Goal: Task Accomplishment & Management: Use online tool/utility

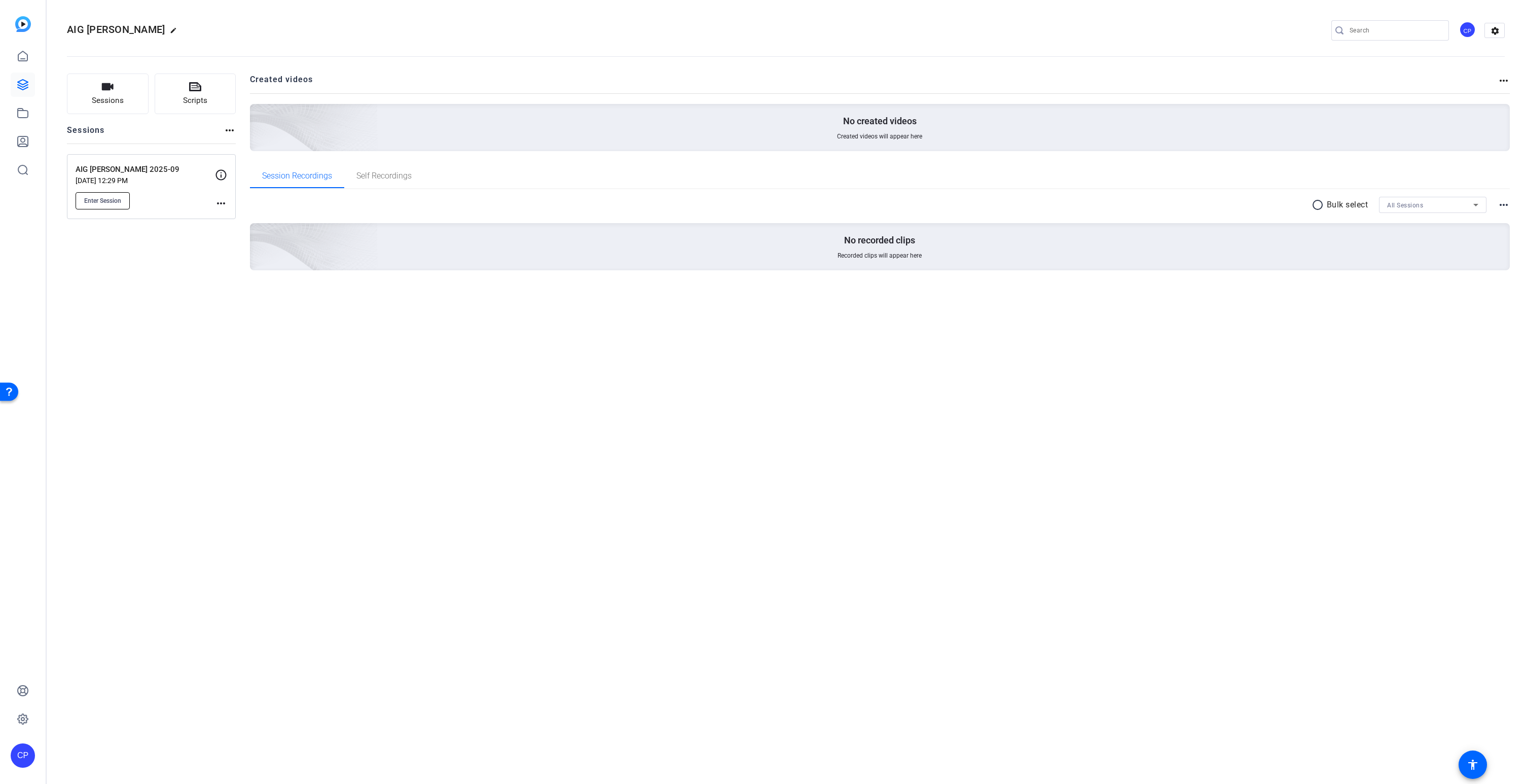
click at [102, 198] on span "Enter Session" at bounding box center [103, 201] width 37 height 8
click at [219, 203] on mat-icon "more_horiz" at bounding box center [221, 203] width 12 height 12
click at [221, 172] on div at bounding box center [762, 392] width 1525 height 784
click at [219, 175] on icon at bounding box center [221, 175] width 12 height 12
click at [222, 202] on mat-icon "more_horiz" at bounding box center [221, 203] width 12 height 12
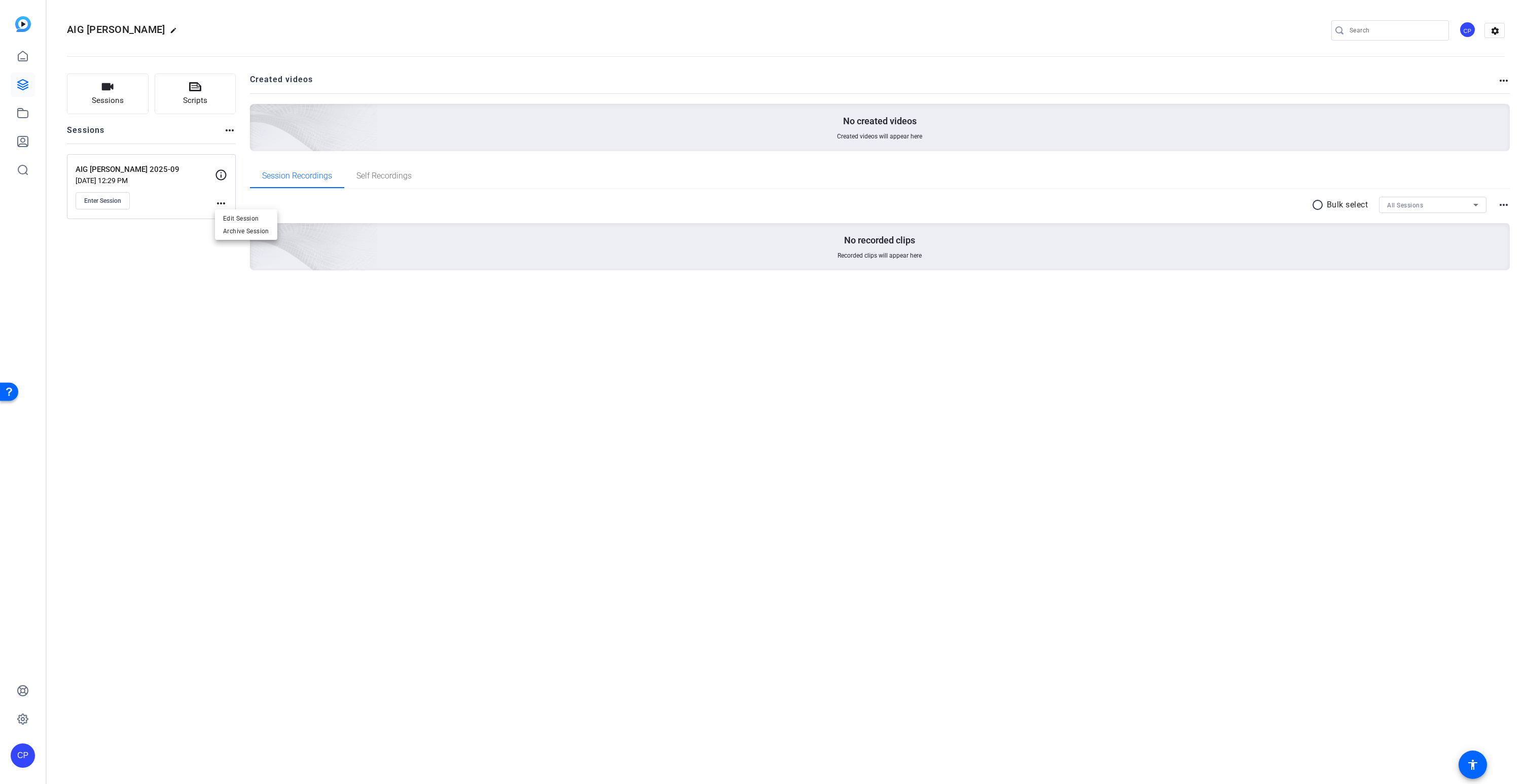
click at [220, 174] on div at bounding box center [762, 392] width 1525 height 784
click at [219, 173] on icon at bounding box center [221, 175] width 12 height 12
click at [219, 200] on mat-icon "more_horiz" at bounding box center [221, 203] width 12 height 12
click at [233, 215] on span "Edit Session" at bounding box center [246, 218] width 46 height 12
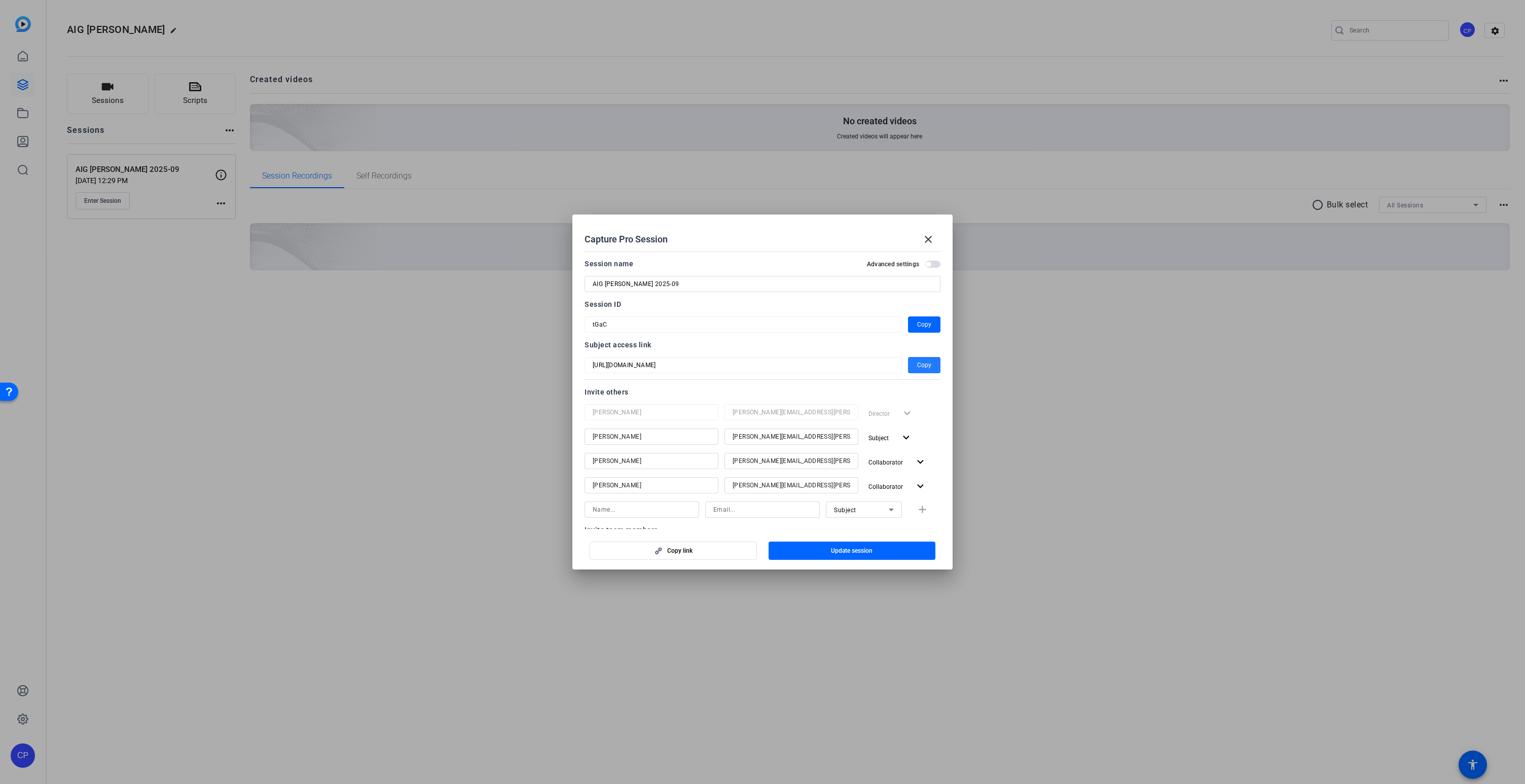
click at [924, 365] on span "Copy" at bounding box center [924, 365] width 14 height 12
click at [932, 240] on mat-icon "close" at bounding box center [928, 239] width 12 height 12
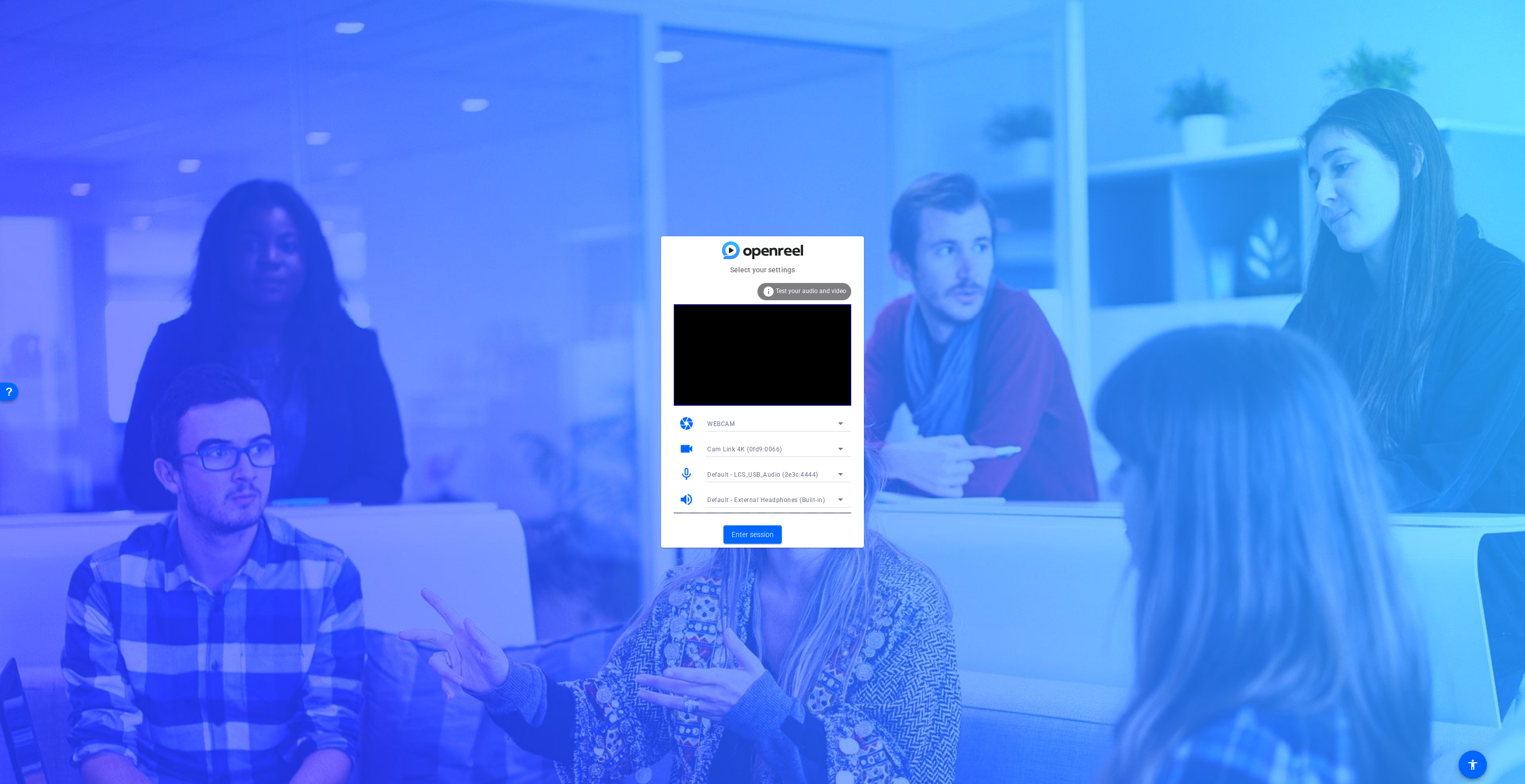
click at [767, 422] on div "WEBCAM" at bounding box center [773, 423] width 131 height 13
click at [767, 422] on div at bounding box center [762, 392] width 1525 height 784
click at [749, 535] on span "Enter session" at bounding box center [753, 534] width 42 height 11
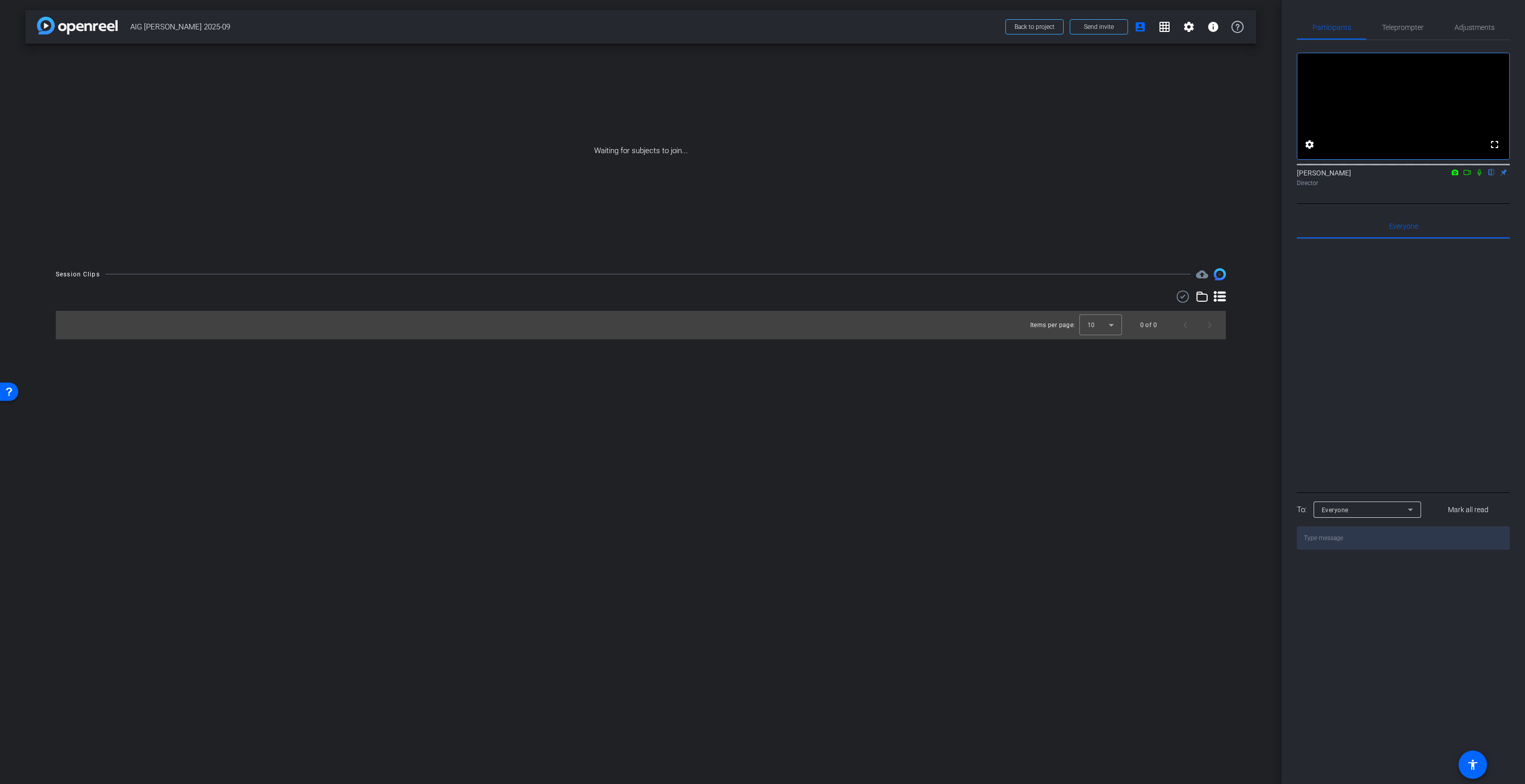
click at [1479, 176] on icon at bounding box center [1479, 172] width 8 height 7
click at [1469, 176] on icon at bounding box center [1467, 172] width 8 height 7
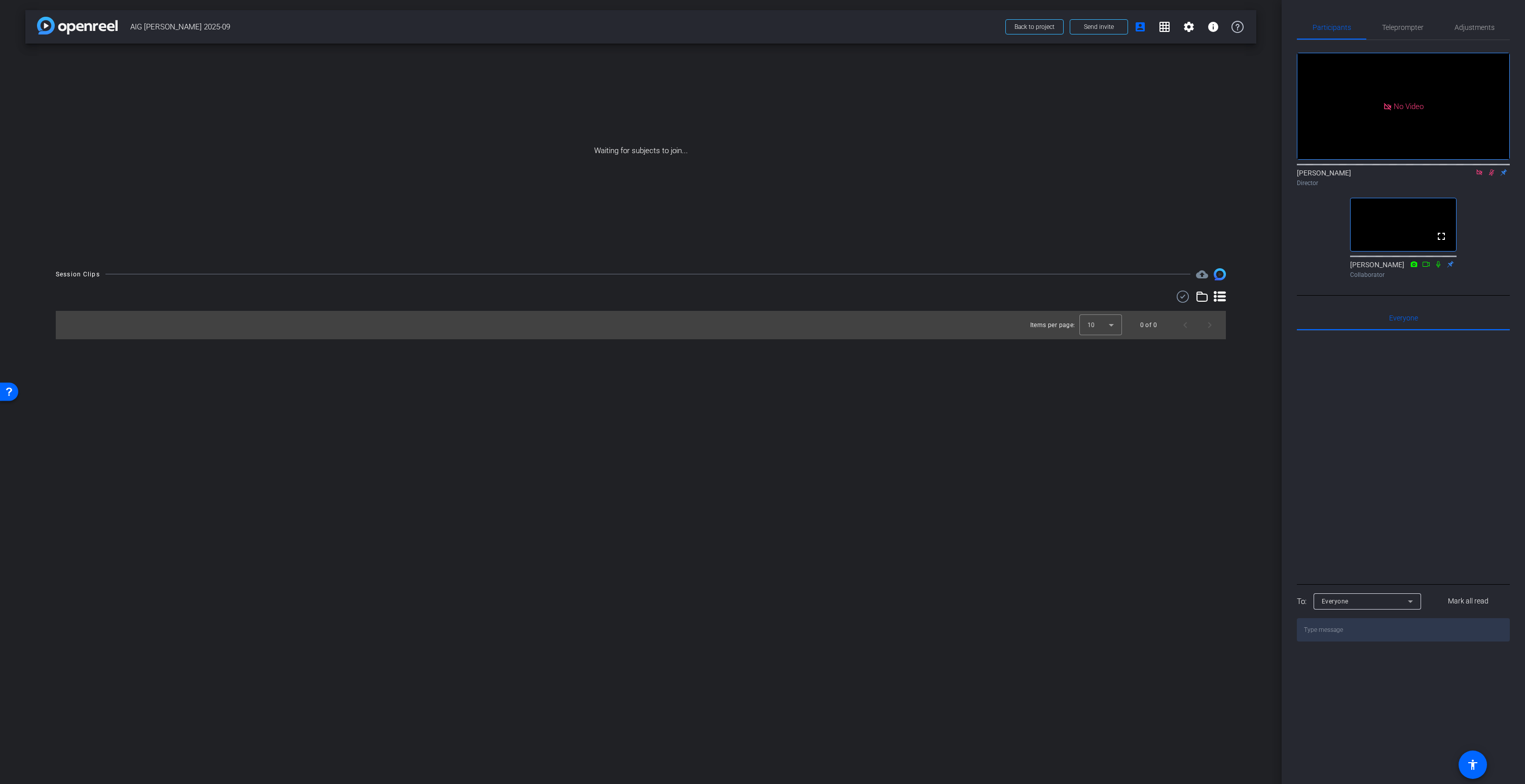
click at [1477, 176] on icon at bounding box center [1479, 172] width 8 height 7
drag, startPoint x: 1489, startPoint y: 185, endPoint x: 1484, endPoint y: 187, distance: 5.4
click at [1489, 176] on mat-icon "flip" at bounding box center [1491, 172] width 12 height 9
click at [1479, 176] on icon at bounding box center [1479, 172] width 8 height 7
click at [1490, 176] on mat-icon "flip" at bounding box center [1491, 172] width 12 height 9
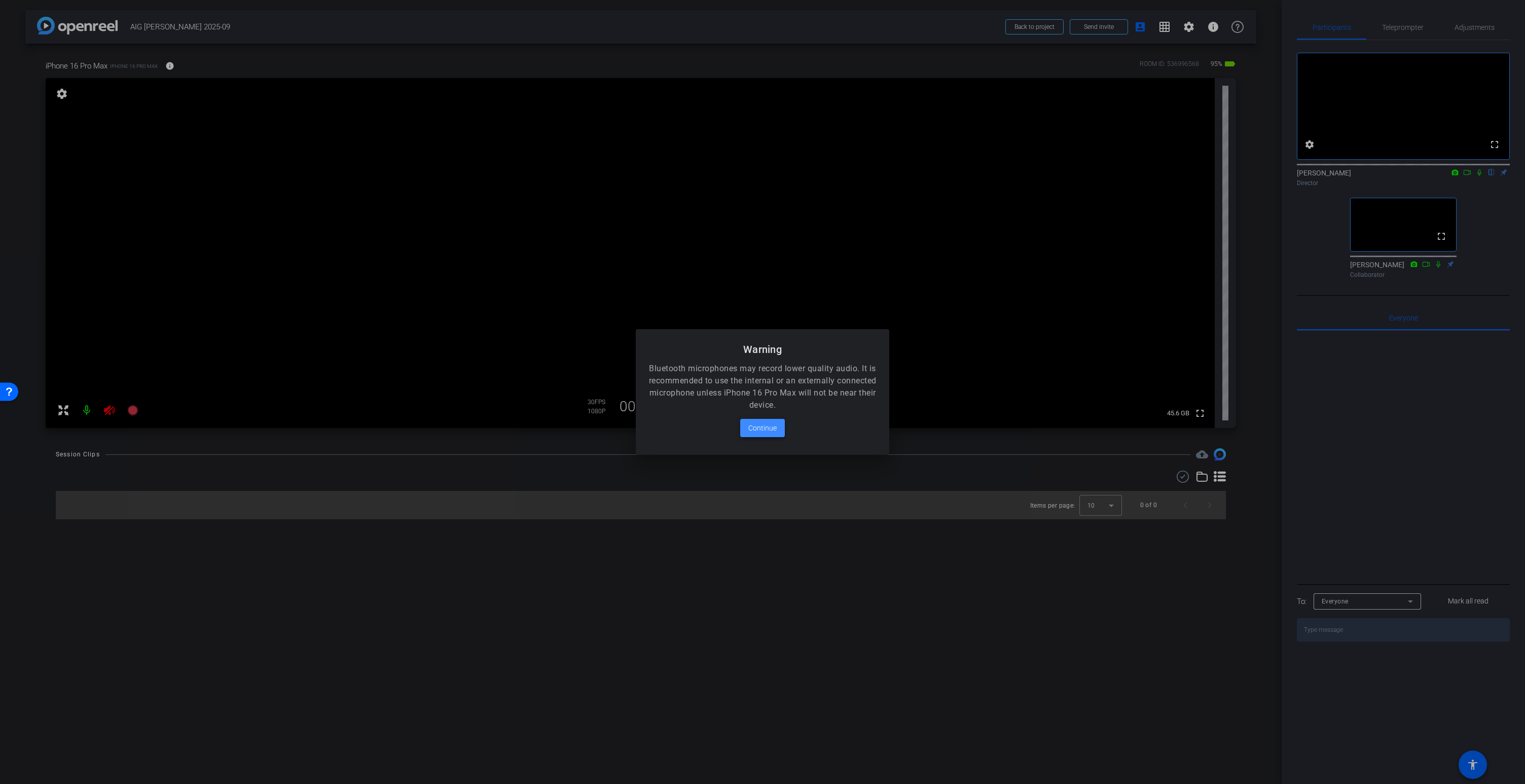
click at [769, 431] on span "Continue" at bounding box center [762, 428] width 28 height 12
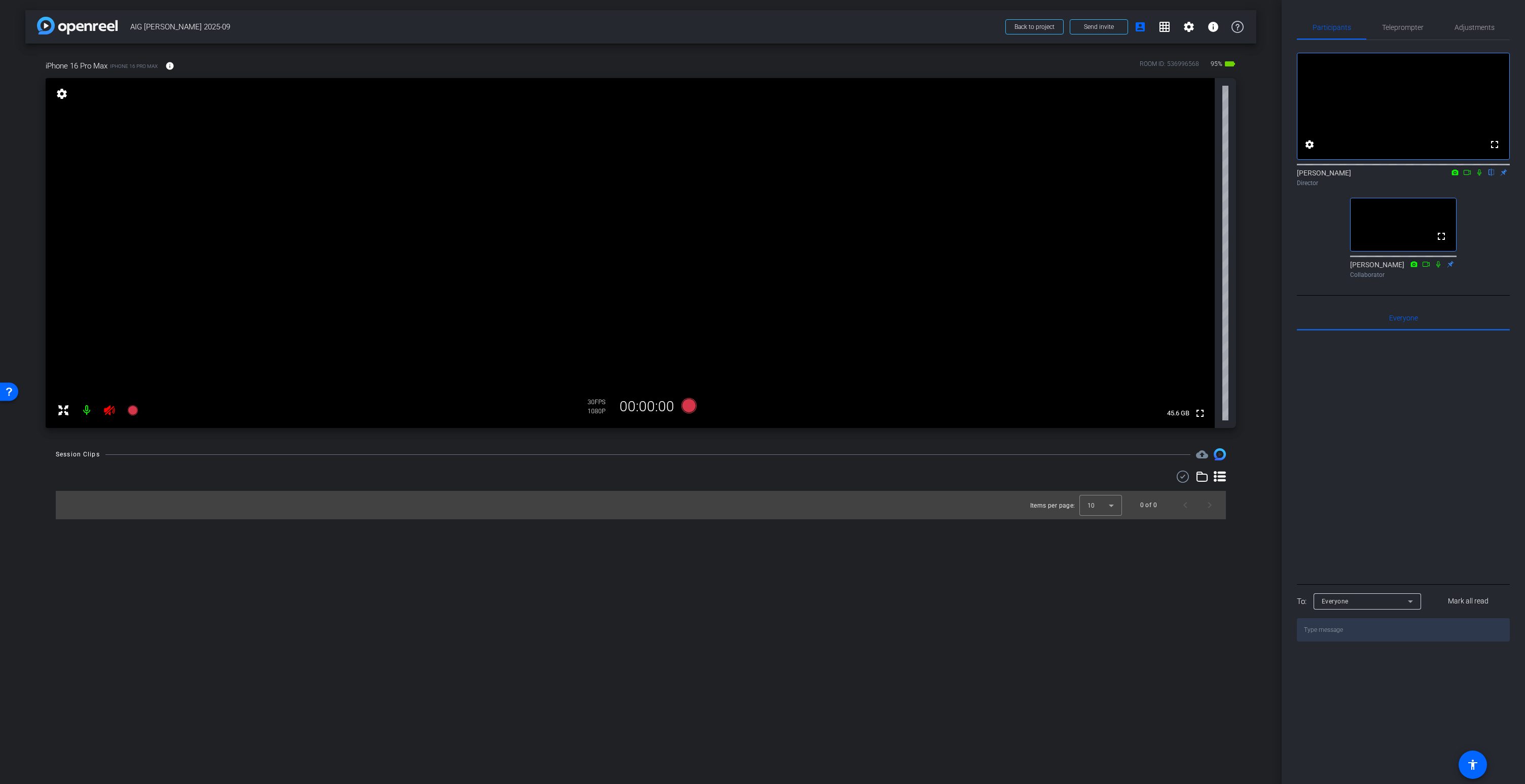
click at [113, 407] on icon at bounding box center [109, 410] width 12 height 12
click at [1473, 22] on span "Adjustments" at bounding box center [1474, 27] width 40 height 24
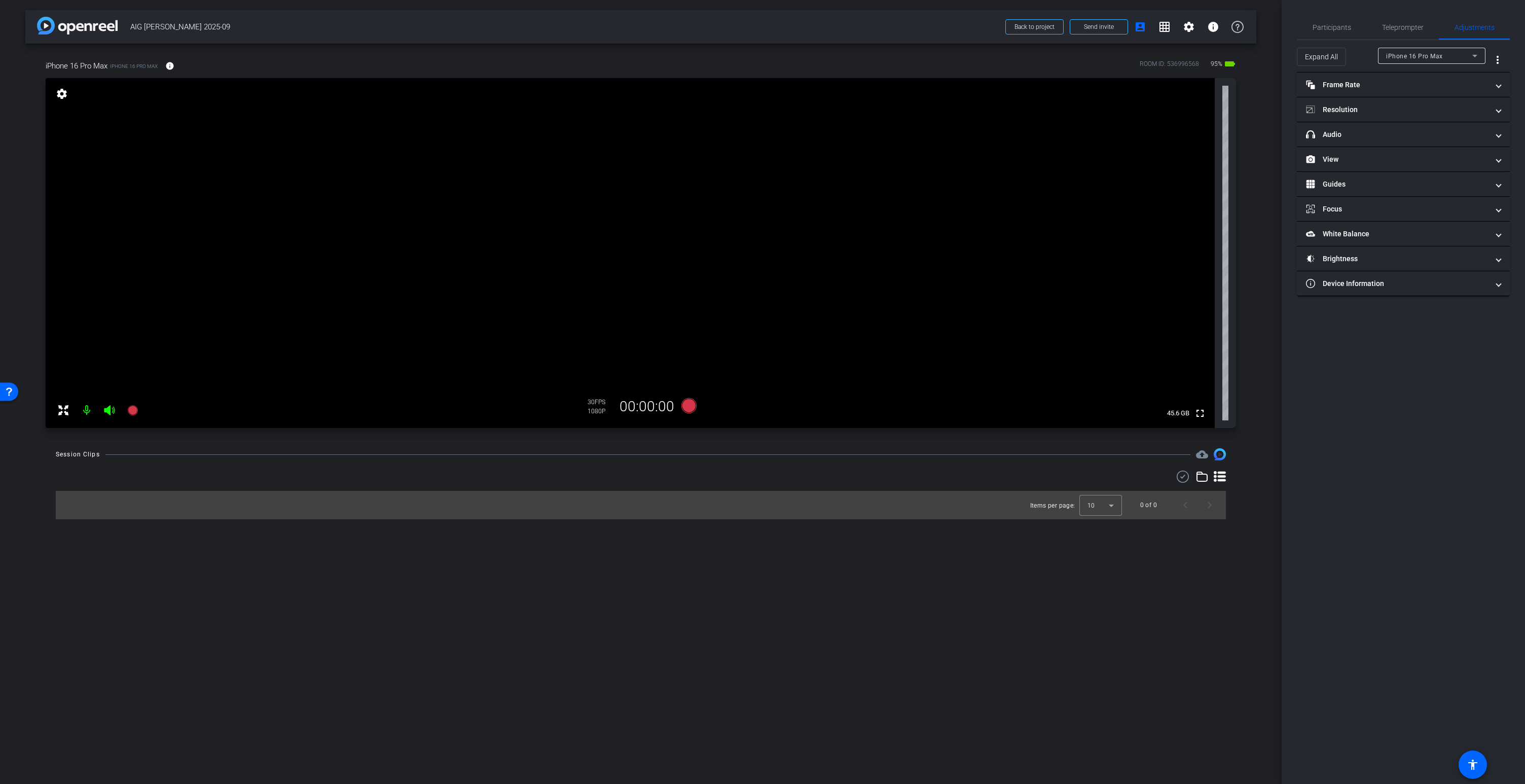
click at [1475, 56] on icon at bounding box center [1475, 56] width 5 height 3
click at [1475, 56] on div at bounding box center [762, 392] width 1525 height 784
click at [1499, 56] on mat-icon "more_vert" at bounding box center [1497, 60] width 12 height 12
click at [1471, 79] on span "Open Floating Panel" at bounding box center [1472, 81] width 60 height 7
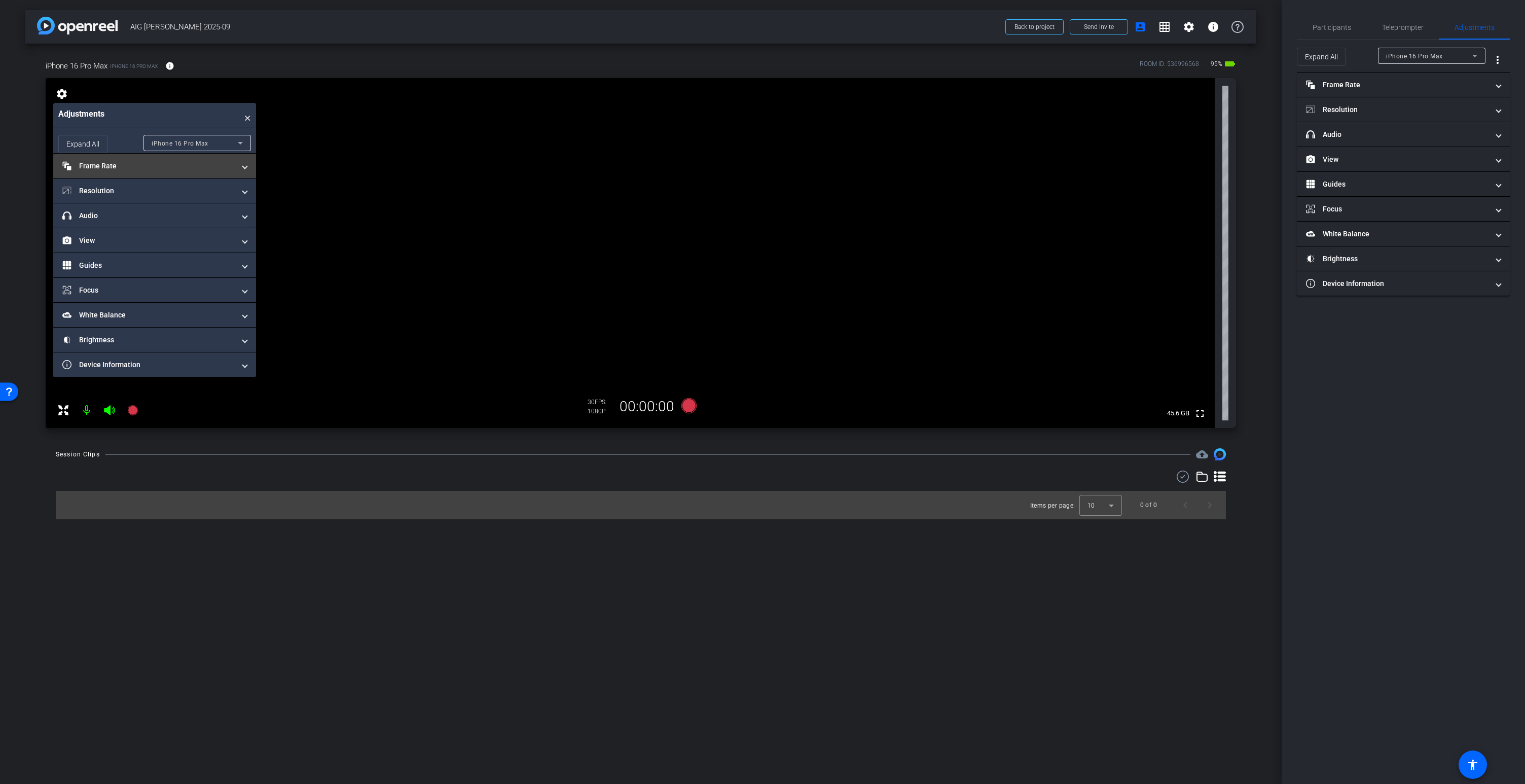
click at [123, 170] on mat-panel-title "Frame Rate Frame Rate" at bounding box center [148, 166] width 172 height 11
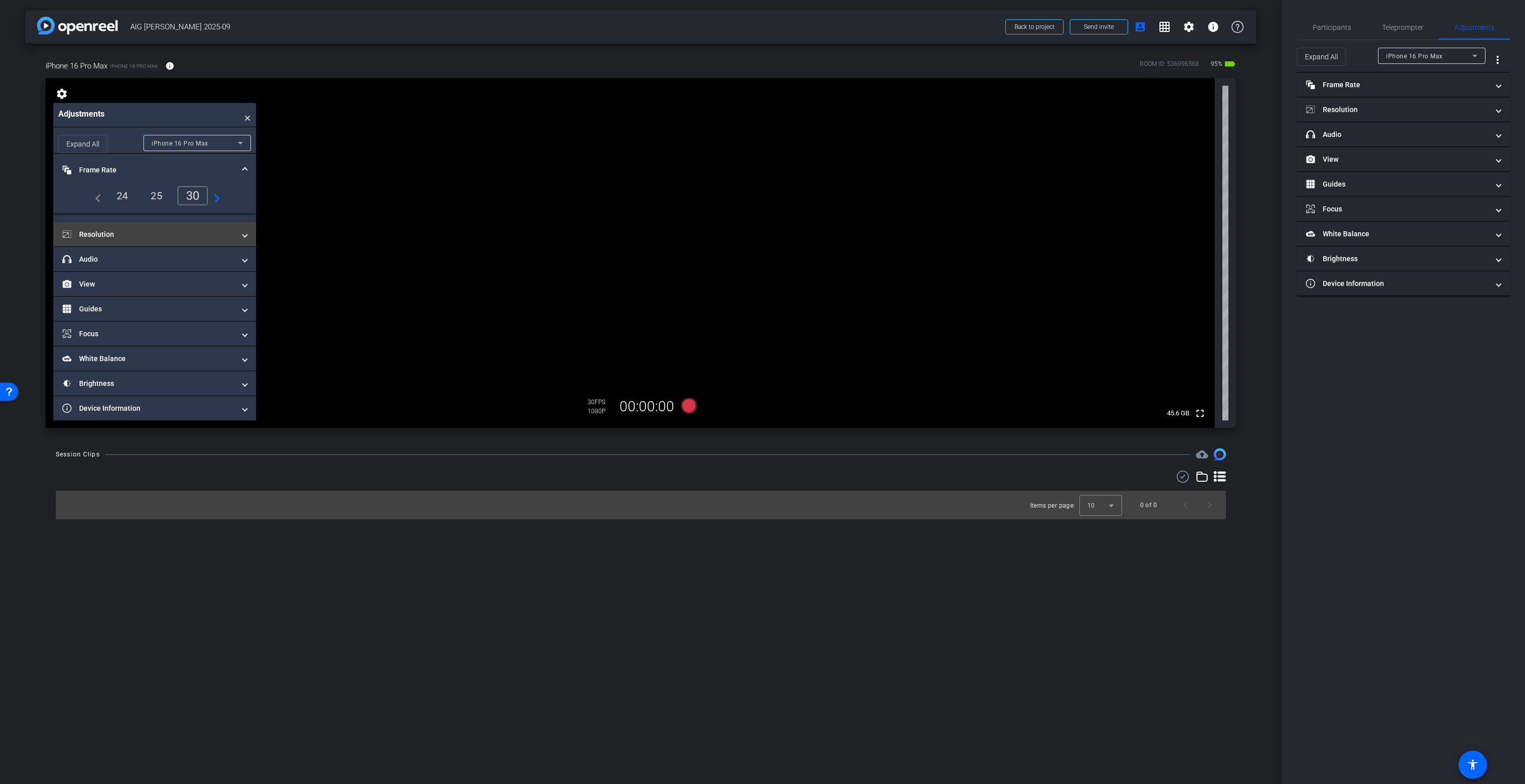
click at [107, 231] on mat-panel-title "Resolution" at bounding box center [148, 234] width 172 height 11
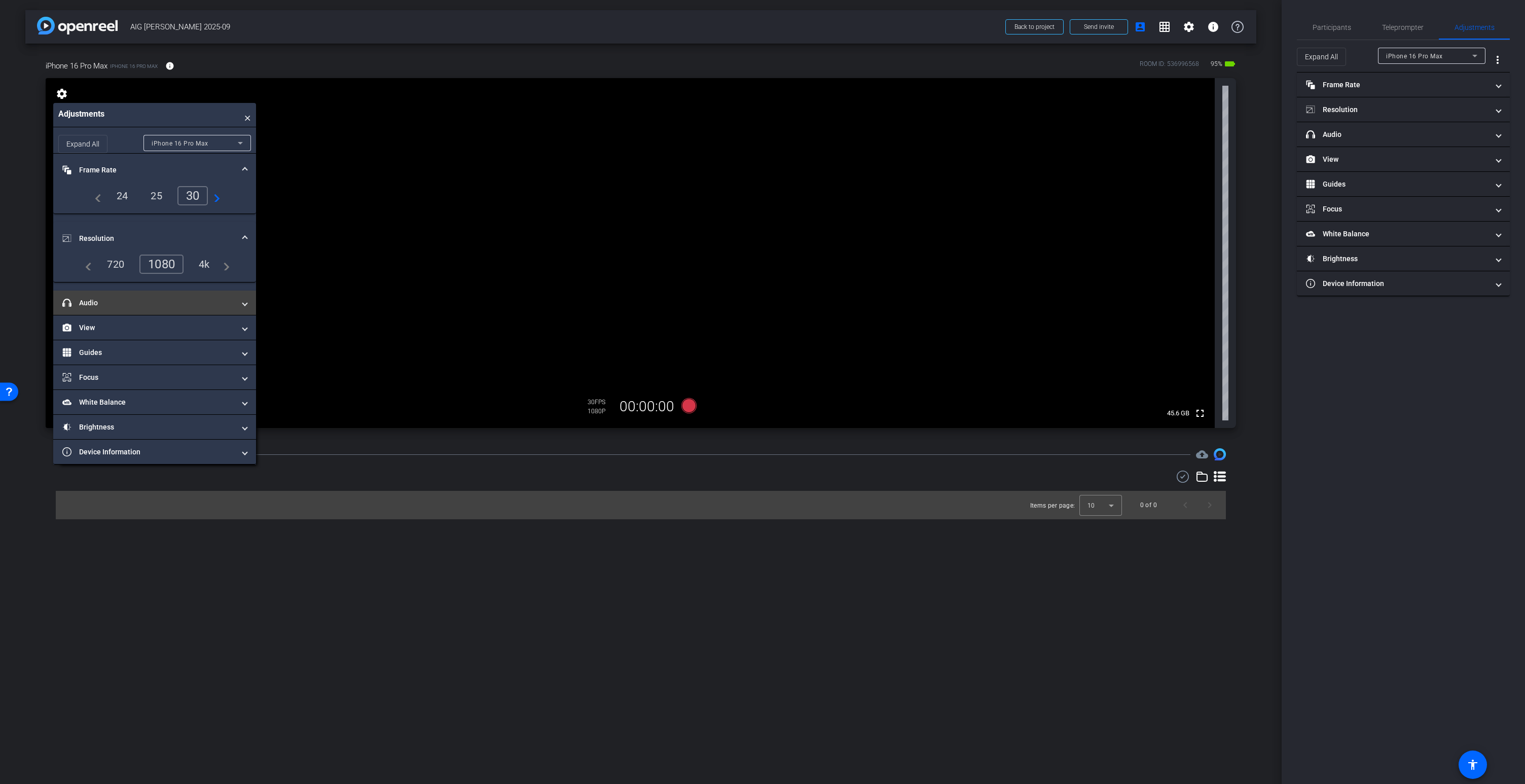
click at [96, 301] on mat-panel-title "headphone icon Audio" at bounding box center [148, 303] width 172 height 11
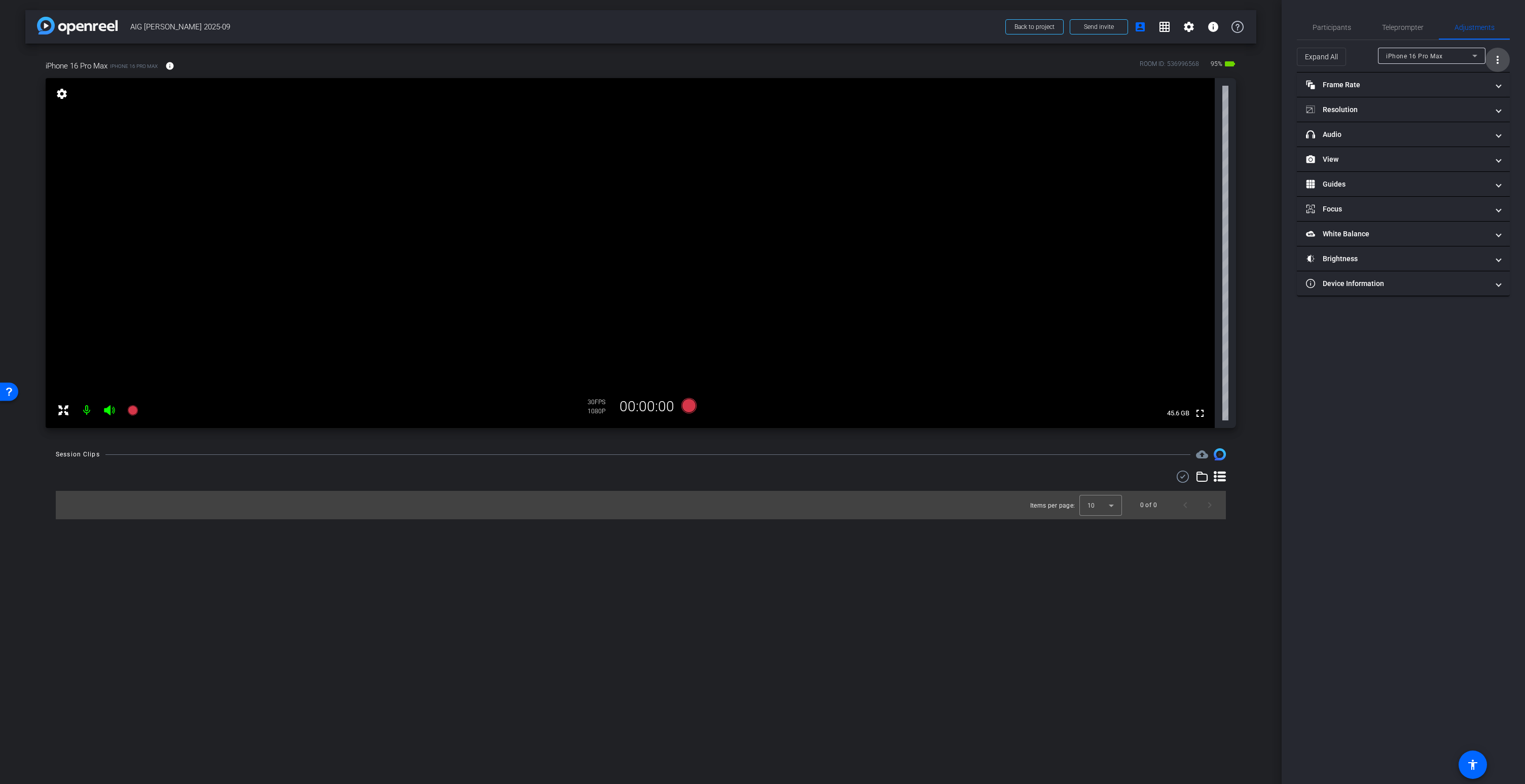
click at [1501, 58] on mat-icon "more_vert" at bounding box center [1497, 60] width 12 height 12
click at [1480, 80] on span "Open Floating Panel" at bounding box center [1472, 81] width 60 height 7
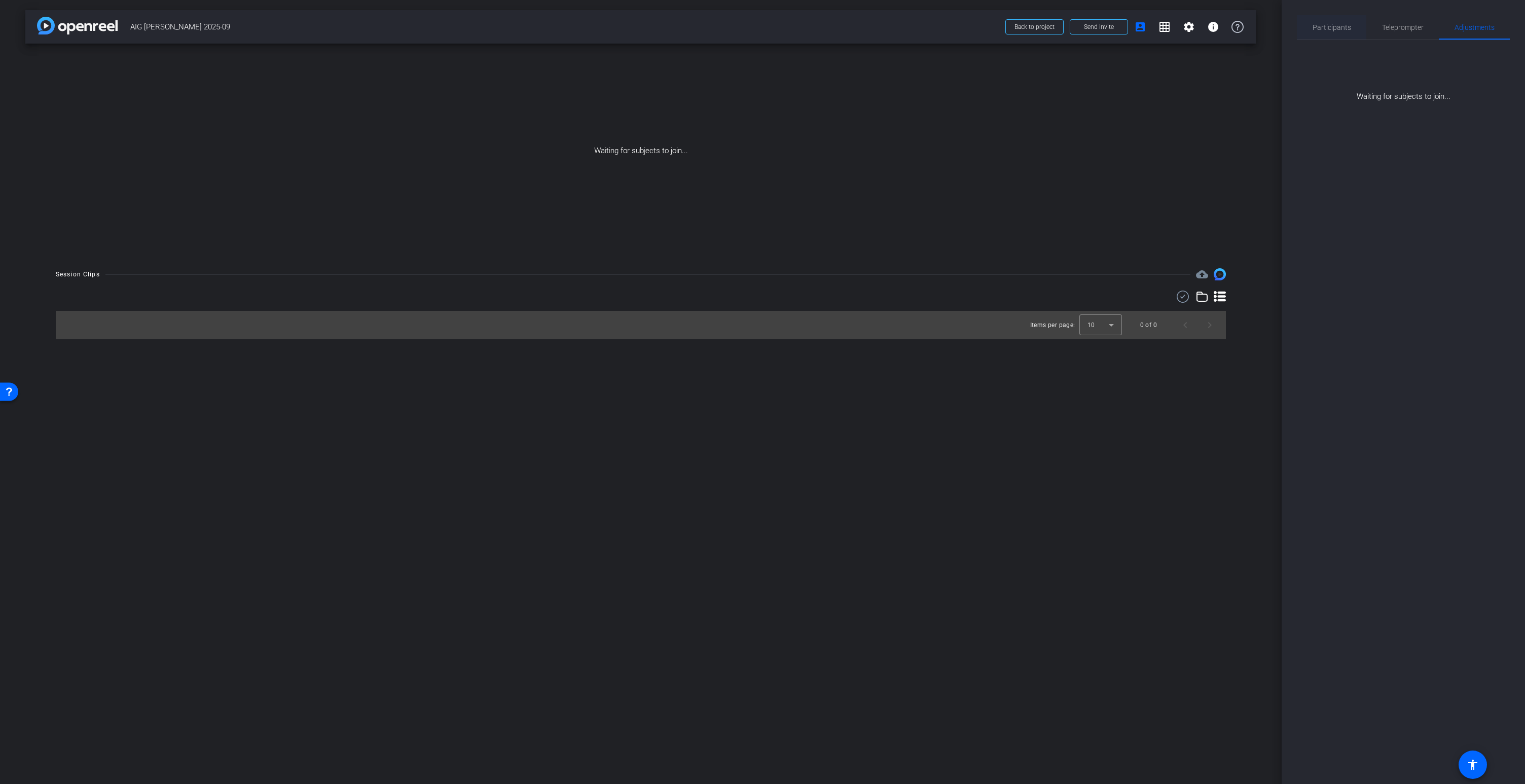
click at [1332, 29] on span "Participants" at bounding box center [1332, 27] width 38 height 7
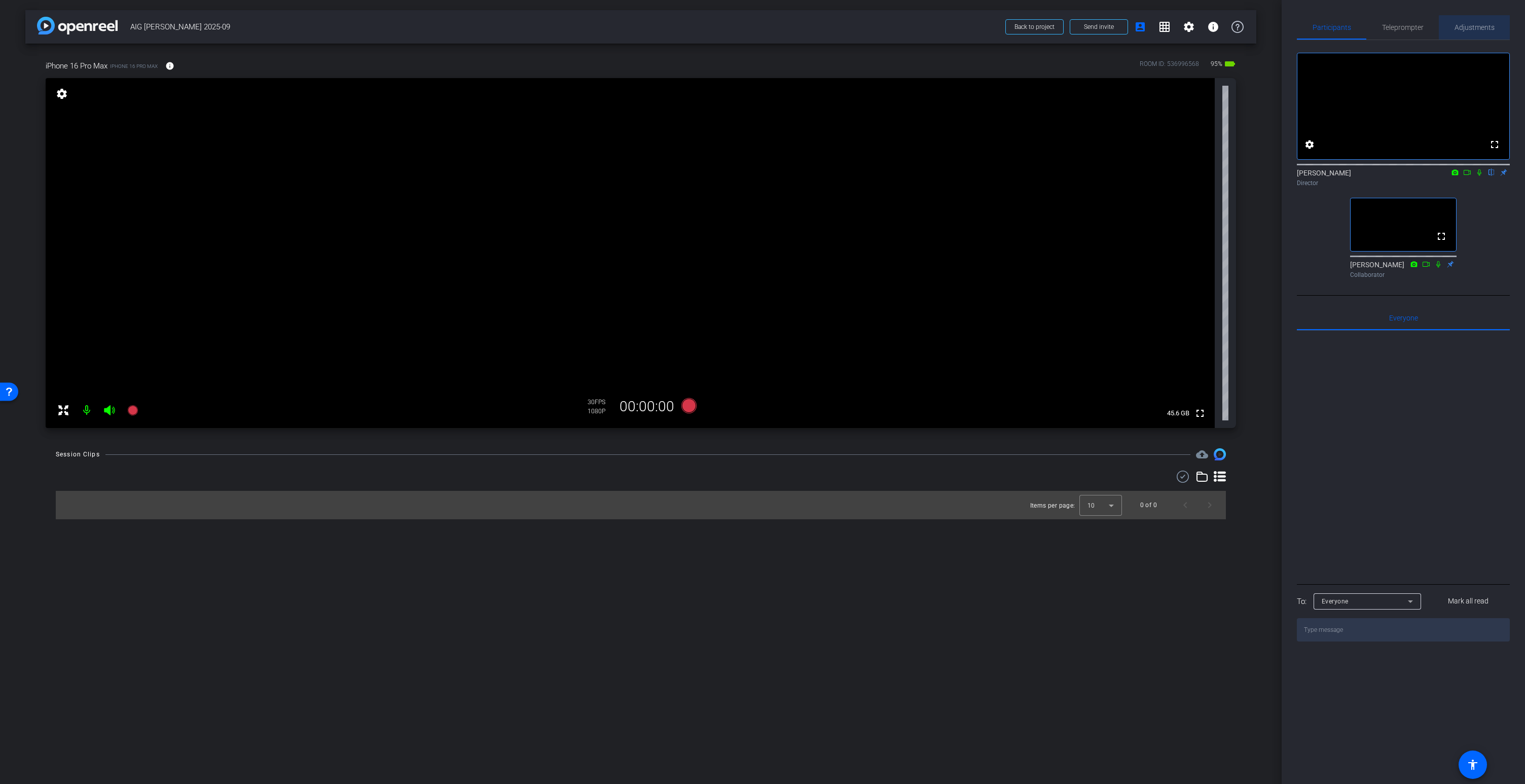
click at [1482, 27] on span "Adjustments" at bounding box center [1474, 27] width 40 height 7
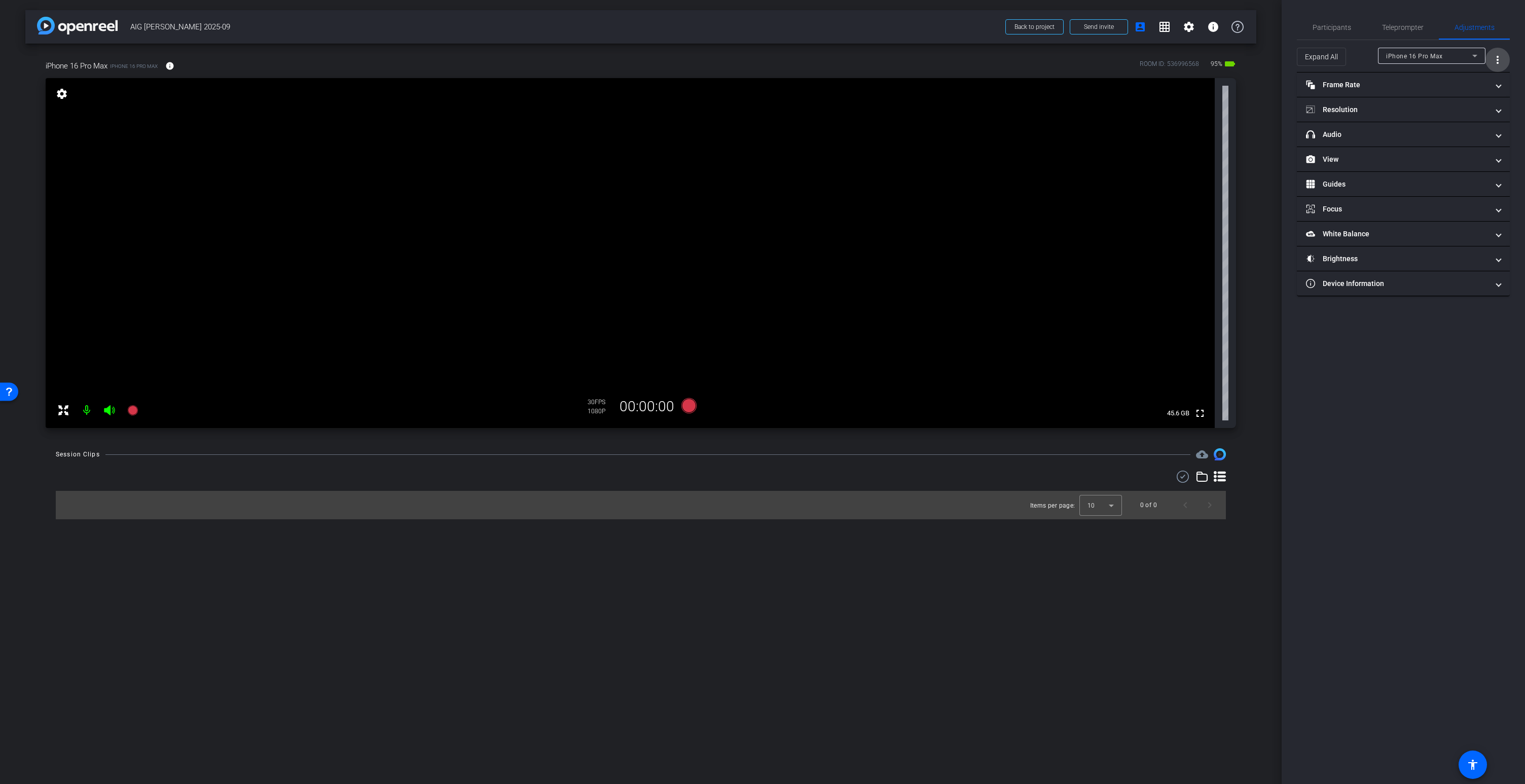
click at [1499, 55] on mat-icon "more_vert" at bounding box center [1497, 60] width 12 height 12
click at [1473, 87] on div "Open Floating Panel" at bounding box center [1472, 81] width 75 height 18
click at [1497, 60] on mat-icon "more_vert" at bounding box center [1497, 60] width 12 height 12
click at [1477, 79] on span "Open Floating Panel" at bounding box center [1472, 81] width 60 height 7
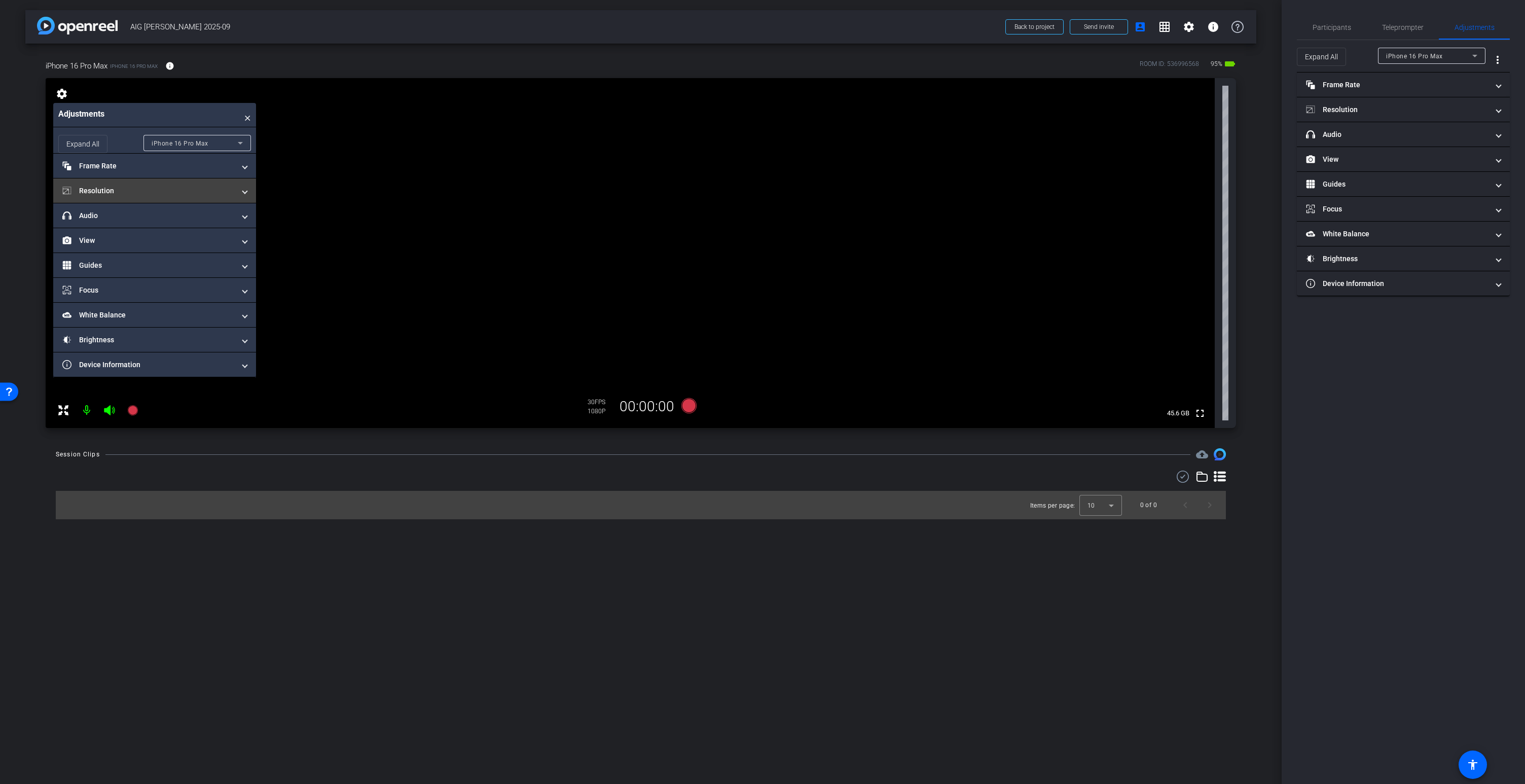
click at [103, 189] on mat-panel-title "Resolution" at bounding box center [148, 191] width 172 height 11
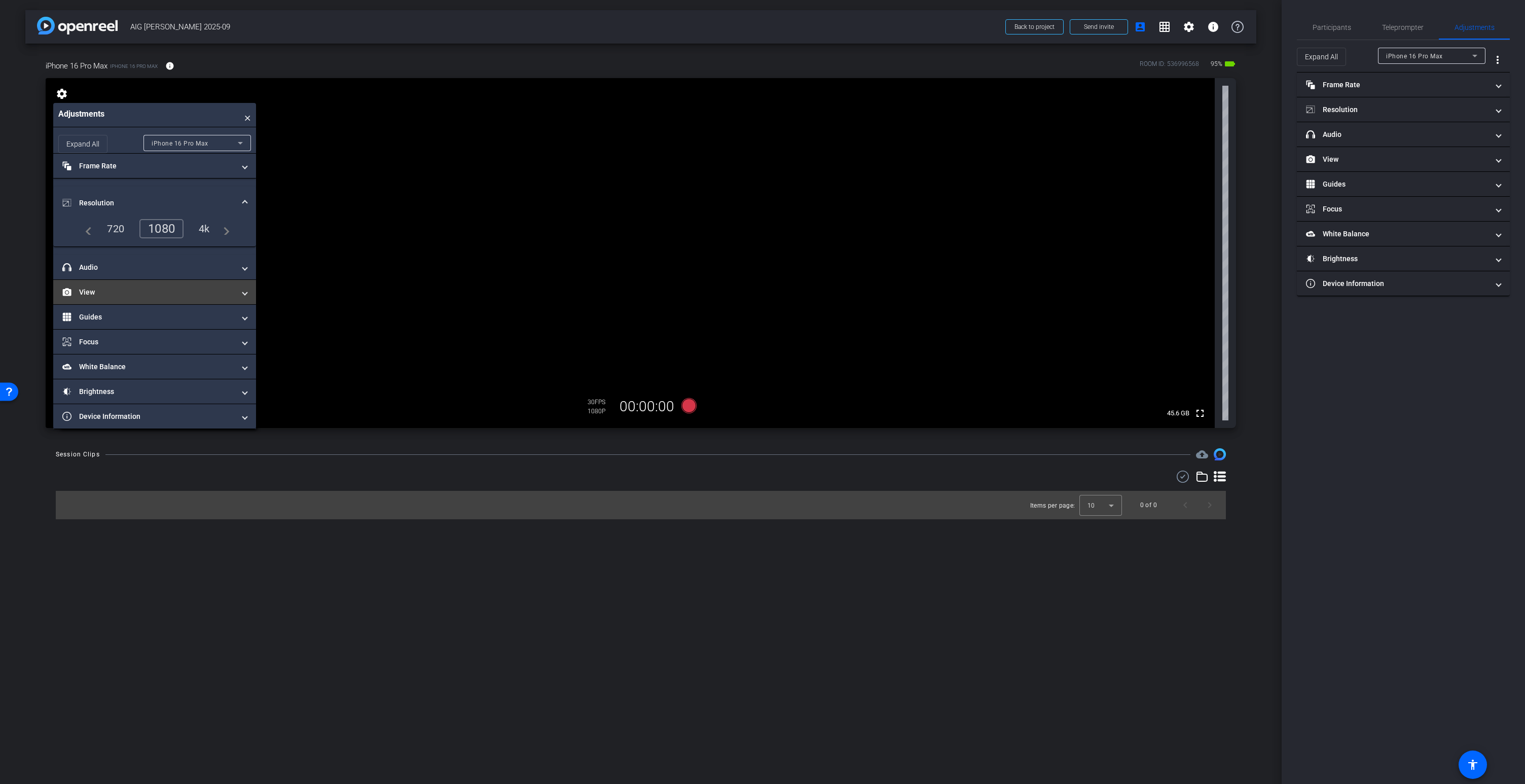
click at [122, 294] on mat-panel-title "View" at bounding box center [148, 292] width 172 height 11
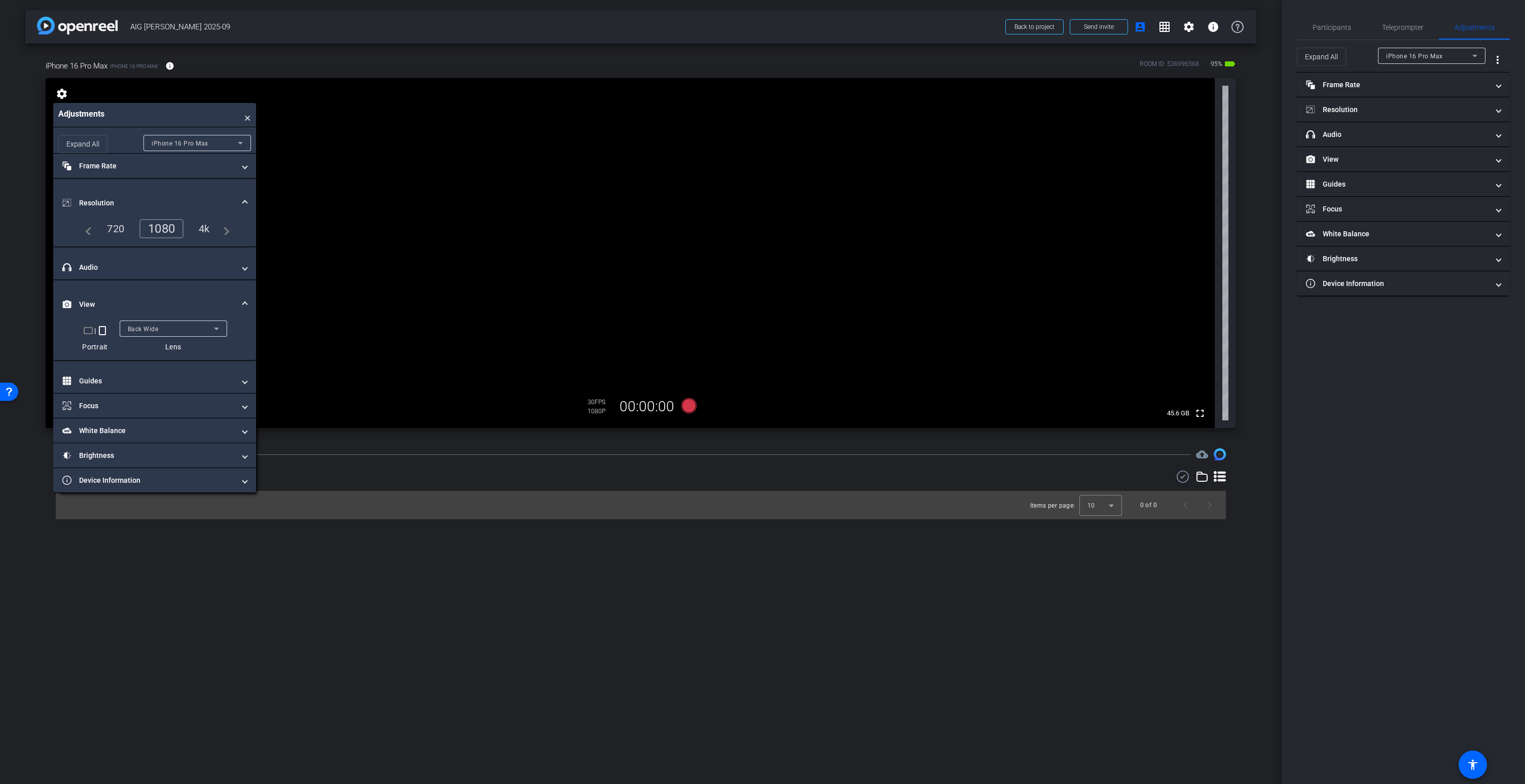
click at [89, 330] on mat-icon "crop_landscape" at bounding box center [88, 330] width 12 height 12
click at [161, 168] on mat-panel-title "Frame Rate Frame Rate" at bounding box center [148, 166] width 172 height 11
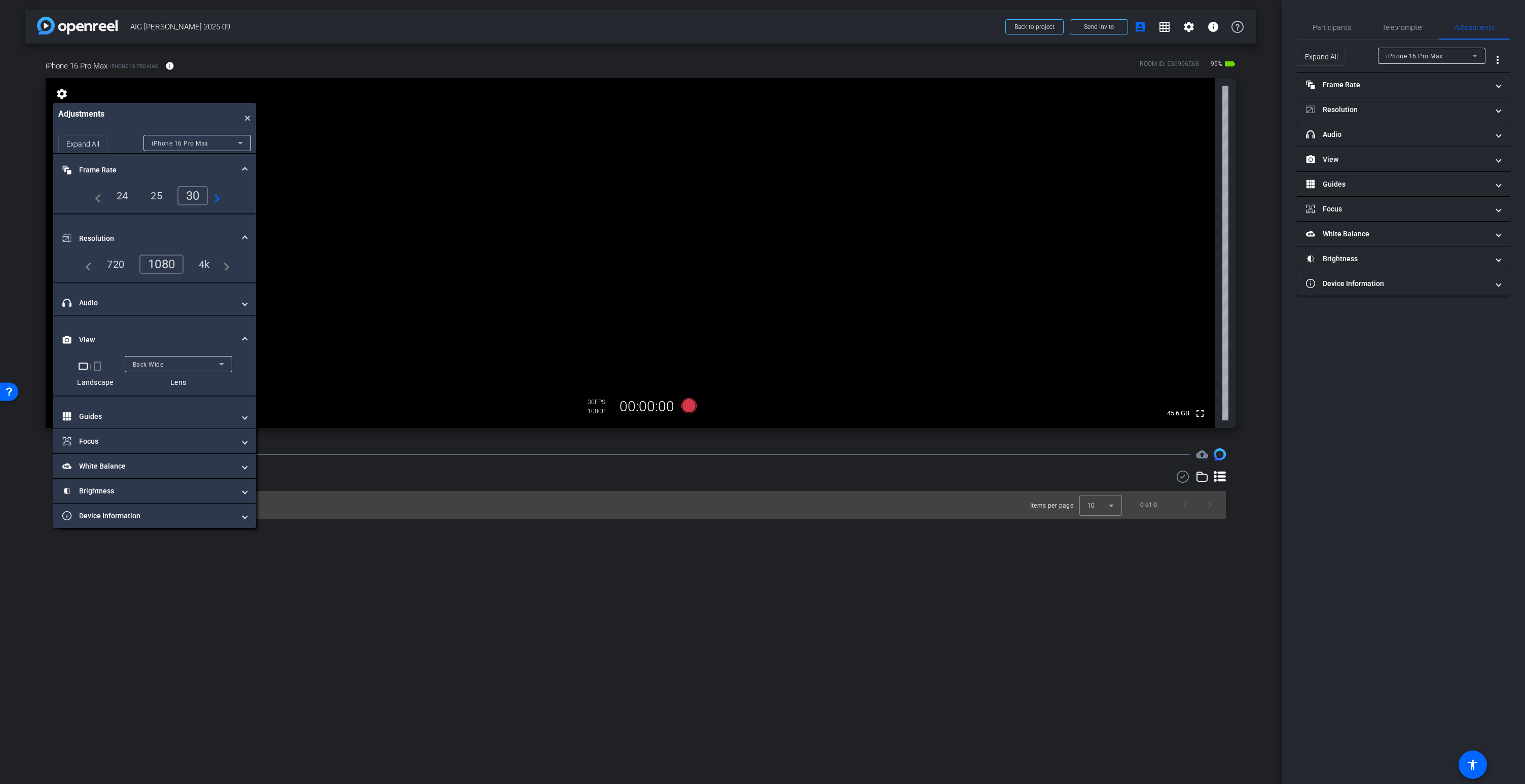
click at [156, 193] on div "25" at bounding box center [156, 195] width 27 height 17
drag, startPoint x: 203, startPoint y: 263, endPoint x: 198, endPoint y: 265, distance: 5.4
click at [203, 263] on div "4k" at bounding box center [205, 264] width 26 height 17
click at [183, 364] on div "Back Wide" at bounding box center [176, 364] width 86 height 13
click at [153, 332] on div at bounding box center [762, 392] width 1525 height 784
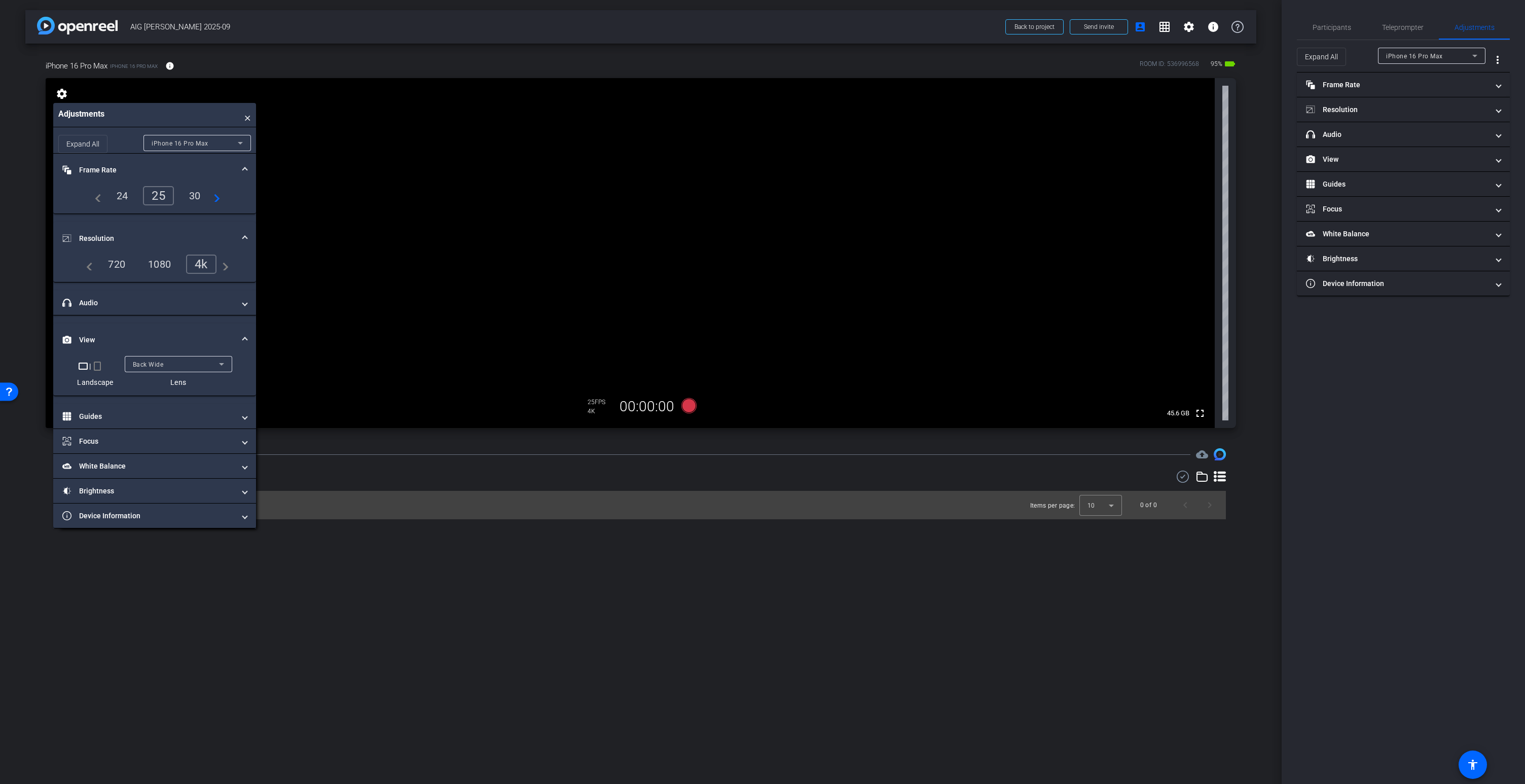
click at [621, 237] on video at bounding box center [630, 253] width 1169 height 350
click at [228, 303] on mat-panel-title "headphone icon Audio" at bounding box center [148, 303] width 172 height 11
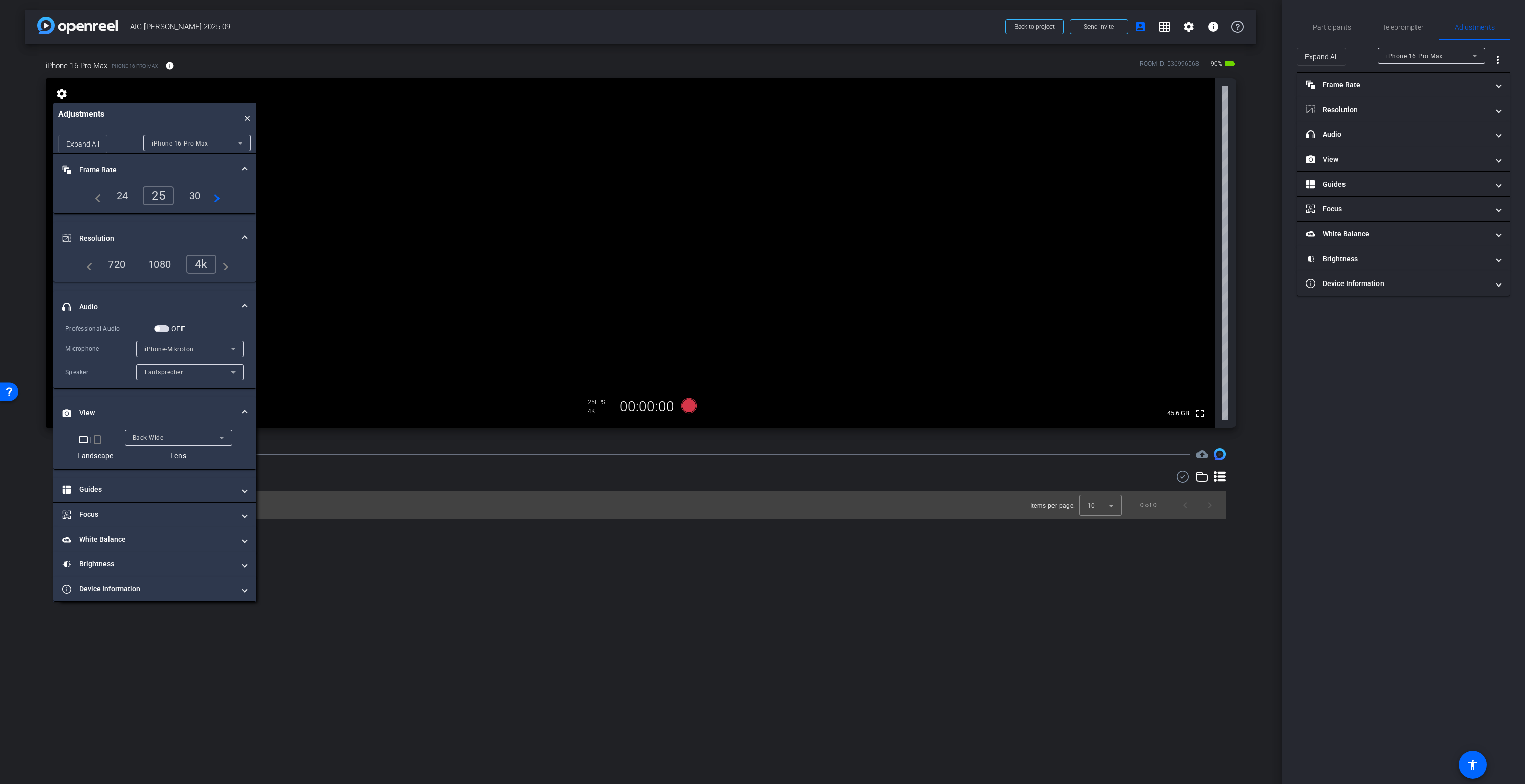
click at [220, 348] on div "iPhone-Mikrofon" at bounding box center [187, 349] width 86 height 13
click at [161, 305] on div at bounding box center [762, 392] width 1525 height 784
click at [90, 492] on mat-panel-title "Guides" at bounding box center [148, 489] width 172 height 11
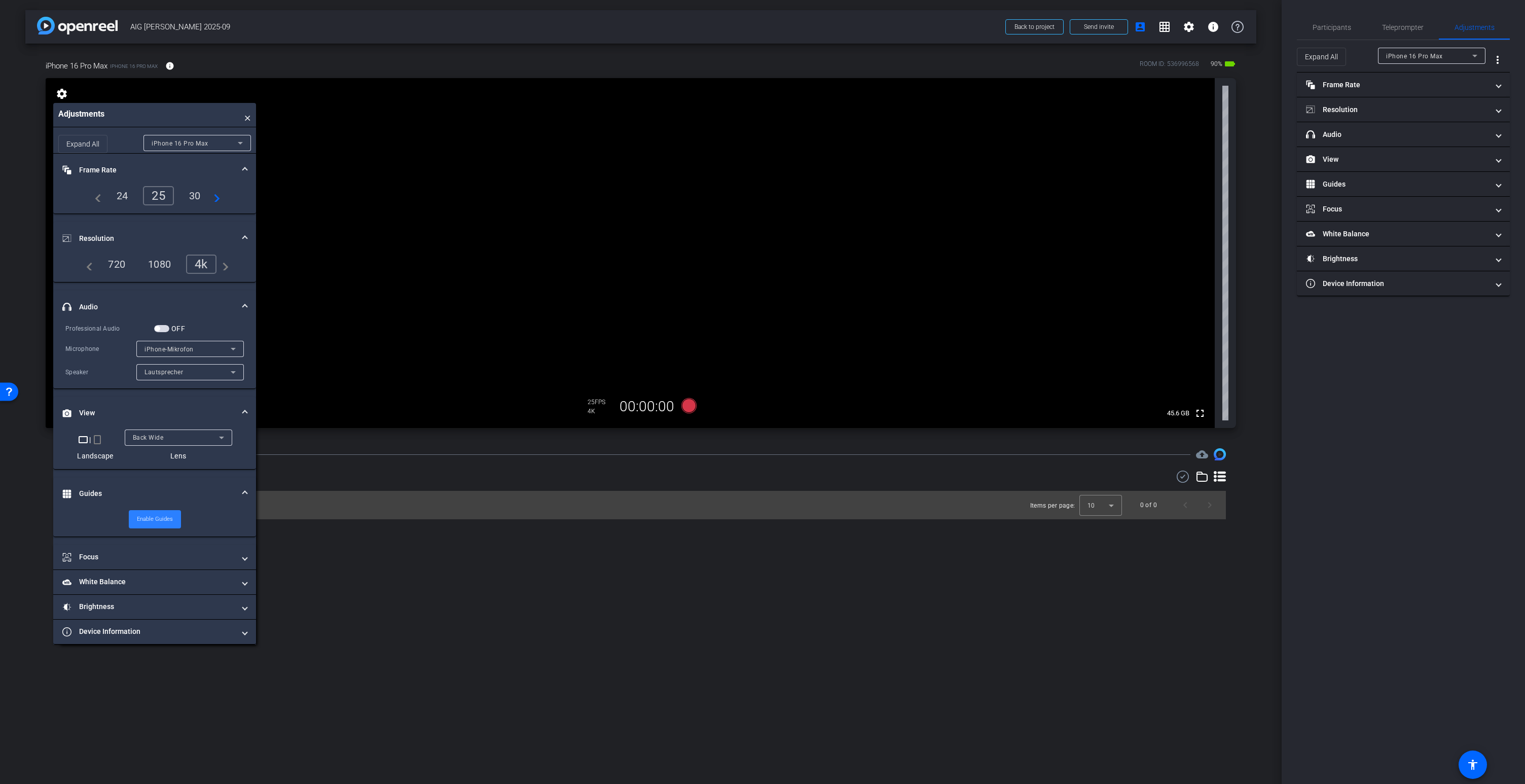
click at [158, 519] on span "Enable Guides" at bounding box center [155, 518] width 36 height 15
click at [158, 519] on span "Disable Guides" at bounding box center [154, 518] width 38 height 15
click at [638, 243] on video at bounding box center [630, 253] width 1169 height 350
click at [1202, 413] on mat-icon "fullscreen" at bounding box center [1200, 413] width 12 height 12
click at [174, 349] on span "iPhone-Mikrofon" at bounding box center [169, 349] width 49 height 7
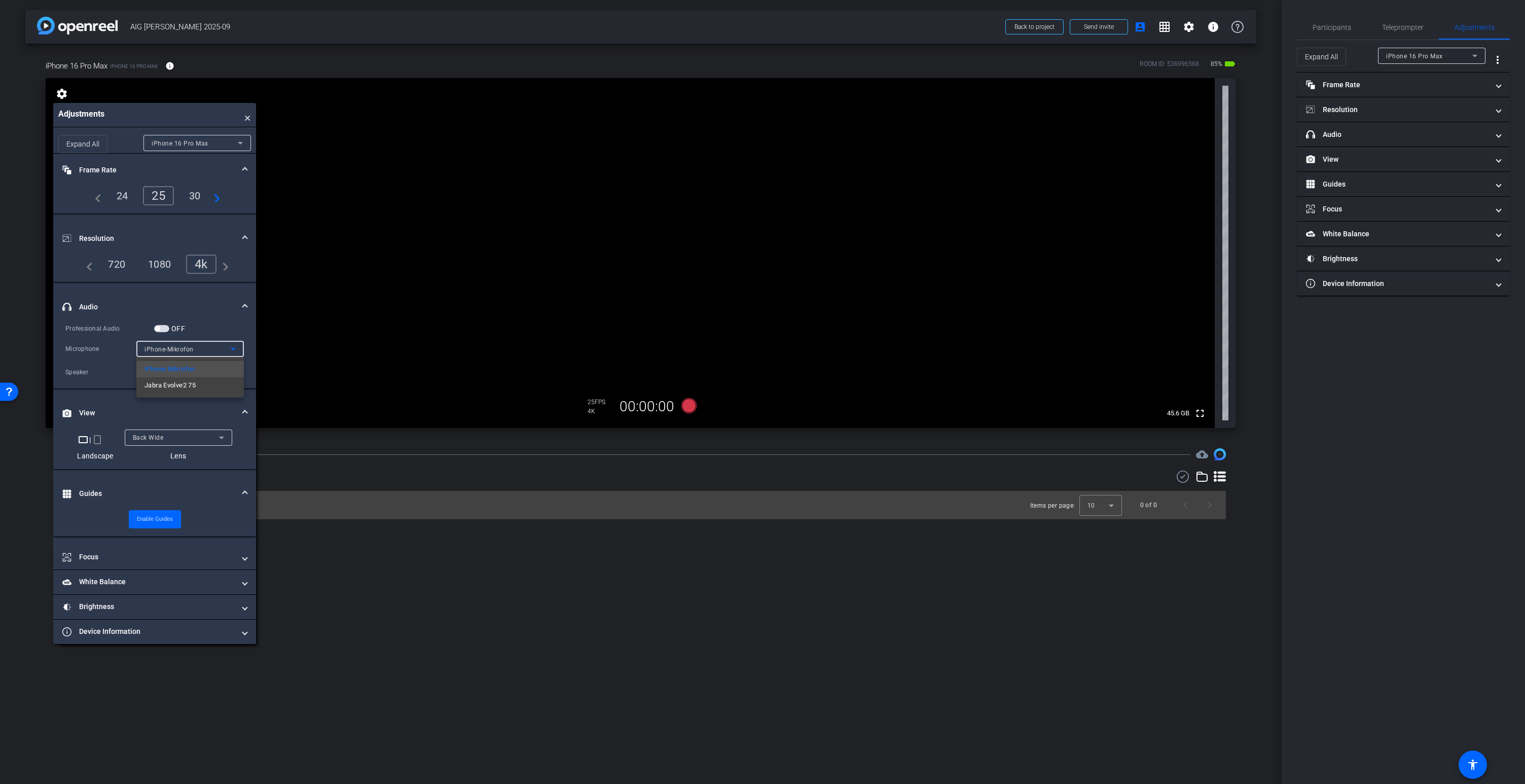
click at [119, 315] on div at bounding box center [762, 392] width 1525 height 784
click at [1200, 411] on mat-icon "fullscreen" at bounding box center [1200, 413] width 12 height 12
click at [1201, 414] on mat-icon "fullscreen" at bounding box center [1200, 413] width 12 height 12
click at [181, 346] on span "iPhone-Mikrofon" at bounding box center [169, 349] width 49 height 7
click at [103, 377] on div at bounding box center [762, 392] width 1525 height 784
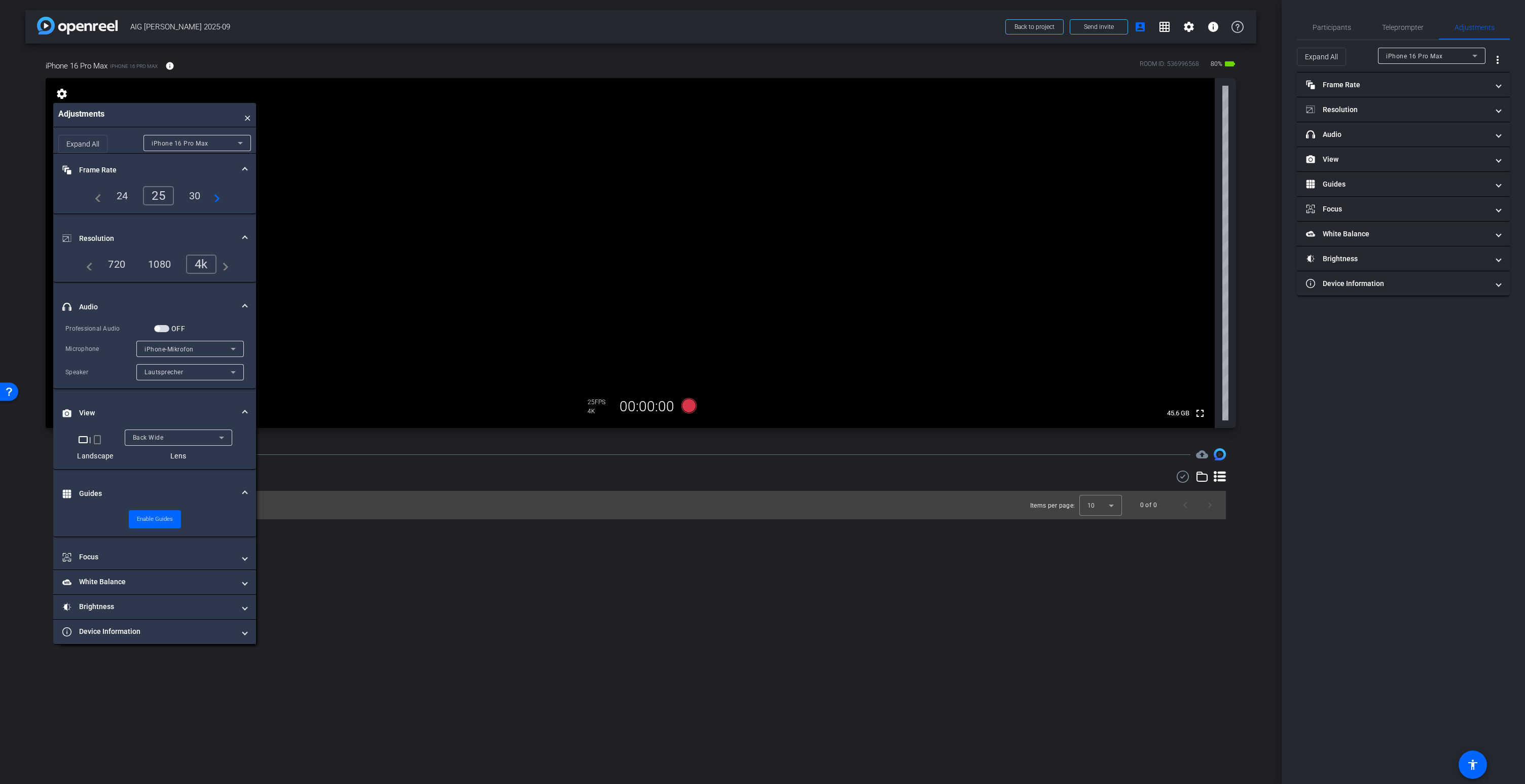
click at [172, 375] on span "Lautsprecher" at bounding box center [164, 372] width 38 height 7
click at [111, 373] on div at bounding box center [762, 392] width 1525 height 784
click at [1203, 413] on mat-icon "fullscreen" at bounding box center [1200, 413] width 12 height 12
click at [249, 119] on span "×" at bounding box center [248, 115] width 7 height 14
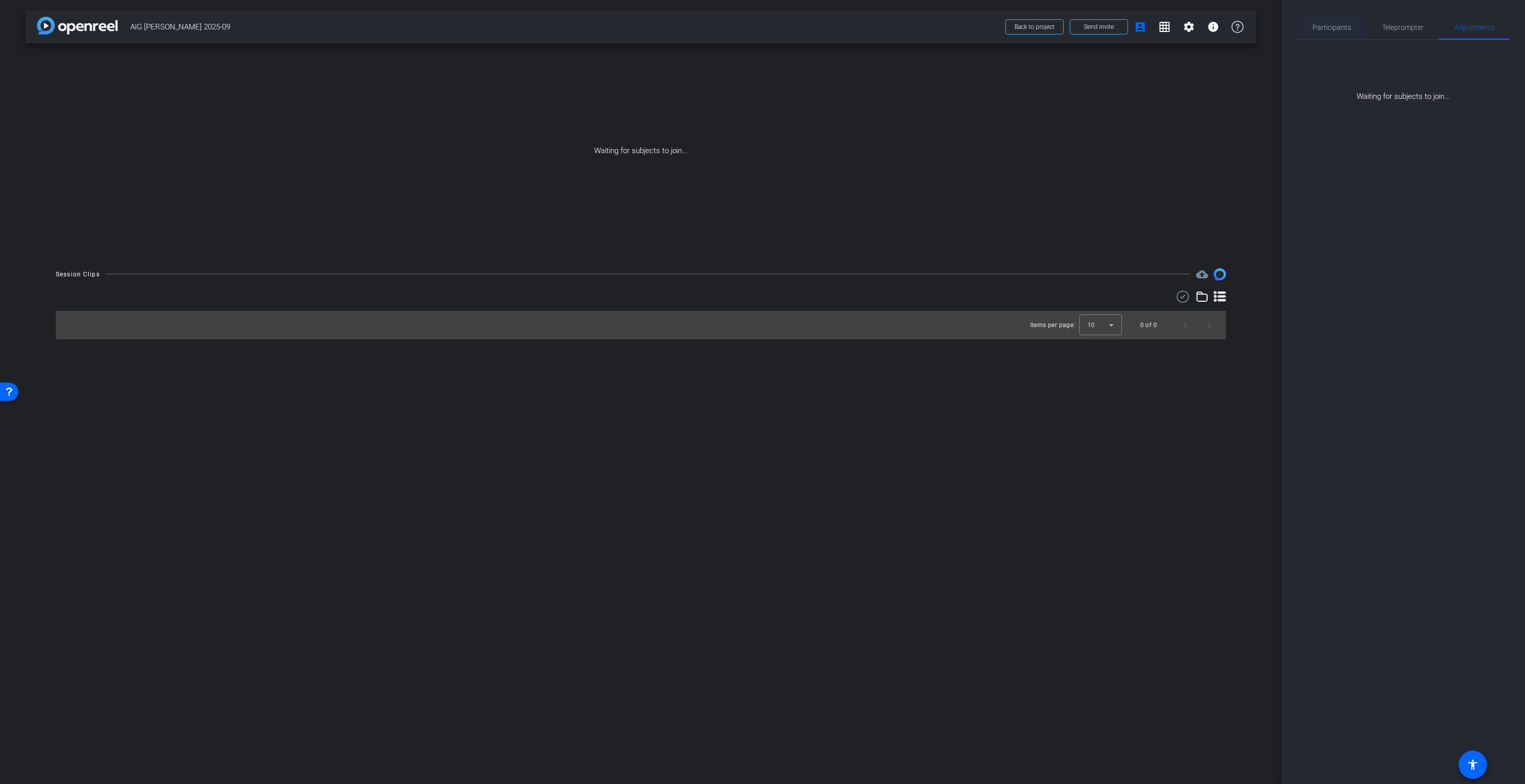
click at [1333, 32] on span "Participants" at bounding box center [1332, 27] width 38 height 24
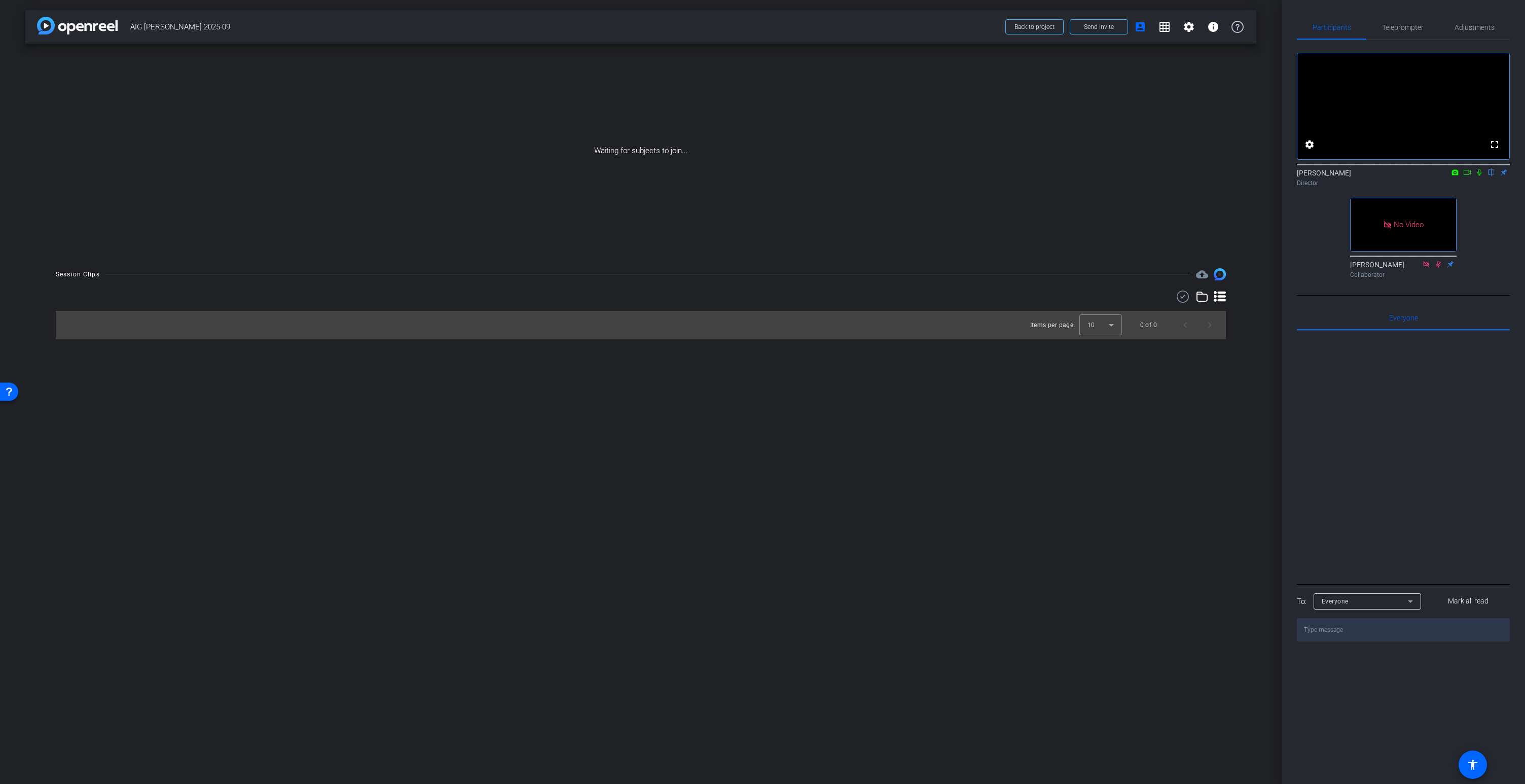
click at [1481, 176] on icon at bounding box center [1479, 172] width 8 height 7
click at [1456, 176] on icon at bounding box center [1455, 172] width 8 height 7
click at [1468, 186] on div at bounding box center [762, 392] width 1525 height 784
click at [1467, 176] on icon at bounding box center [1467, 172] width 8 height 7
click at [1477, 176] on icon at bounding box center [1479, 172] width 8 height 7
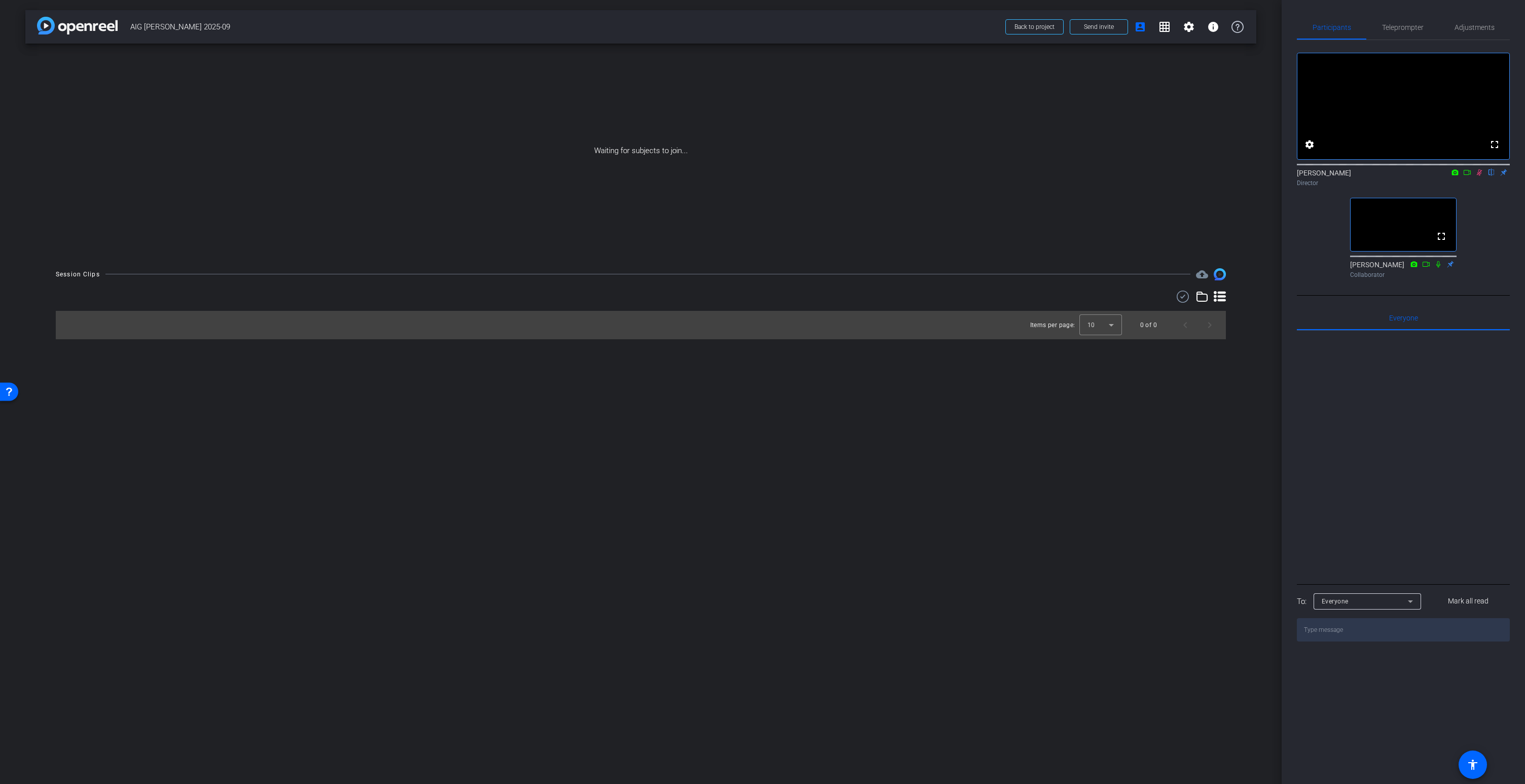
click at [1479, 176] on icon at bounding box center [1479, 172] width 8 height 7
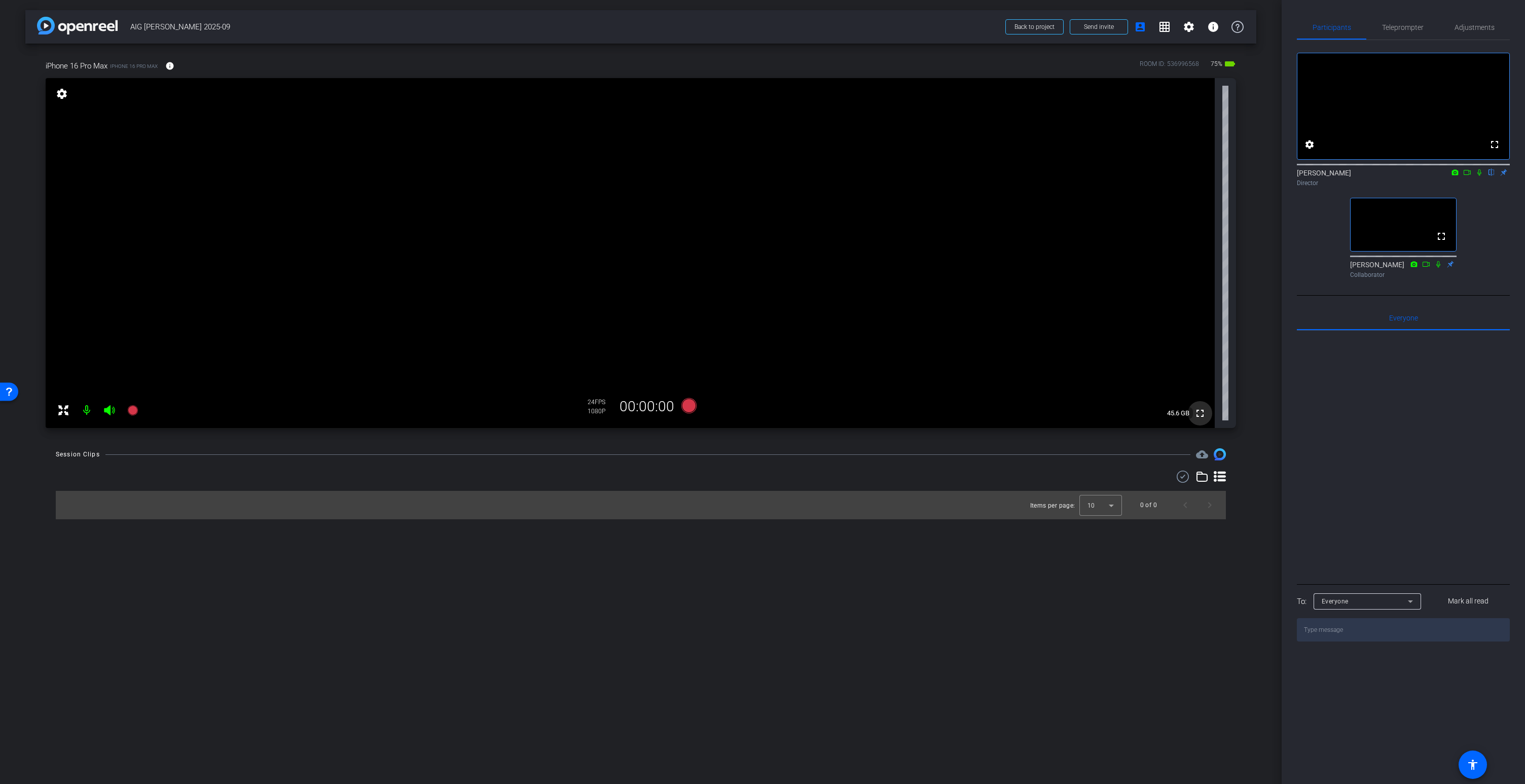
click at [1203, 413] on mat-icon "fullscreen" at bounding box center [1200, 413] width 12 height 12
click at [605, 187] on video at bounding box center [630, 253] width 1169 height 350
click at [1200, 413] on mat-icon "fullscreen" at bounding box center [1200, 413] width 12 height 12
click at [1475, 25] on span "Adjustments" at bounding box center [1474, 27] width 40 height 7
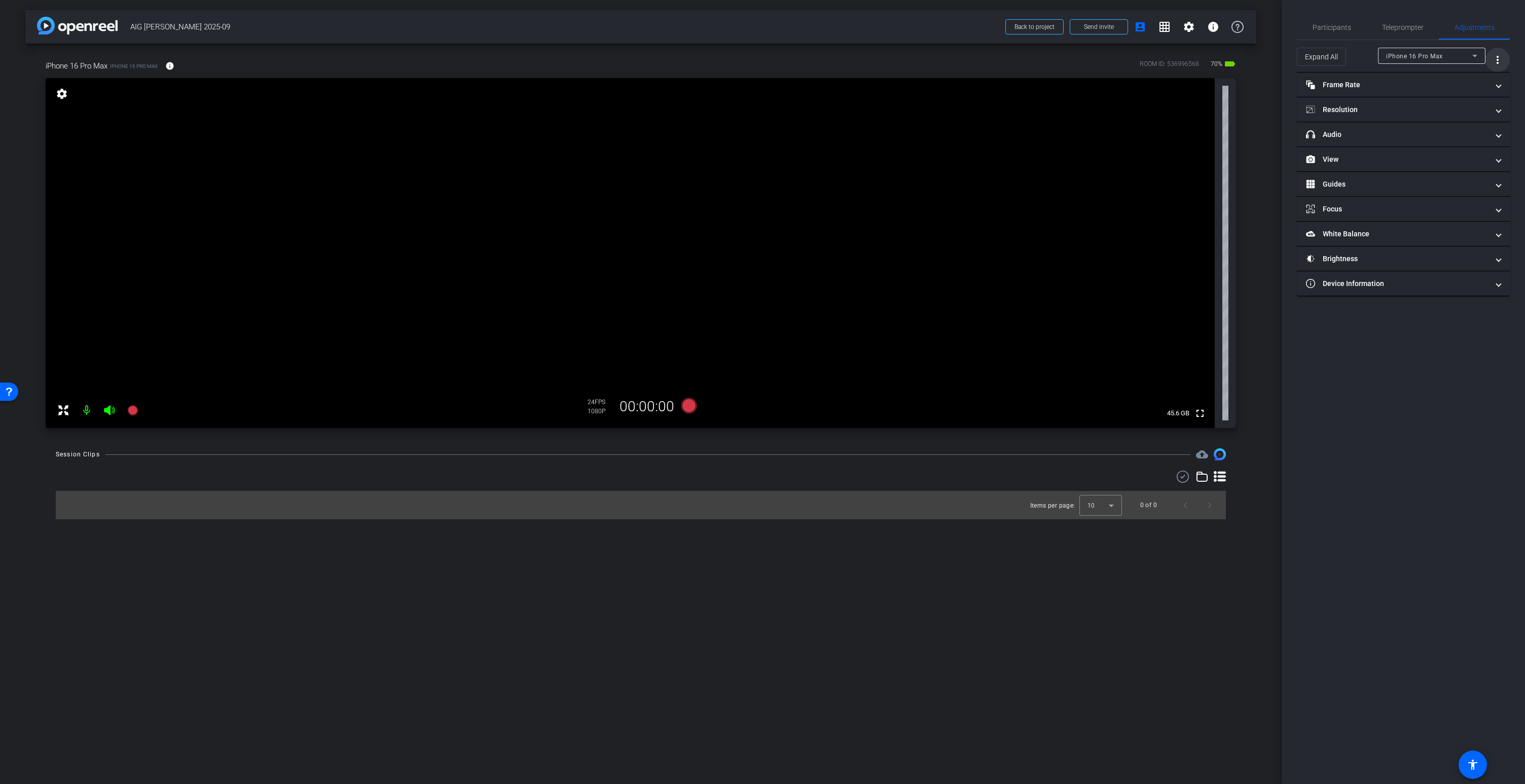
click at [1498, 60] on mat-icon "more_vert" at bounding box center [1497, 60] width 12 height 12
click at [1467, 77] on span "Open Floating Panel" at bounding box center [1472, 81] width 60 height 7
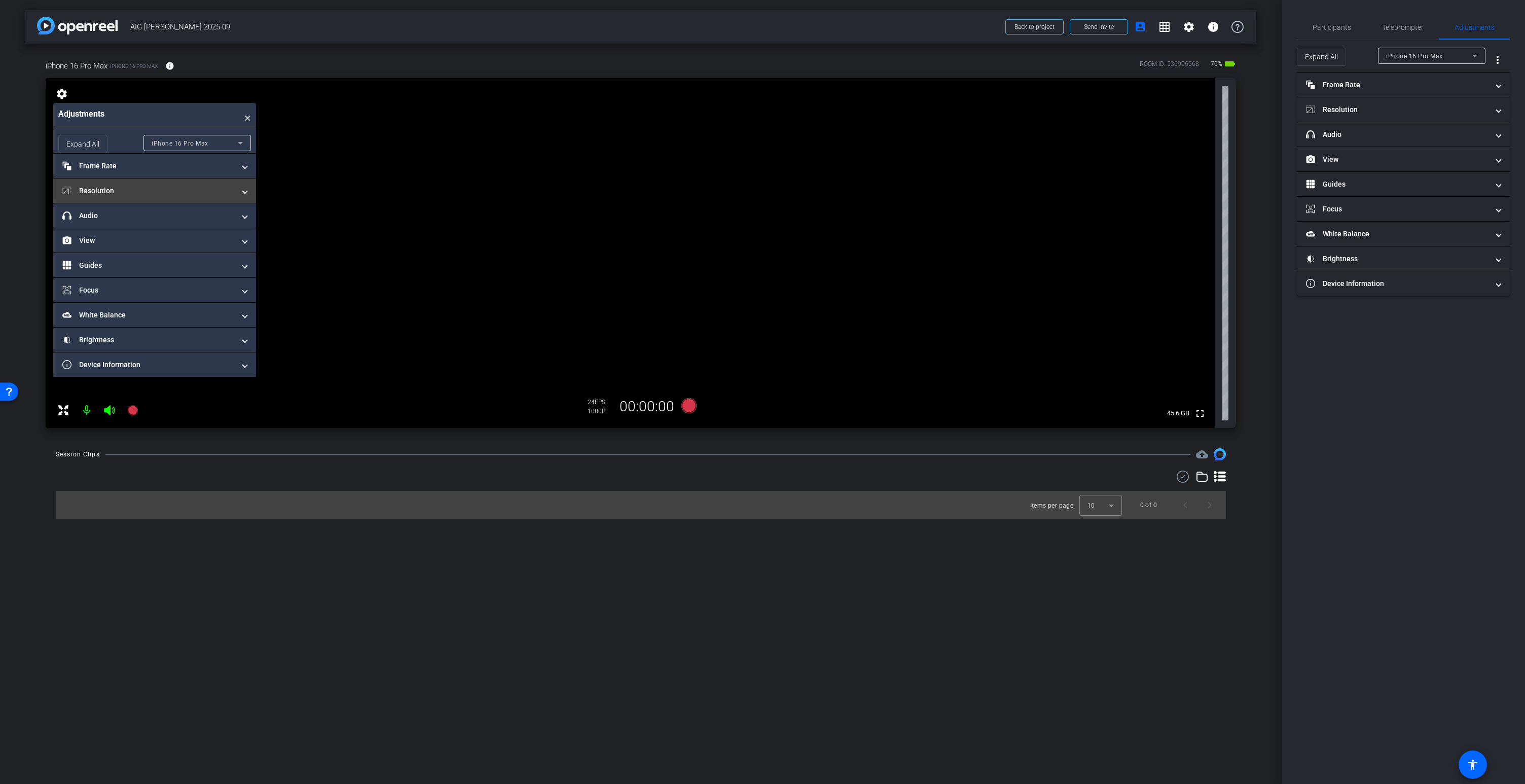
click at [131, 187] on mat-panel-title "Resolution" at bounding box center [148, 191] width 172 height 11
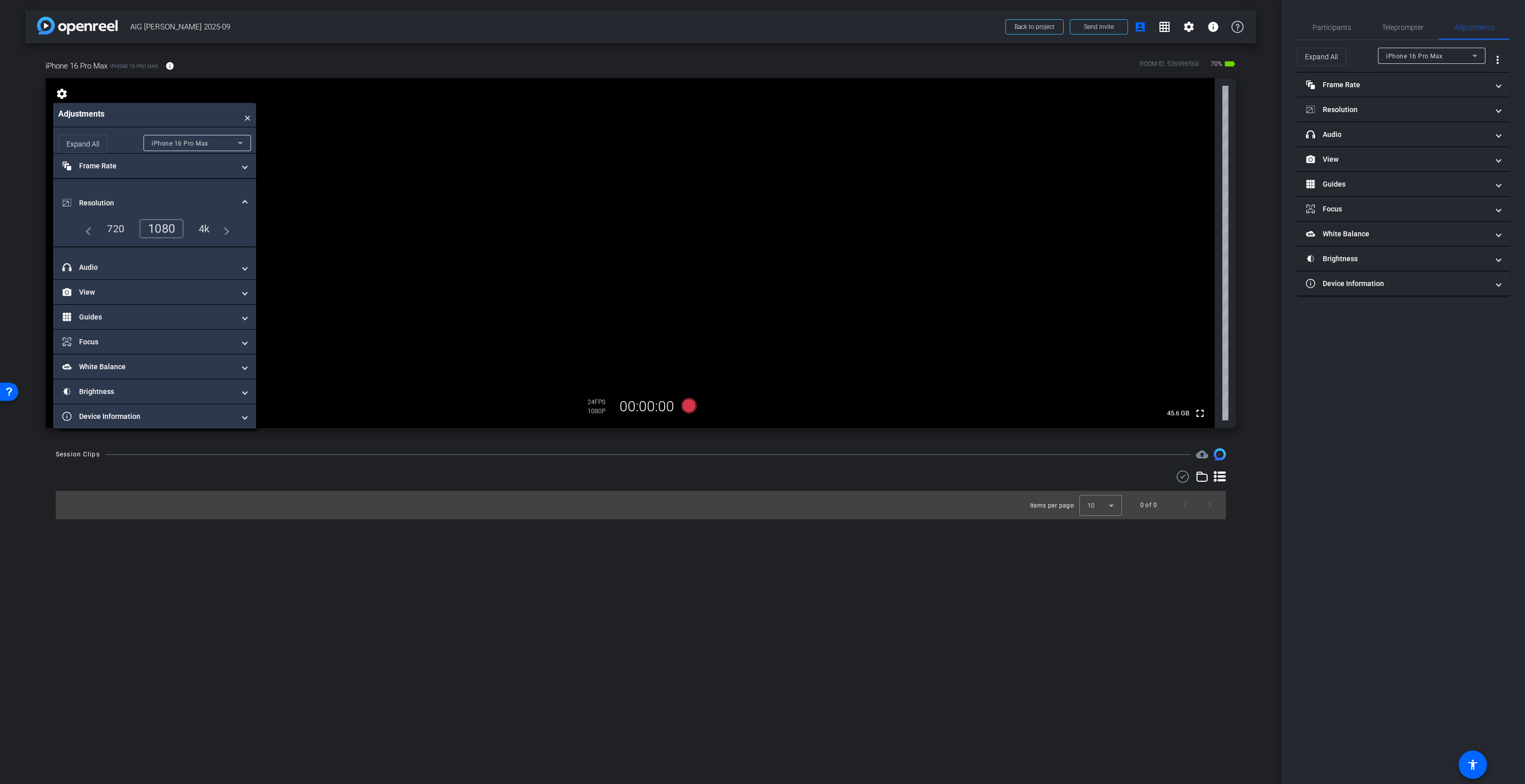
click at [202, 230] on div "4k" at bounding box center [205, 228] width 26 height 17
click at [124, 168] on mat-panel-title "Frame Rate Frame Rate" at bounding box center [148, 166] width 172 height 11
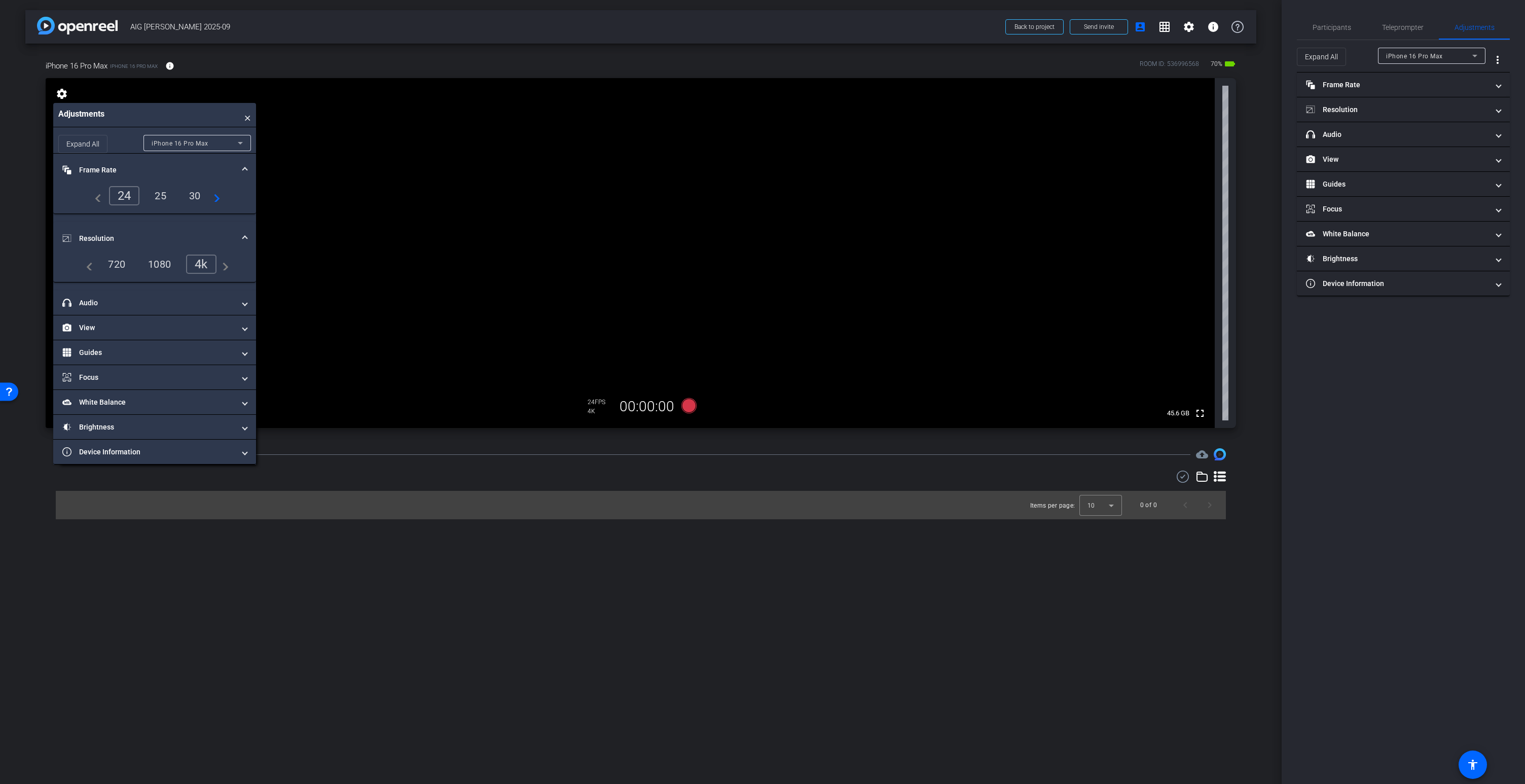
click at [159, 197] on div "25" at bounding box center [160, 195] width 27 height 17
click at [105, 381] on mat-panel-title "Focus" at bounding box center [148, 377] width 172 height 11
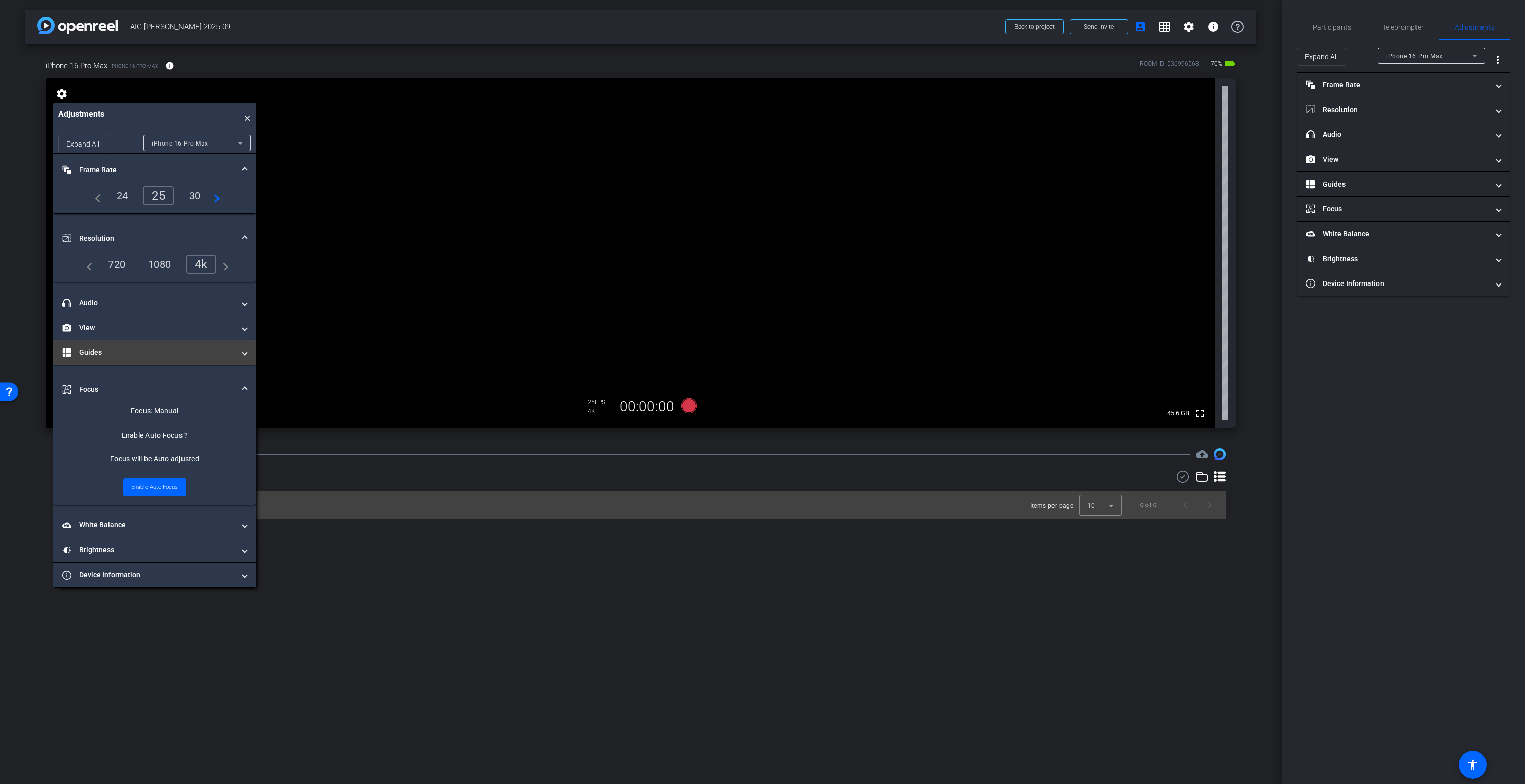
click at [137, 356] on mat-panel-title "Guides" at bounding box center [148, 352] width 172 height 11
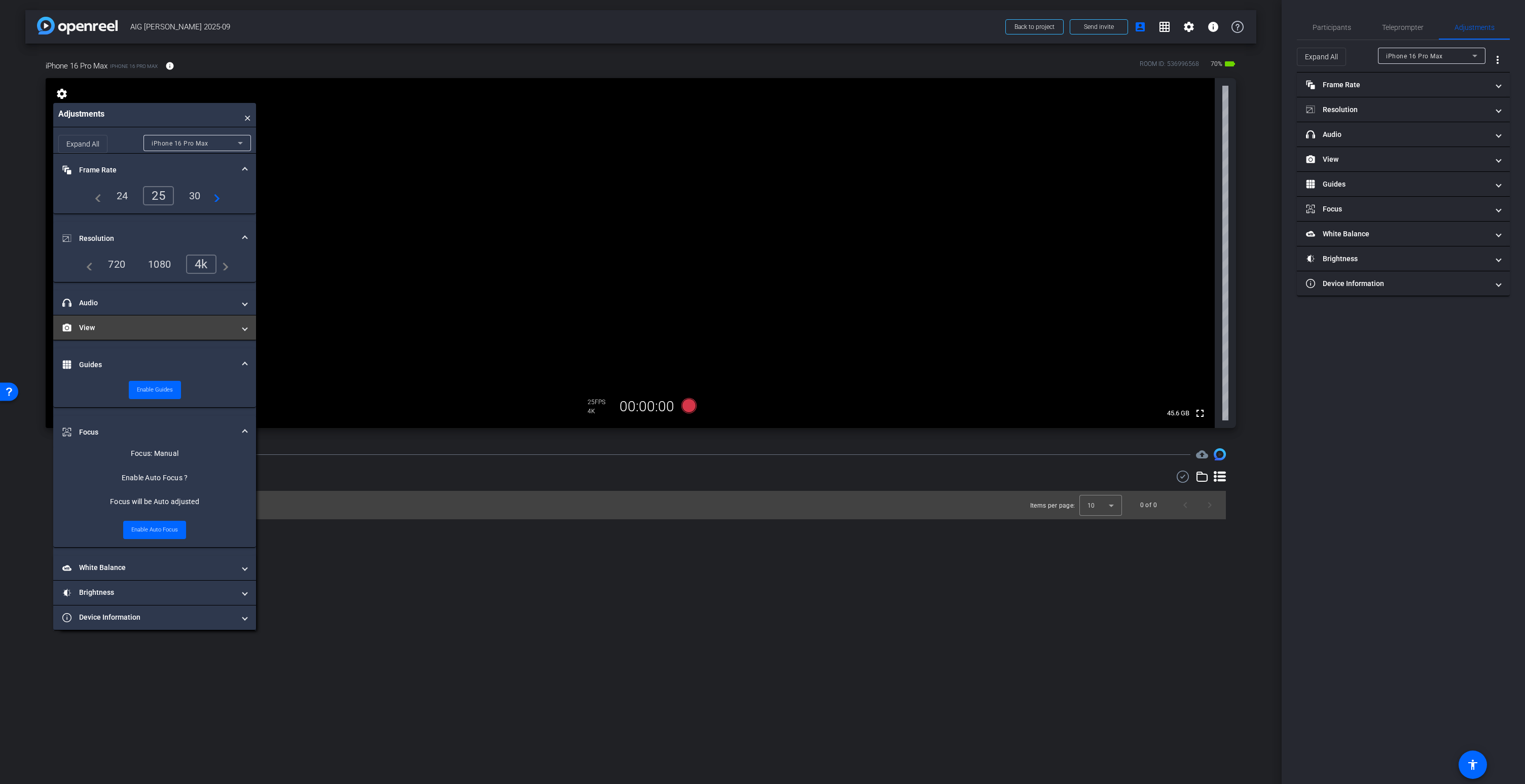
click at [135, 332] on mat-panel-title "View" at bounding box center [148, 328] width 172 height 11
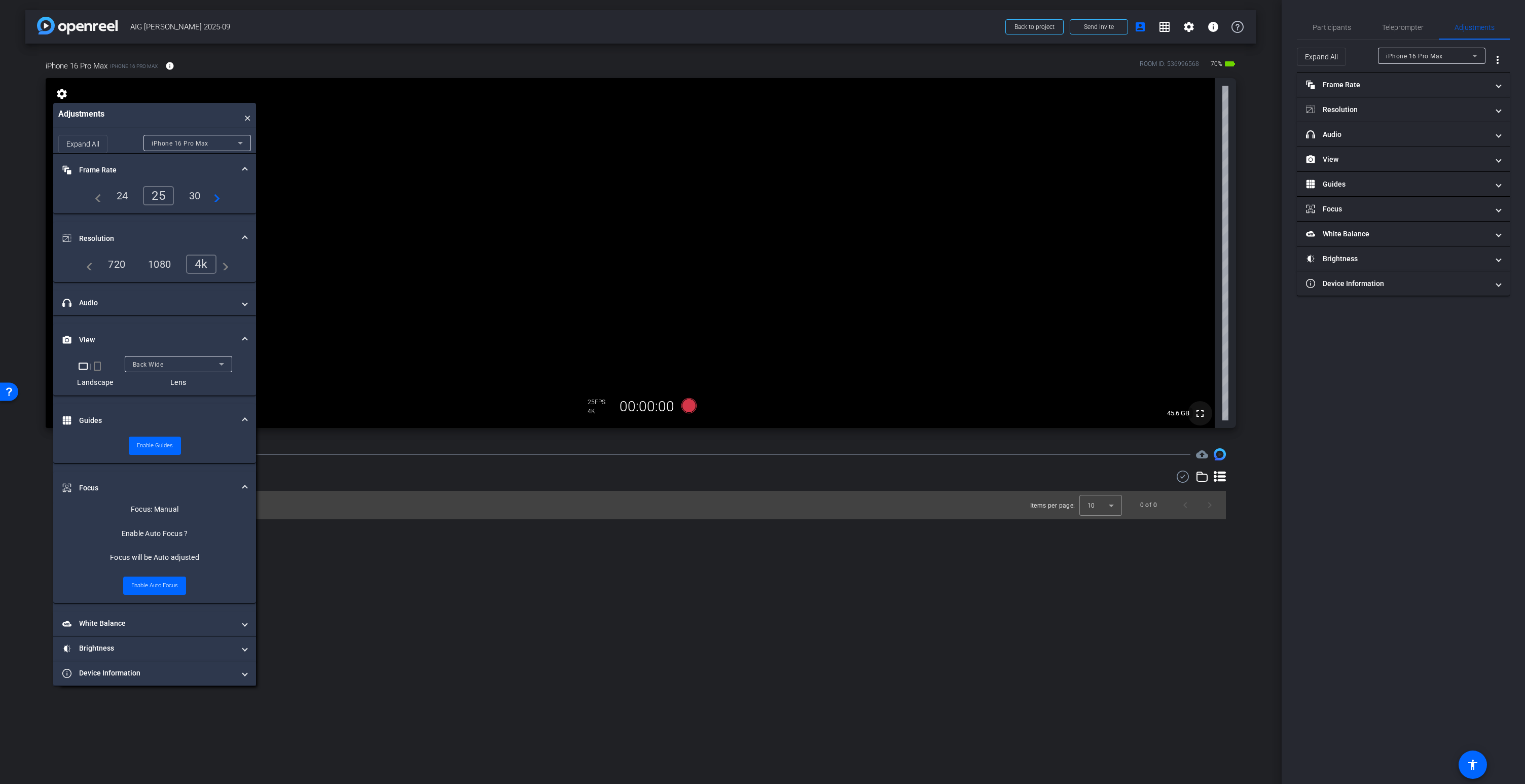
click at [1201, 413] on mat-icon "fullscreen" at bounding box center [1200, 413] width 12 height 12
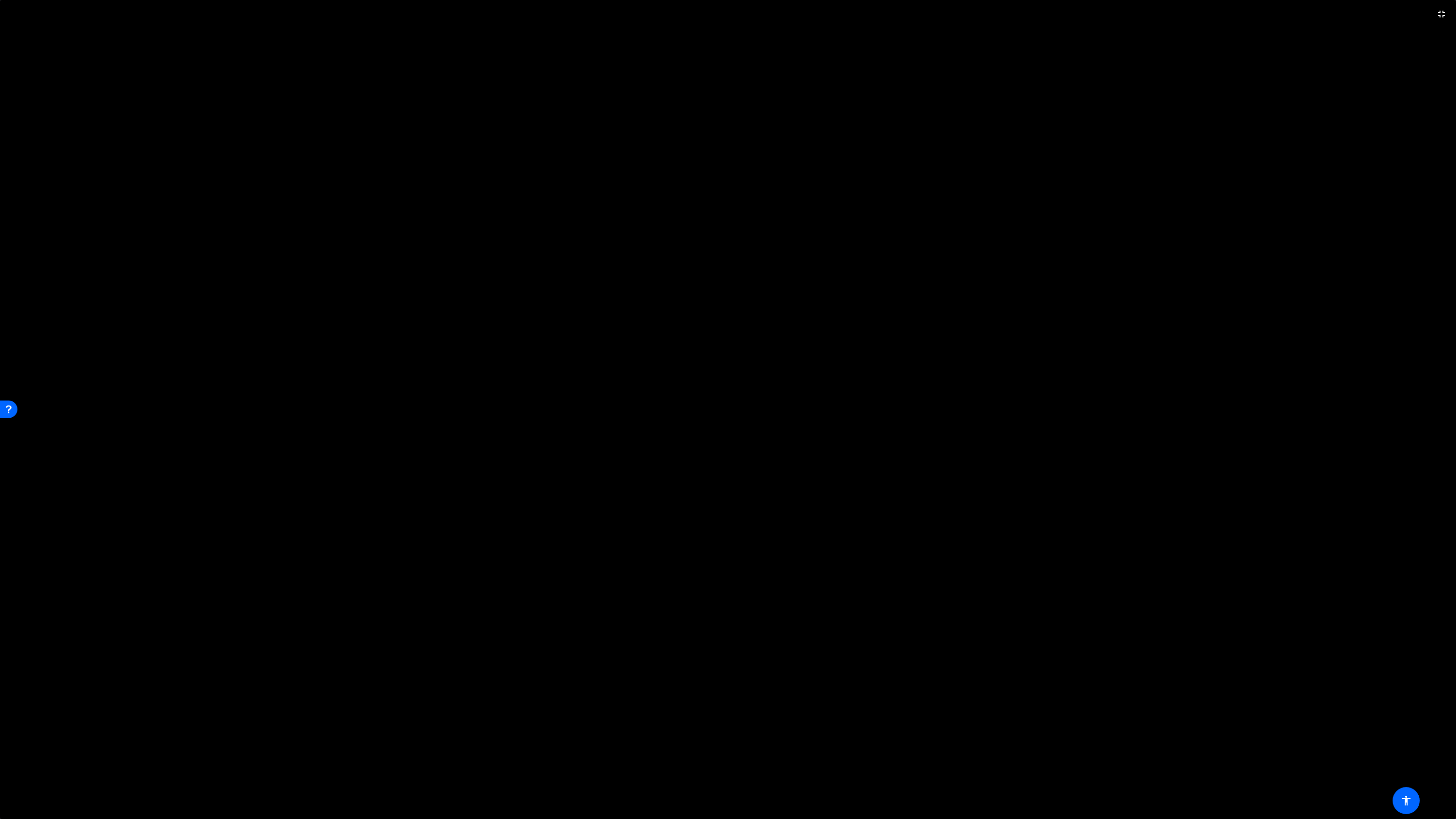
click at [752, 232] on video at bounding box center [728, 409] width 1456 height 819
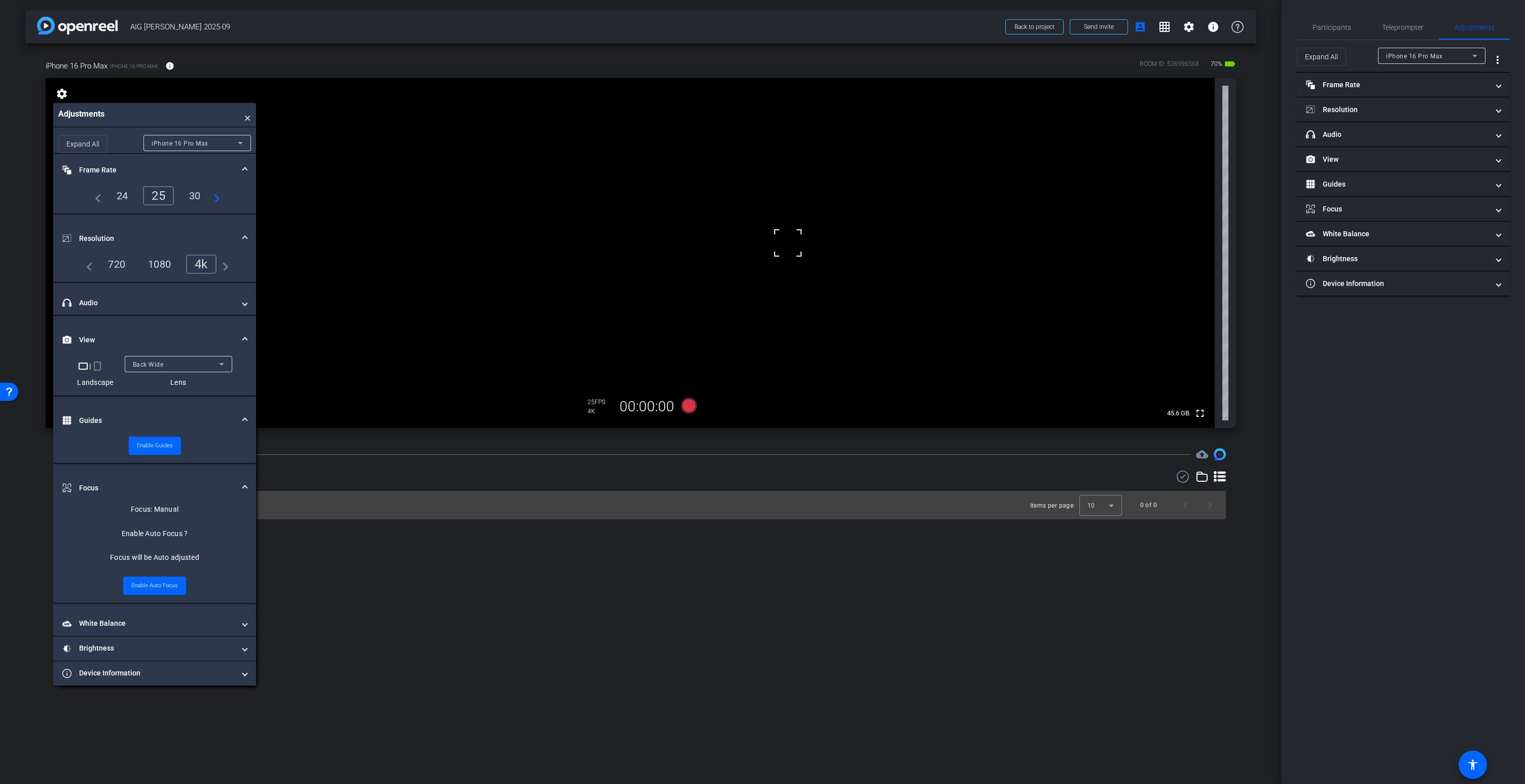
drag, startPoint x: 640, startPoint y: 172, endPoint x: 649, endPoint y: 179, distance: 11.4
click at [640, 172] on video at bounding box center [630, 253] width 1169 height 350
click at [1197, 414] on mat-icon "fullscreen" at bounding box center [1200, 413] width 12 height 12
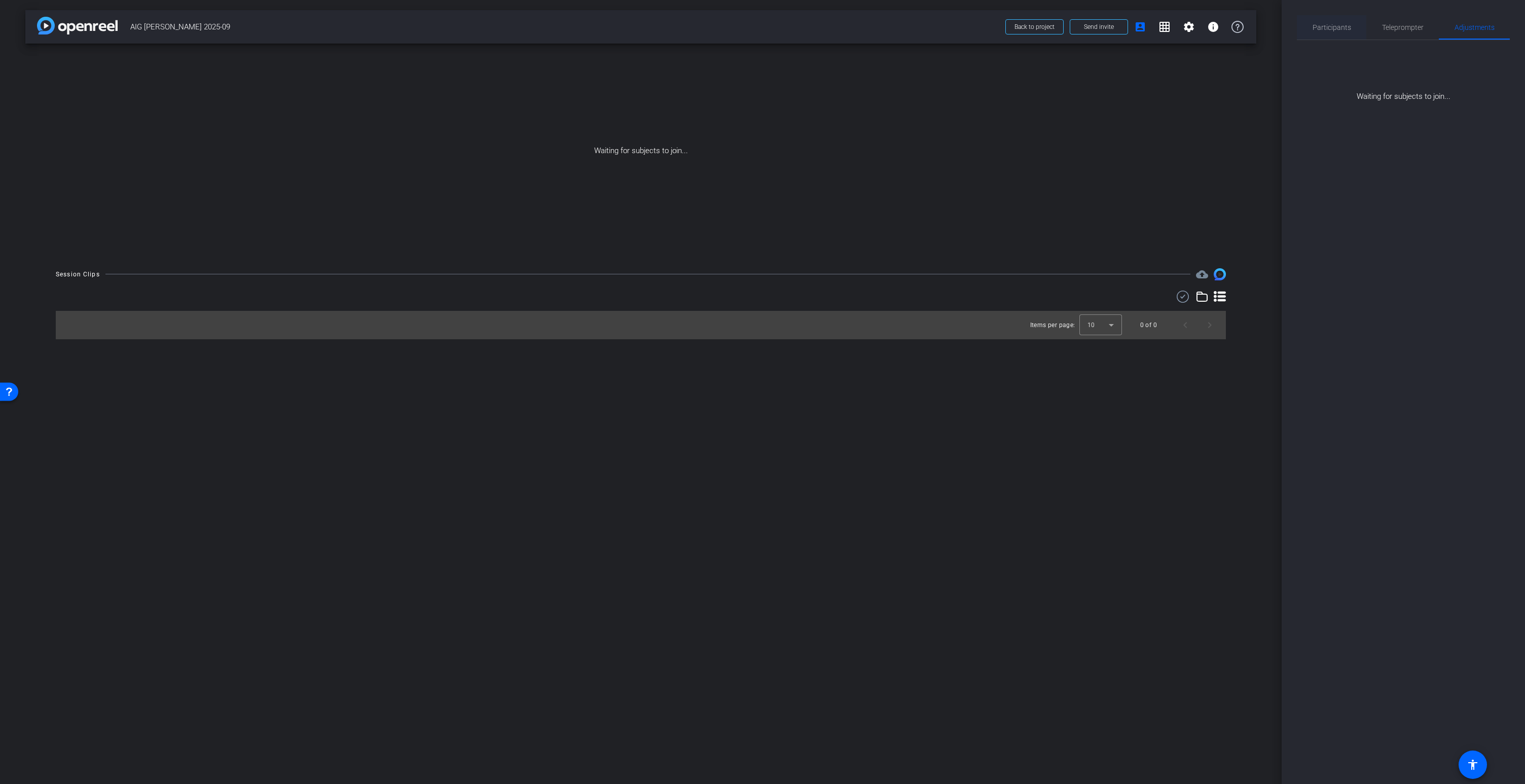
click at [1334, 29] on span "Participants" at bounding box center [1332, 27] width 38 height 7
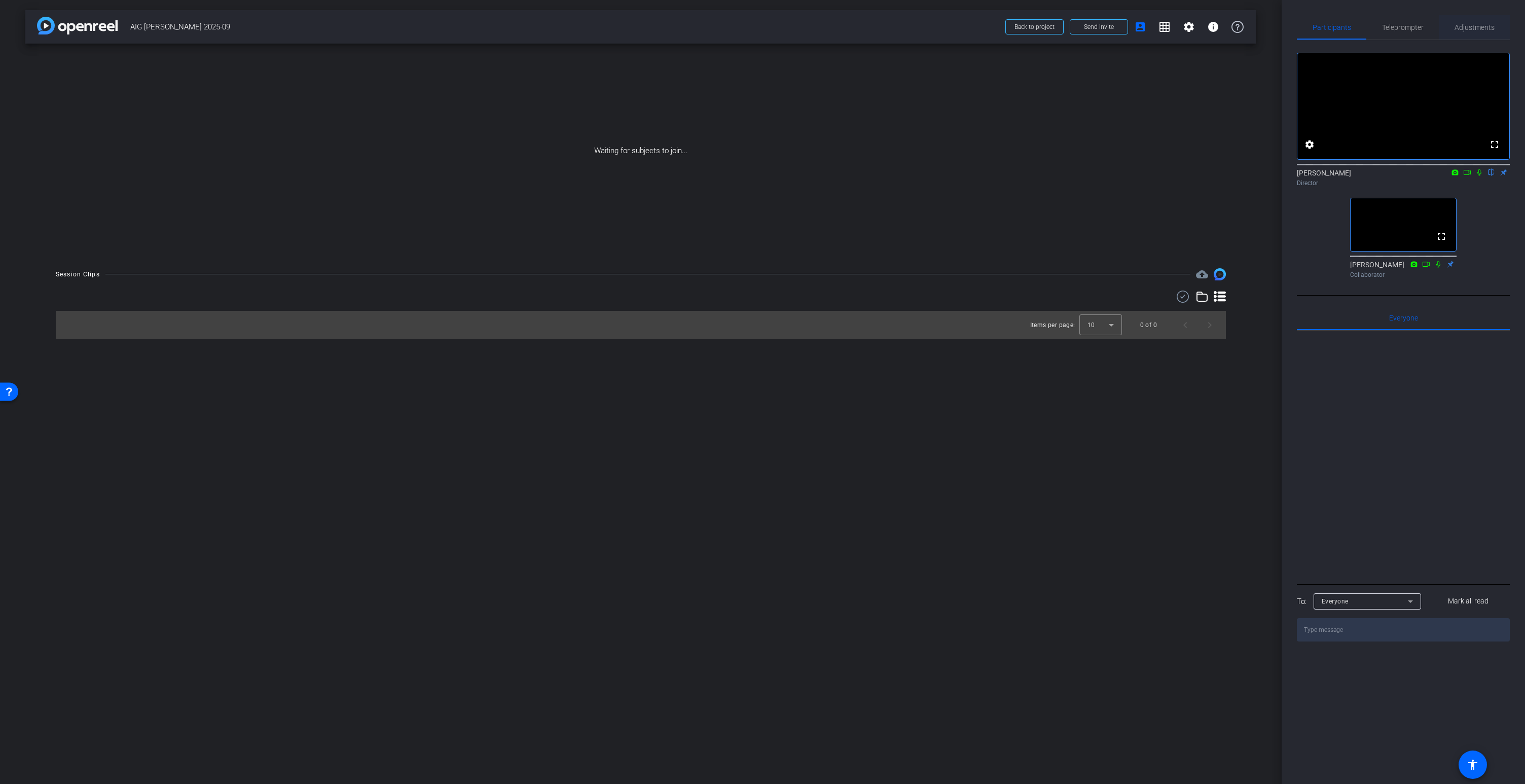
click at [1475, 27] on span "Adjustments" at bounding box center [1474, 27] width 40 height 7
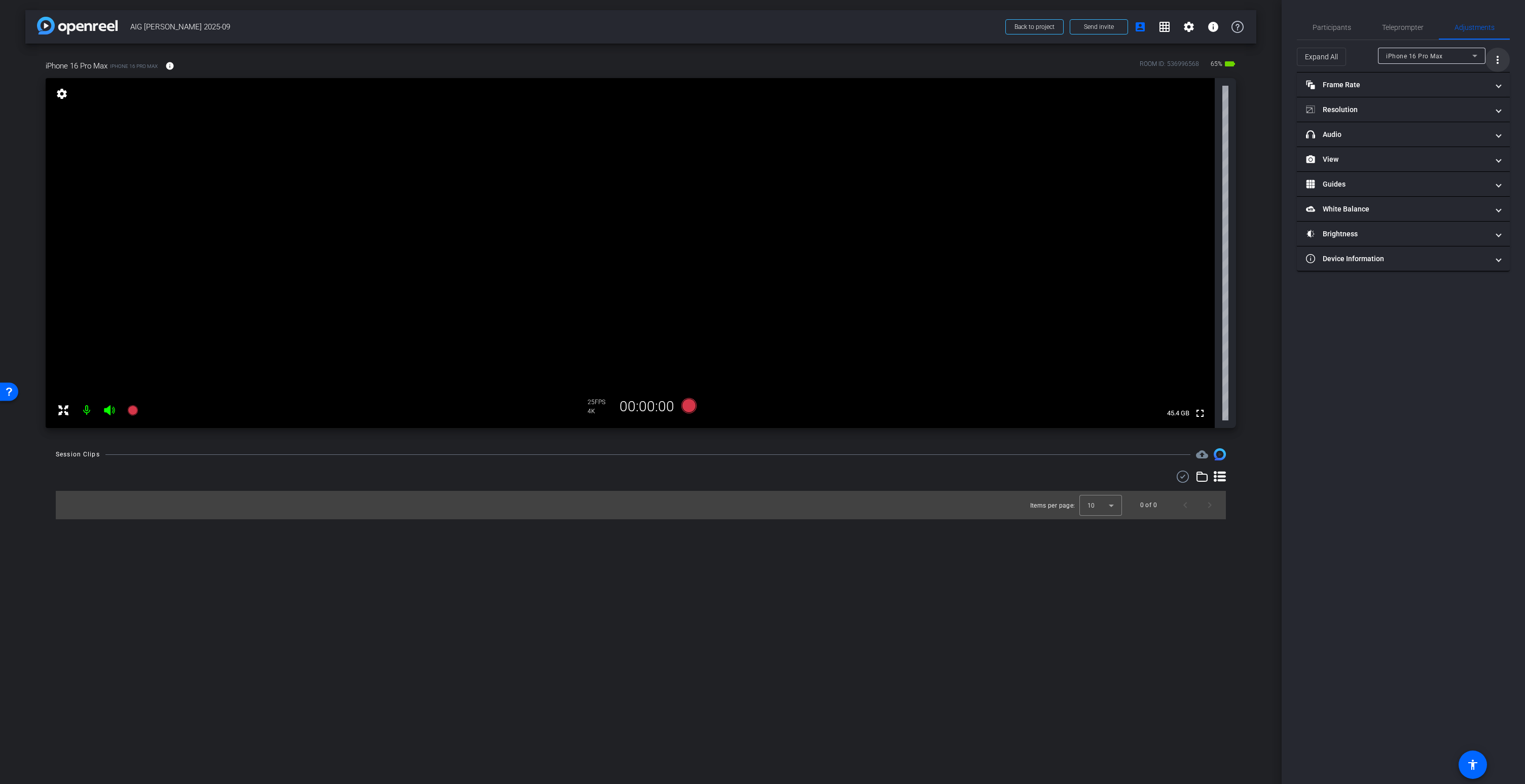
click at [1497, 58] on mat-icon "more_vert" at bounding box center [1497, 60] width 12 height 12
click at [1466, 85] on span "Open Floating Panel" at bounding box center [1472, 81] width 60 height 12
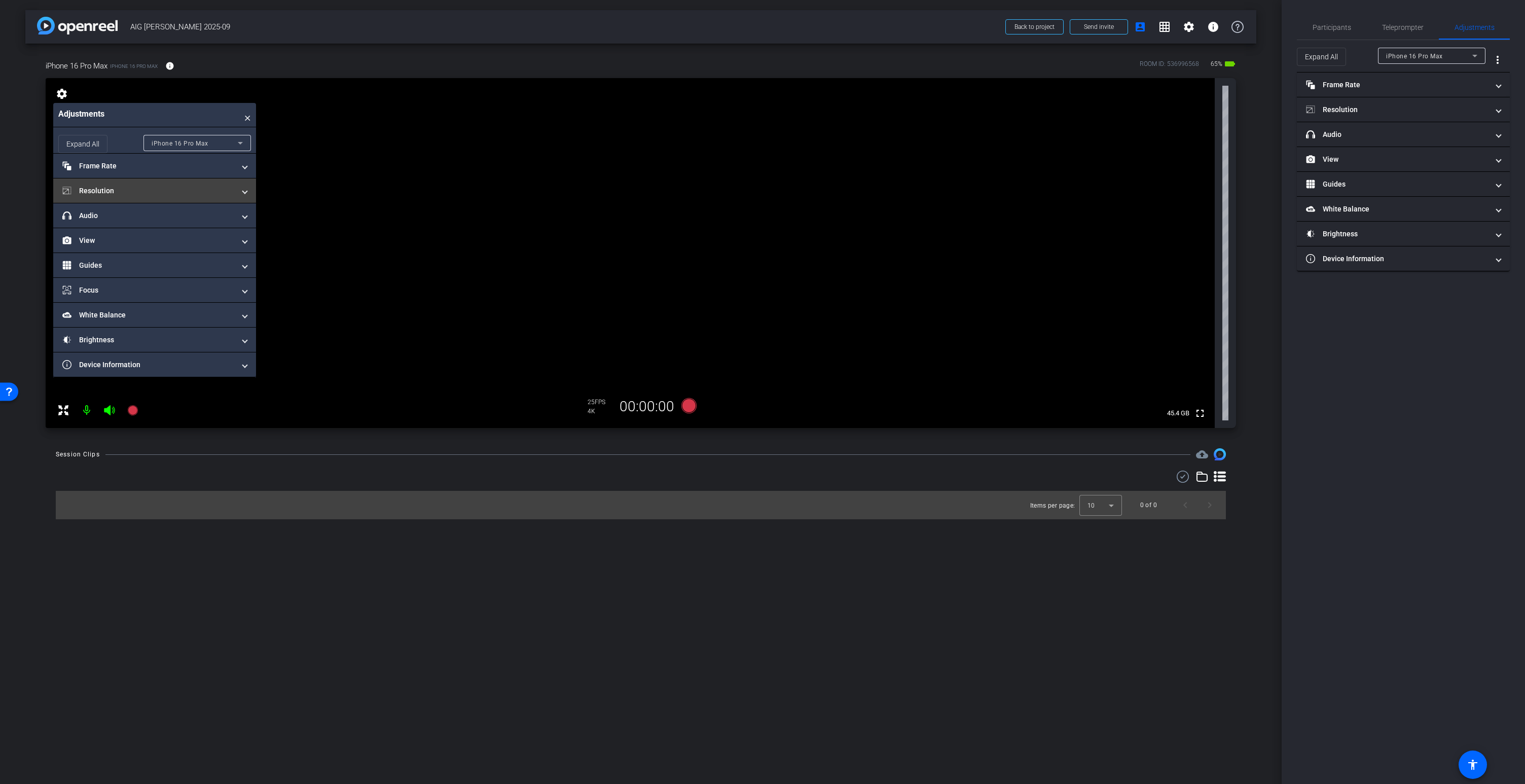
click at [119, 189] on mat-panel-title "Resolution" at bounding box center [148, 191] width 172 height 11
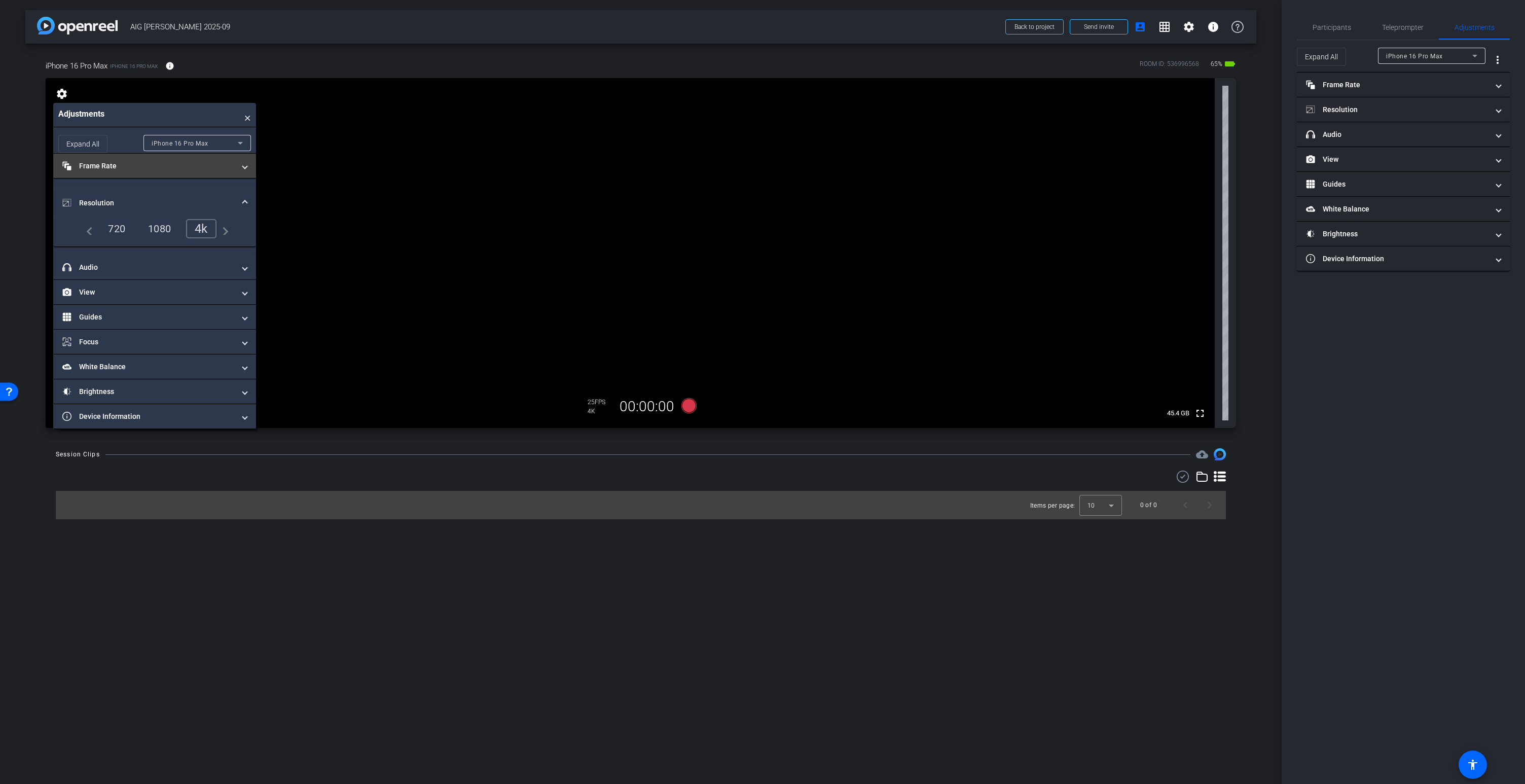
click at [113, 166] on mat-panel-title "Frame Rate Frame Rate" at bounding box center [148, 166] width 172 height 11
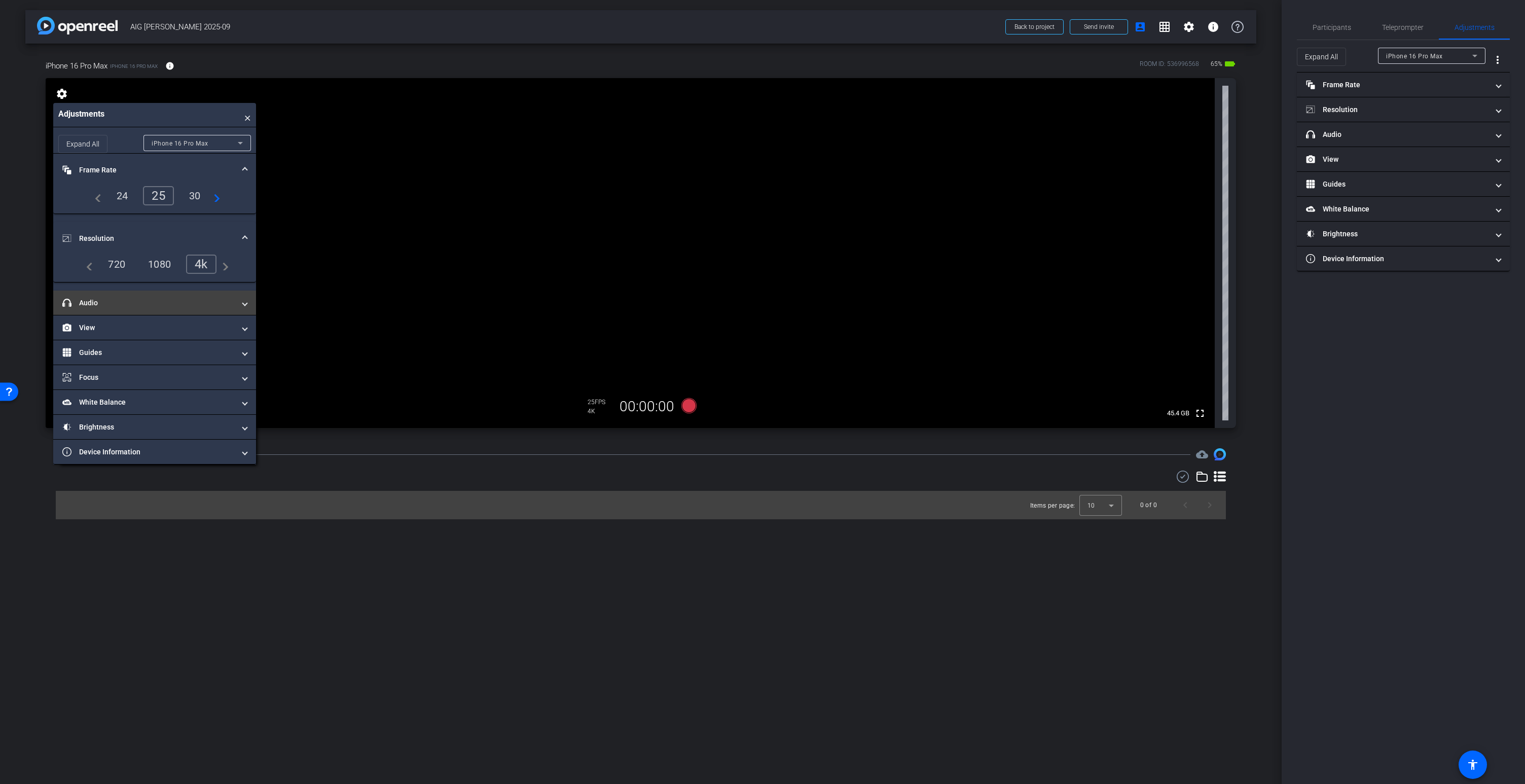
click at [93, 305] on mat-panel-title "headphone icon Audio" at bounding box center [148, 303] width 172 height 11
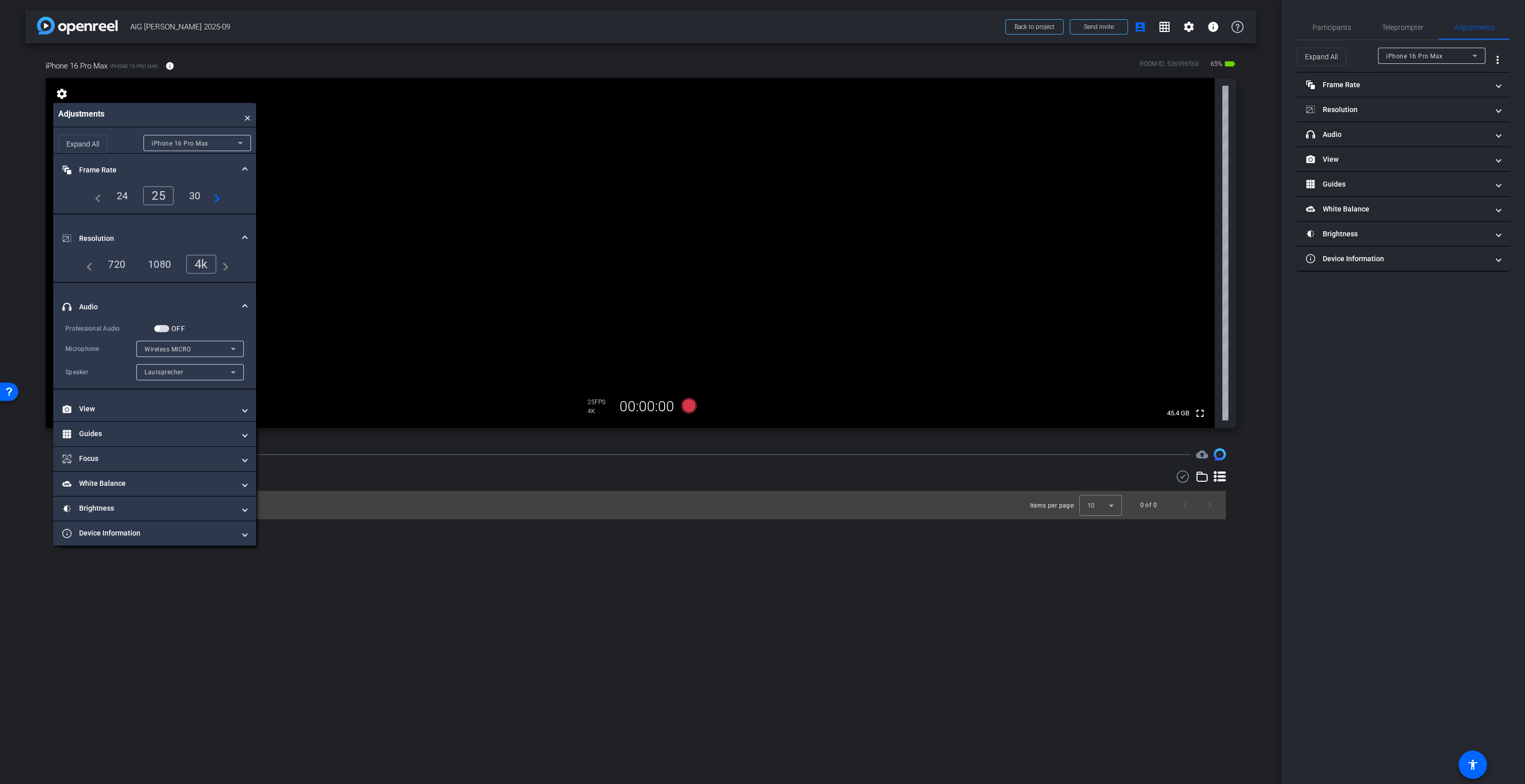
click at [206, 349] on div "Wireless MICRO" at bounding box center [187, 349] width 86 height 13
click at [154, 295] on div at bounding box center [762, 392] width 1525 height 784
click at [639, 213] on video at bounding box center [630, 253] width 1169 height 350
click at [162, 328] on span "button" at bounding box center [162, 328] width 15 height 7
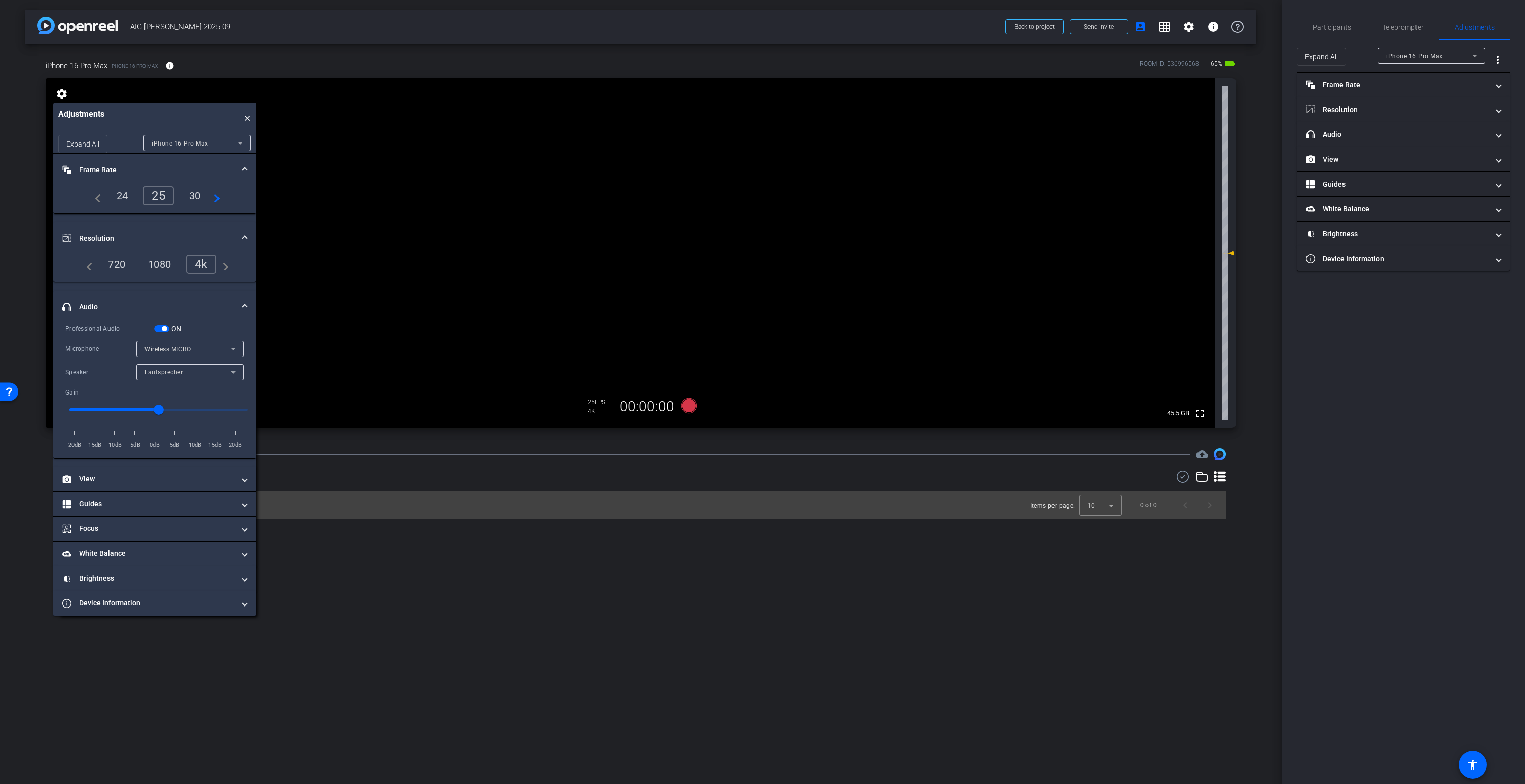
click at [165, 332] on div "ON" at bounding box center [168, 328] width 28 height 10
click at [164, 328] on span "button" at bounding box center [164, 328] width 5 height 5
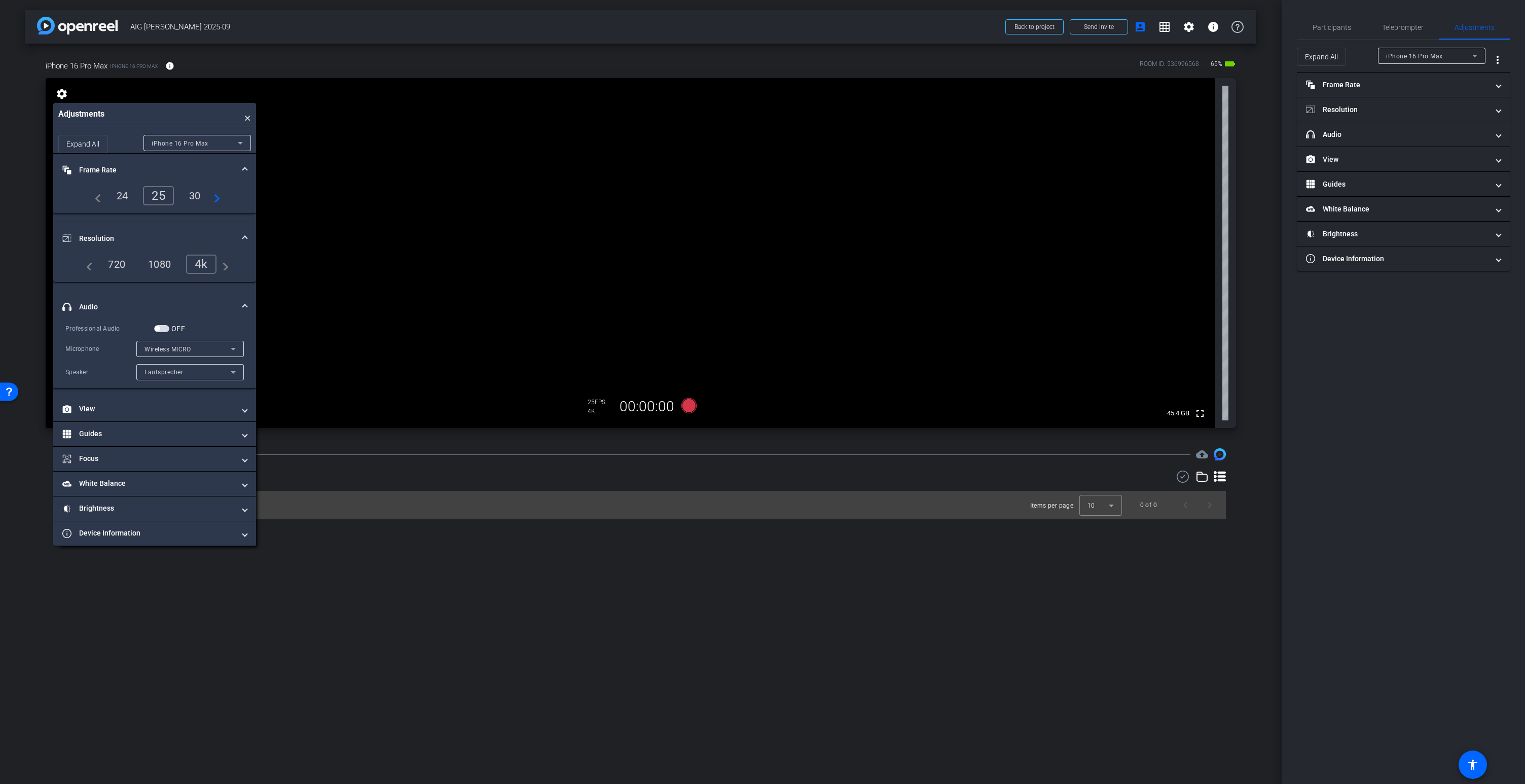
click at [162, 327] on span "button" at bounding box center [162, 328] width 15 height 7
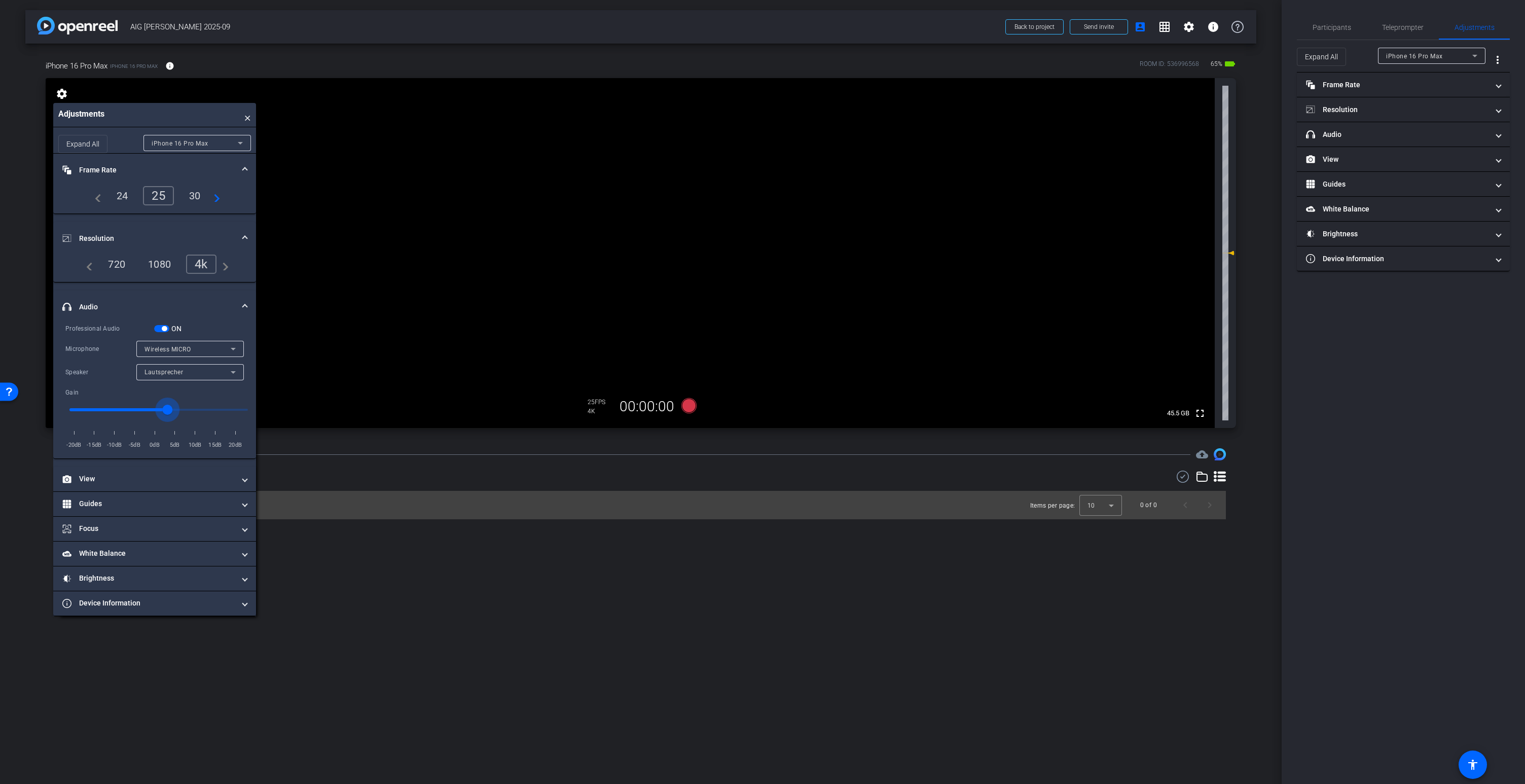
type input "2"
click at [168, 409] on input "range" at bounding box center [159, 410] width 200 height 23
type input "2"
click at [164, 328] on span "button" at bounding box center [164, 328] width 5 height 5
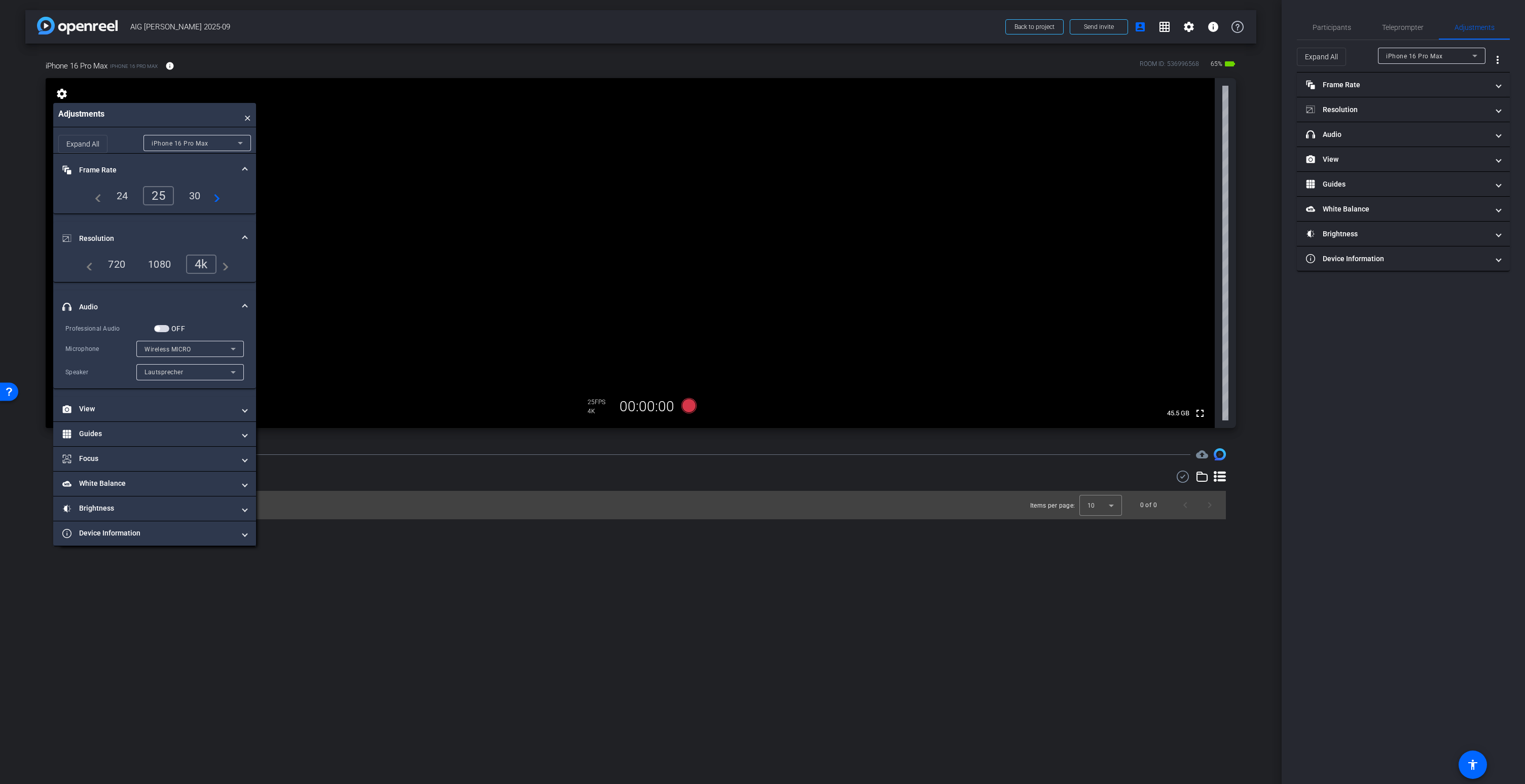
click at [161, 328] on span "button" at bounding box center [162, 328] width 15 height 7
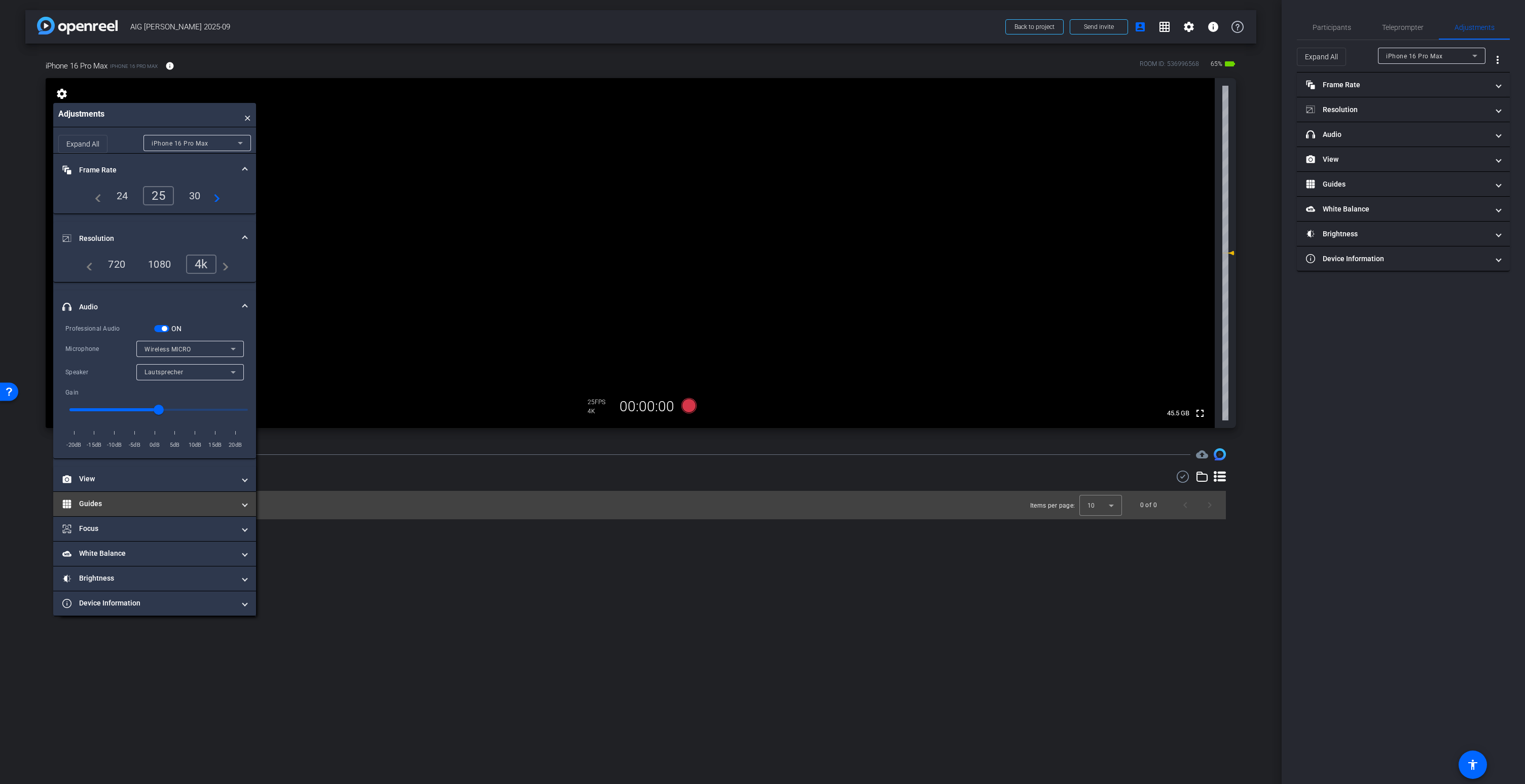
click at [122, 495] on mat-expansion-panel-header "Guides" at bounding box center [154, 504] width 203 height 24
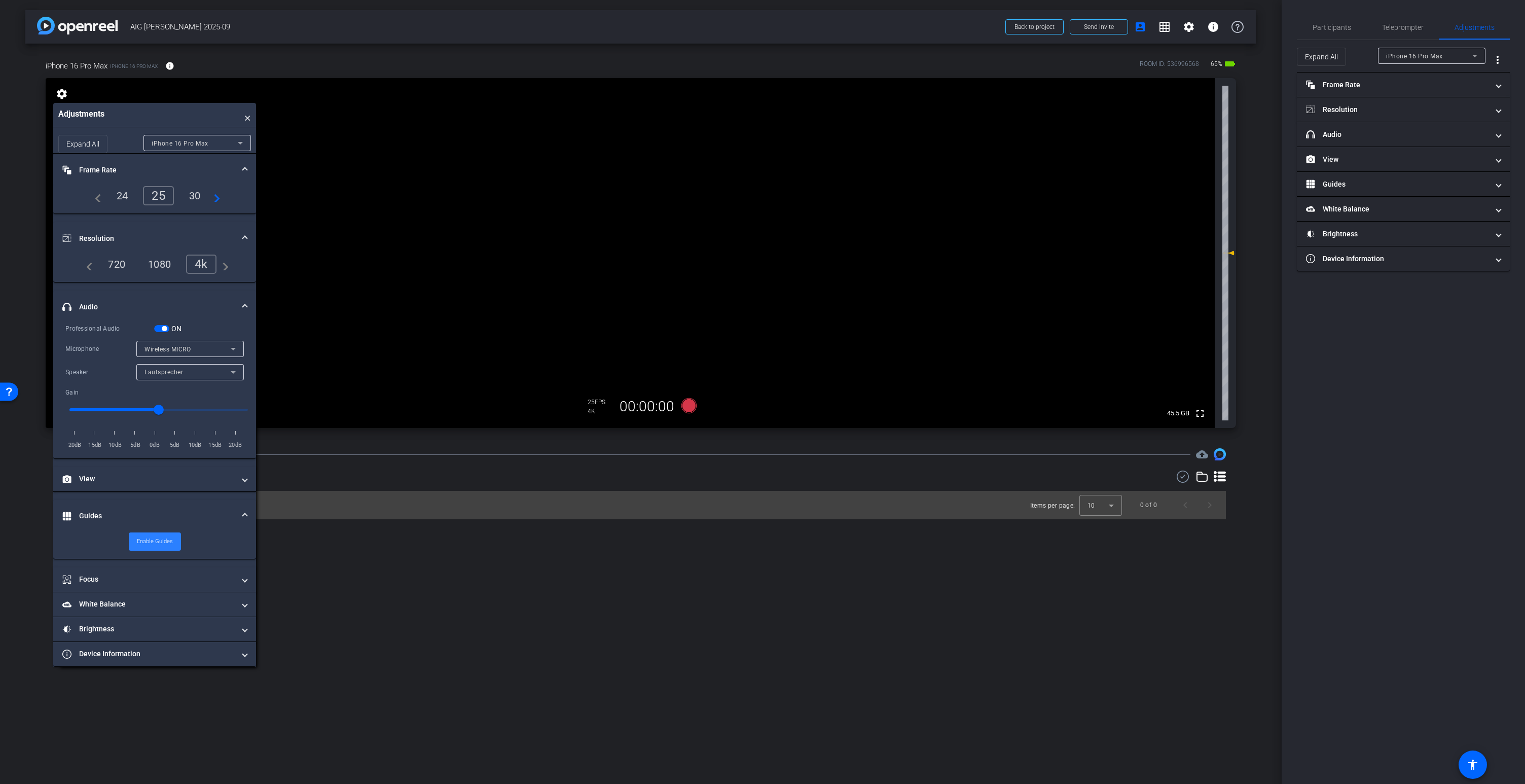
click at [156, 536] on span "Enable Guides" at bounding box center [155, 541] width 36 height 15
click at [156, 536] on span "Disable Guides" at bounding box center [154, 541] width 38 height 15
click at [650, 197] on video at bounding box center [630, 253] width 1169 height 350
click at [647, 203] on div at bounding box center [650, 197] width 25 height 25
click at [1197, 412] on mat-icon "fullscreen" at bounding box center [1200, 413] width 12 height 12
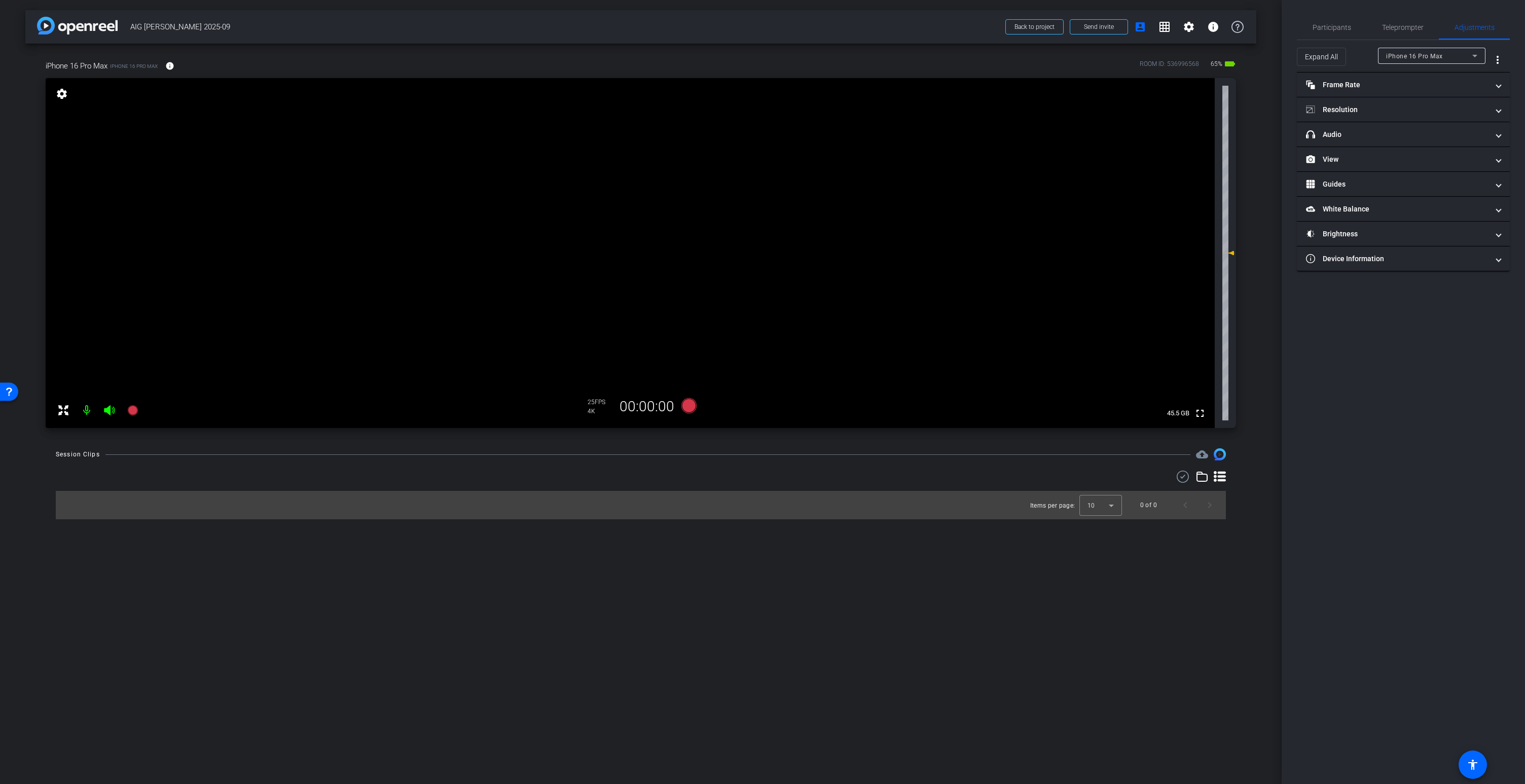
click at [644, 195] on video at bounding box center [630, 253] width 1169 height 350
click at [1500, 60] on mat-icon "more_vert" at bounding box center [1497, 60] width 12 height 12
click at [1467, 83] on span "Open Floating Panel" at bounding box center [1472, 81] width 60 height 7
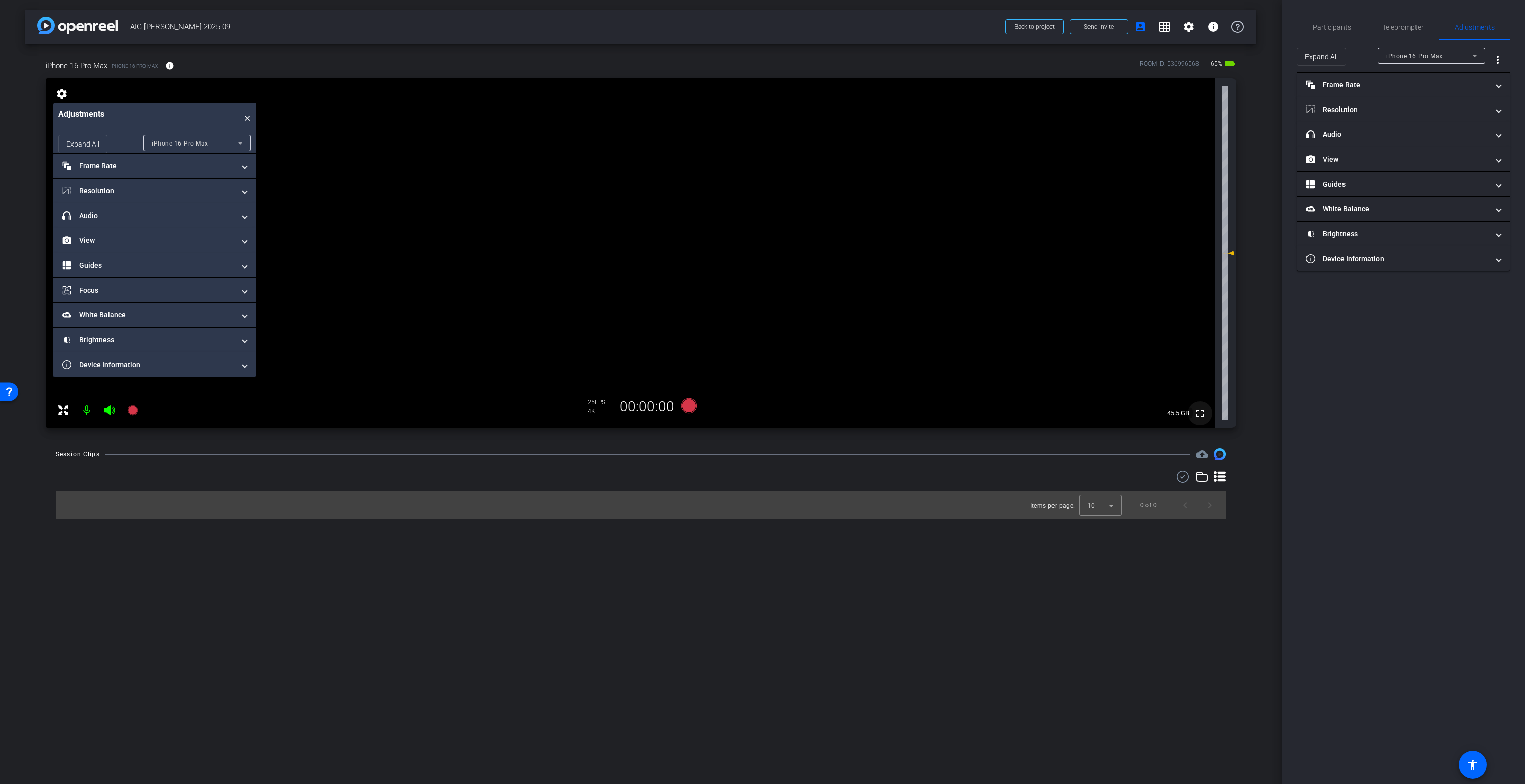
click at [1200, 410] on mat-icon "fullscreen" at bounding box center [1200, 413] width 12 height 12
click at [118, 188] on mat-panel-title "Resolution" at bounding box center [148, 191] width 172 height 11
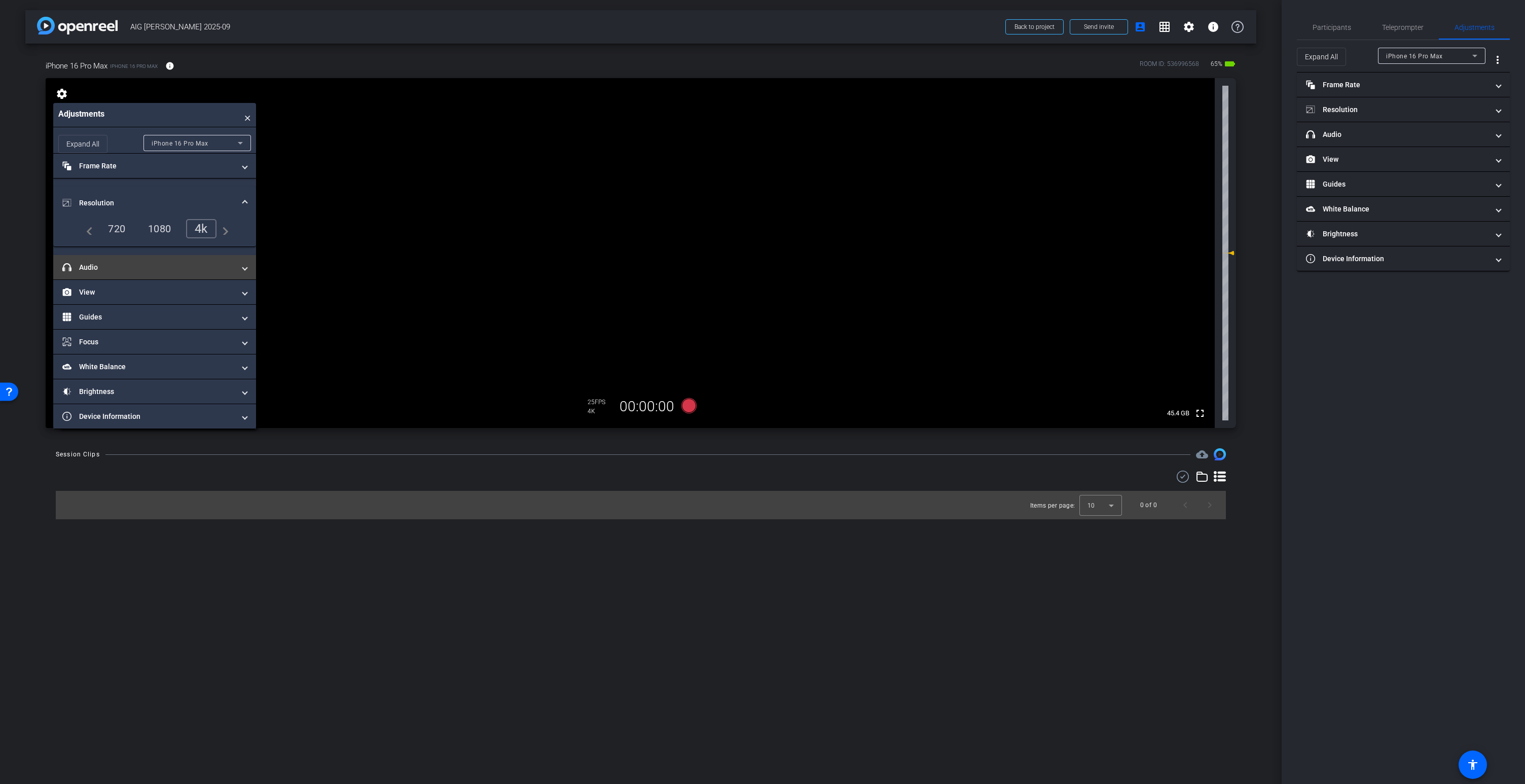
click at [120, 270] on mat-panel-title "headphone icon Audio" at bounding box center [148, 268] width 172 height 11
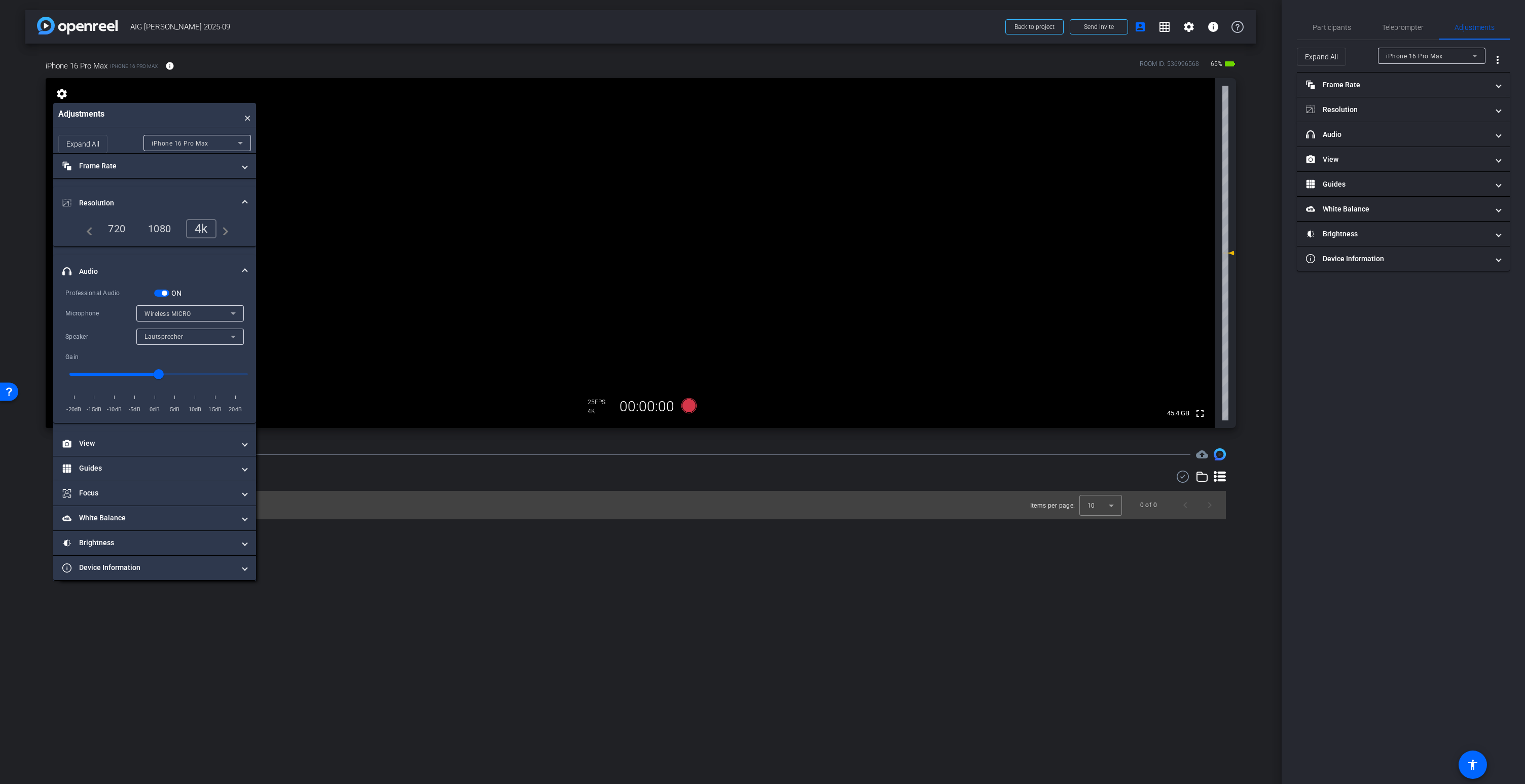
click at [622, 196] on video at bounding box center [630, 253] width 1169 height 350
click at [604, 197] on video at bounding box center [630, 253] width 1169 height 350
click at [93, 516] on mat-panel-title "White Balance White Balance" at bounding box center [148, 518] width 172 height 11
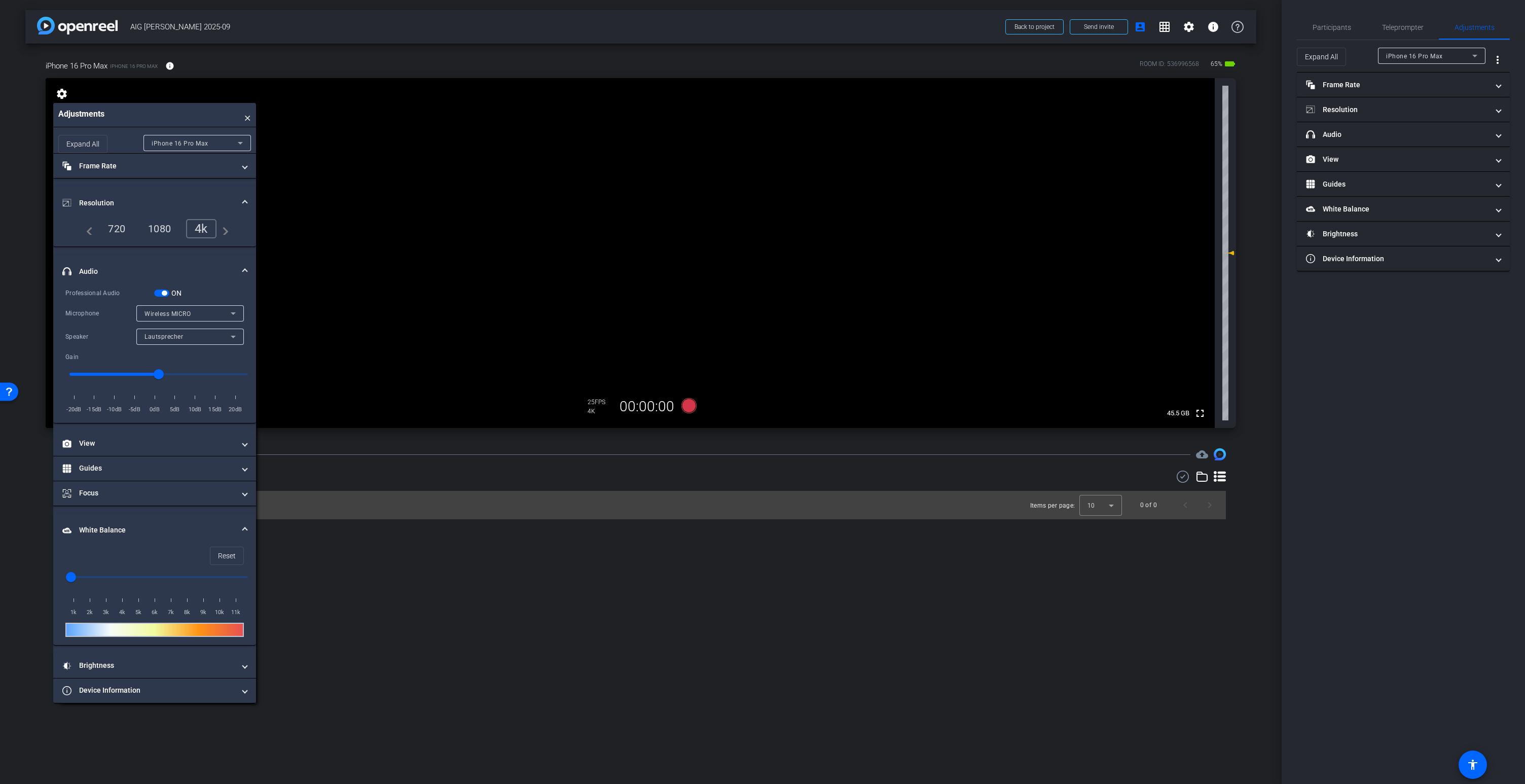
click at [243, 531] on span at bounding box center [245, 530] width 4 height 11
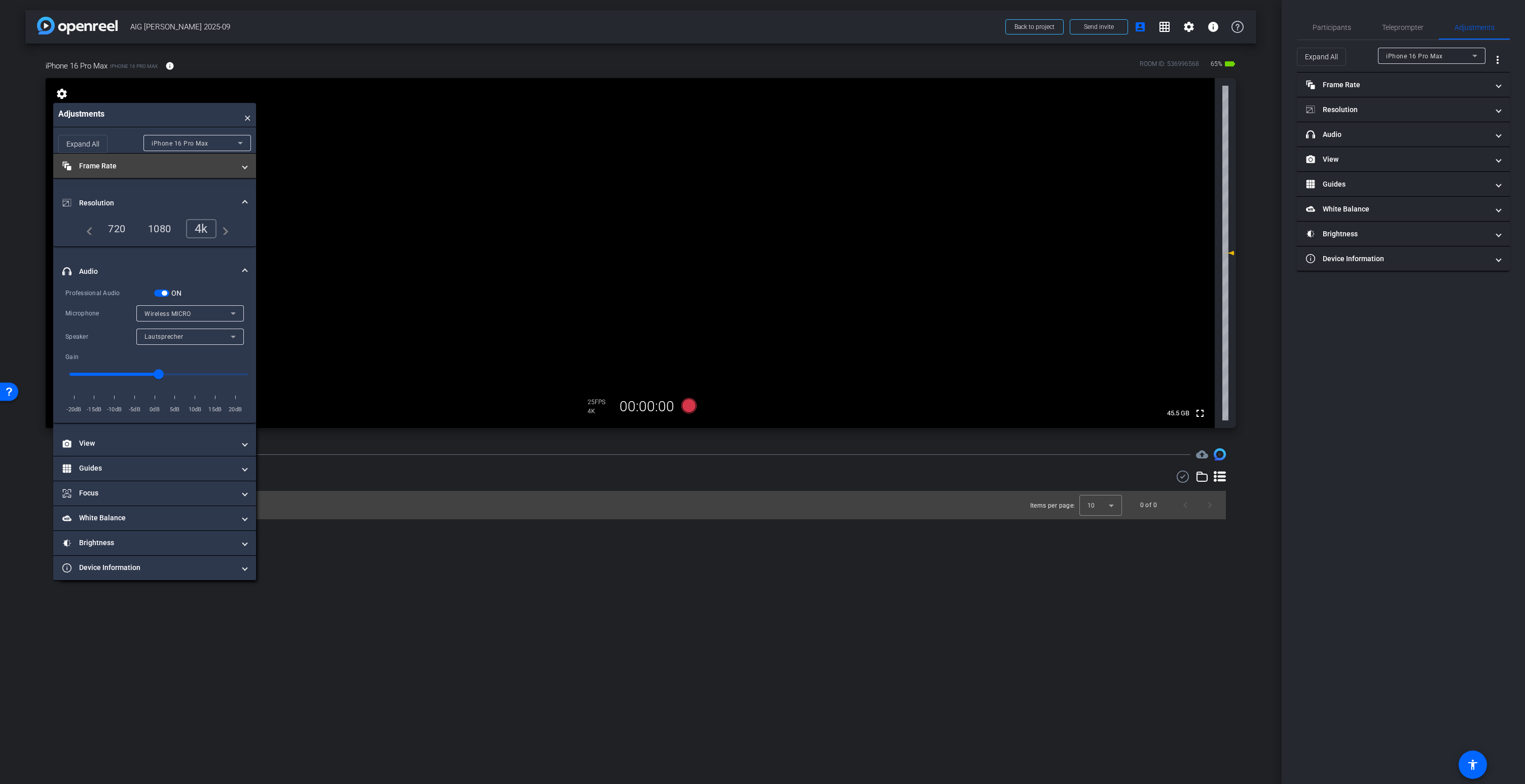
click at [135, 171] on mat-panel-title "Frame Rate Frame Rate" at bounding box center [148, 166] width 172 height 11
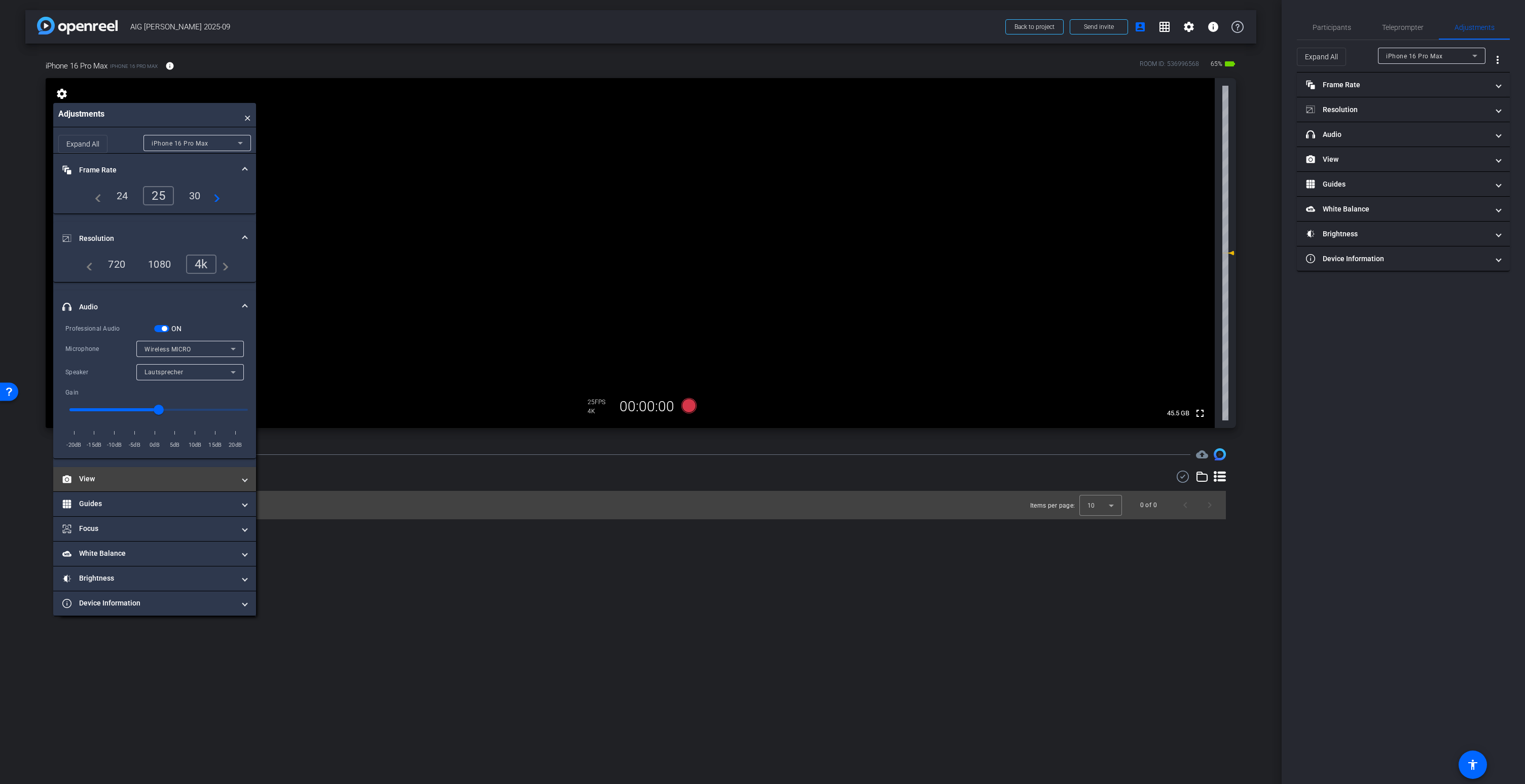
click at [126, 479] on mat-panel-title "View" at bounding box center [148, 479] width 172 height 11
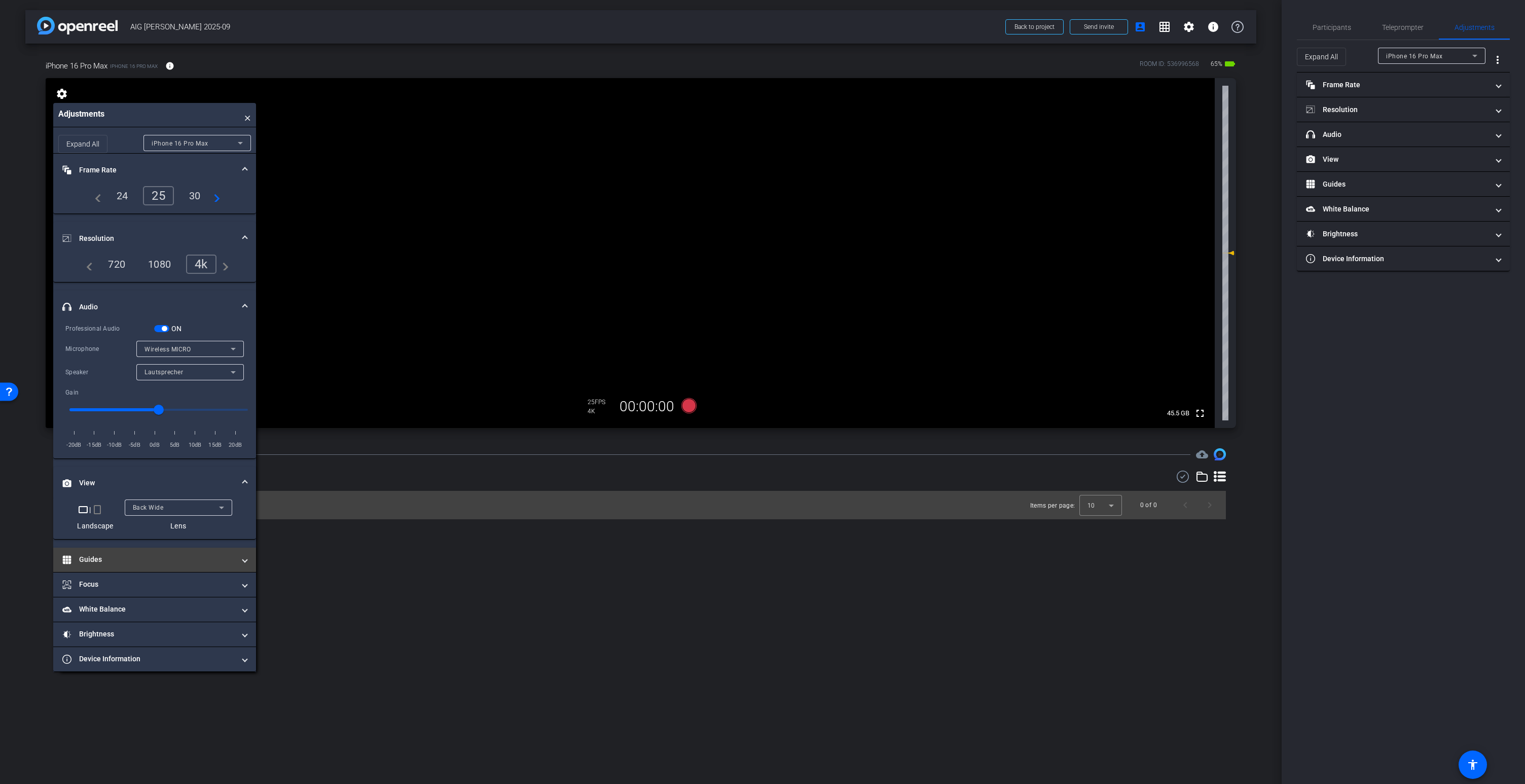
click at [124, 559] on mat-panel-title "Guides" at bounding box center [148, 560] width 172 height 11
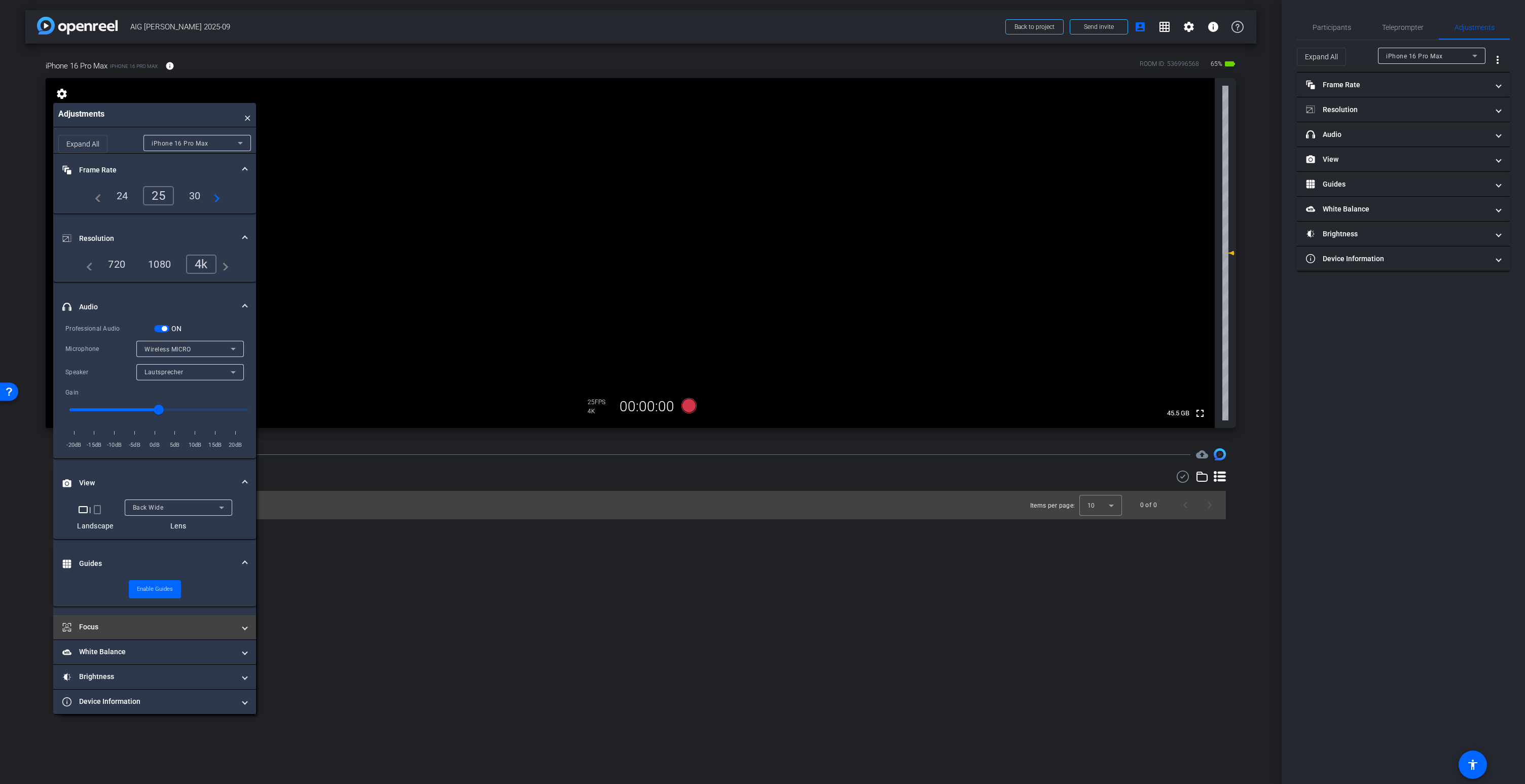
click at [131, 632] on mat-expansion-panel-header "Focus" at bounding box center [154, 627] width 203 height 24
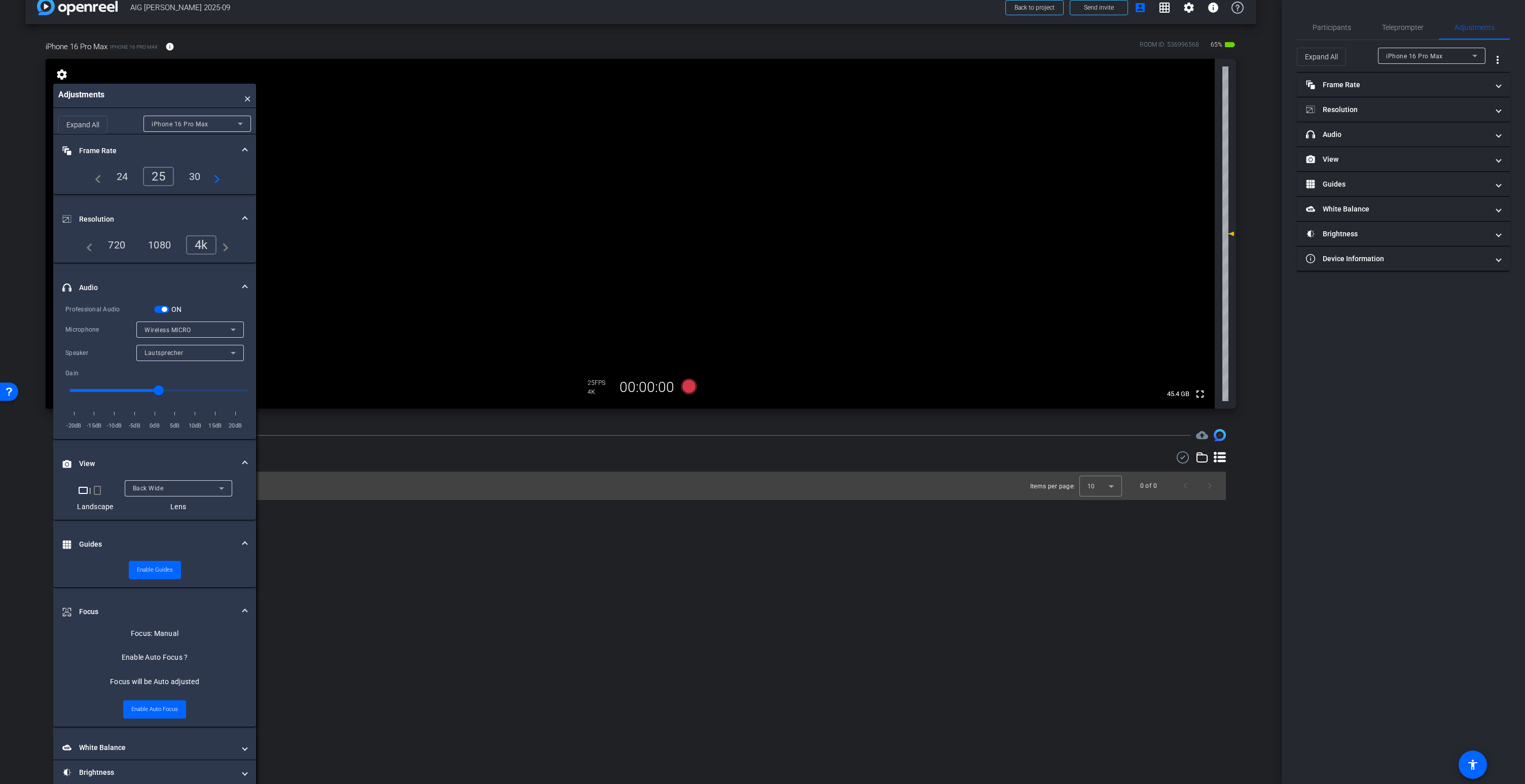
scroll to position [44, 0]
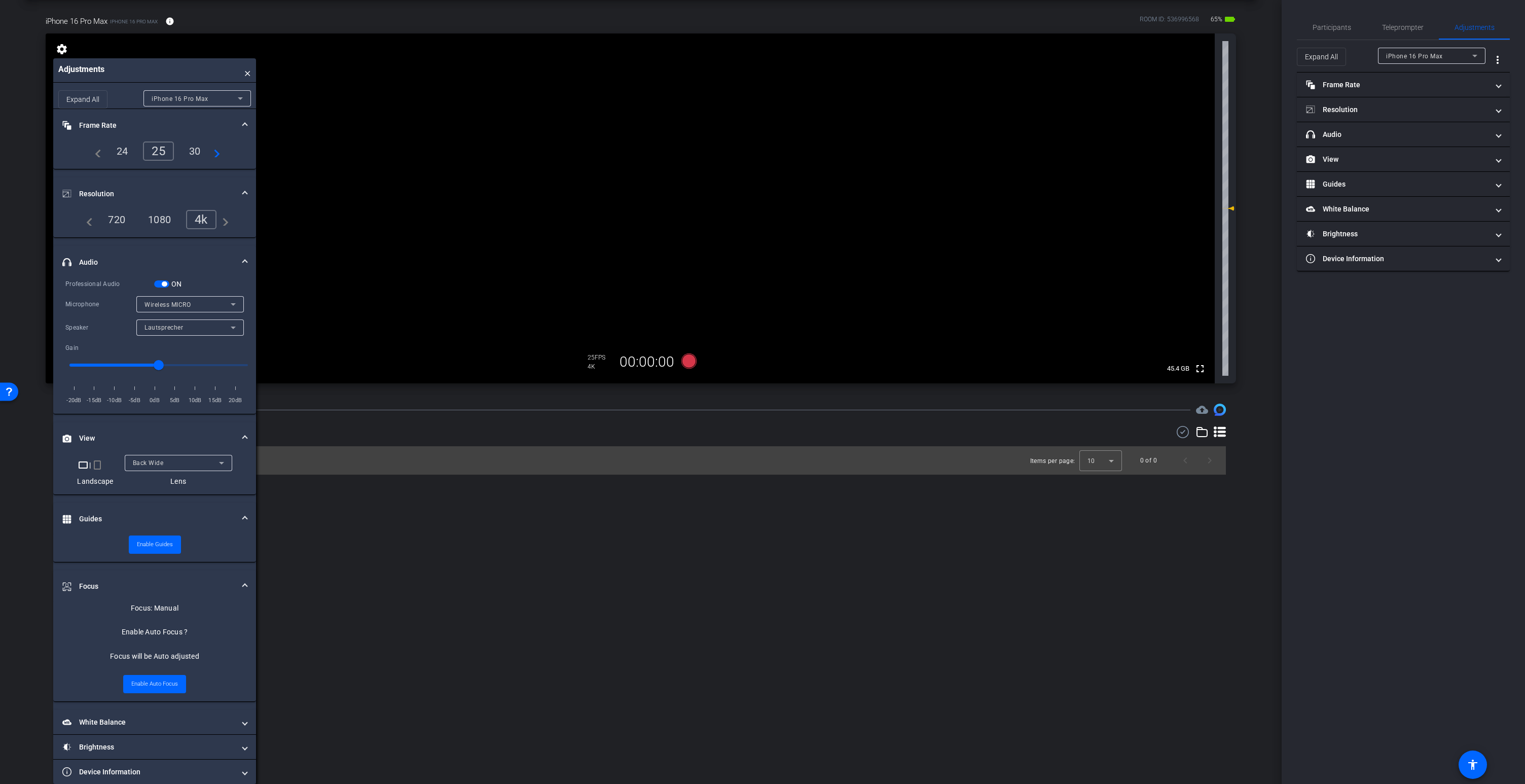
click at [93, 585] on mat-panel-title "Focus" at bounding box center [148, 586] width 172 height 11
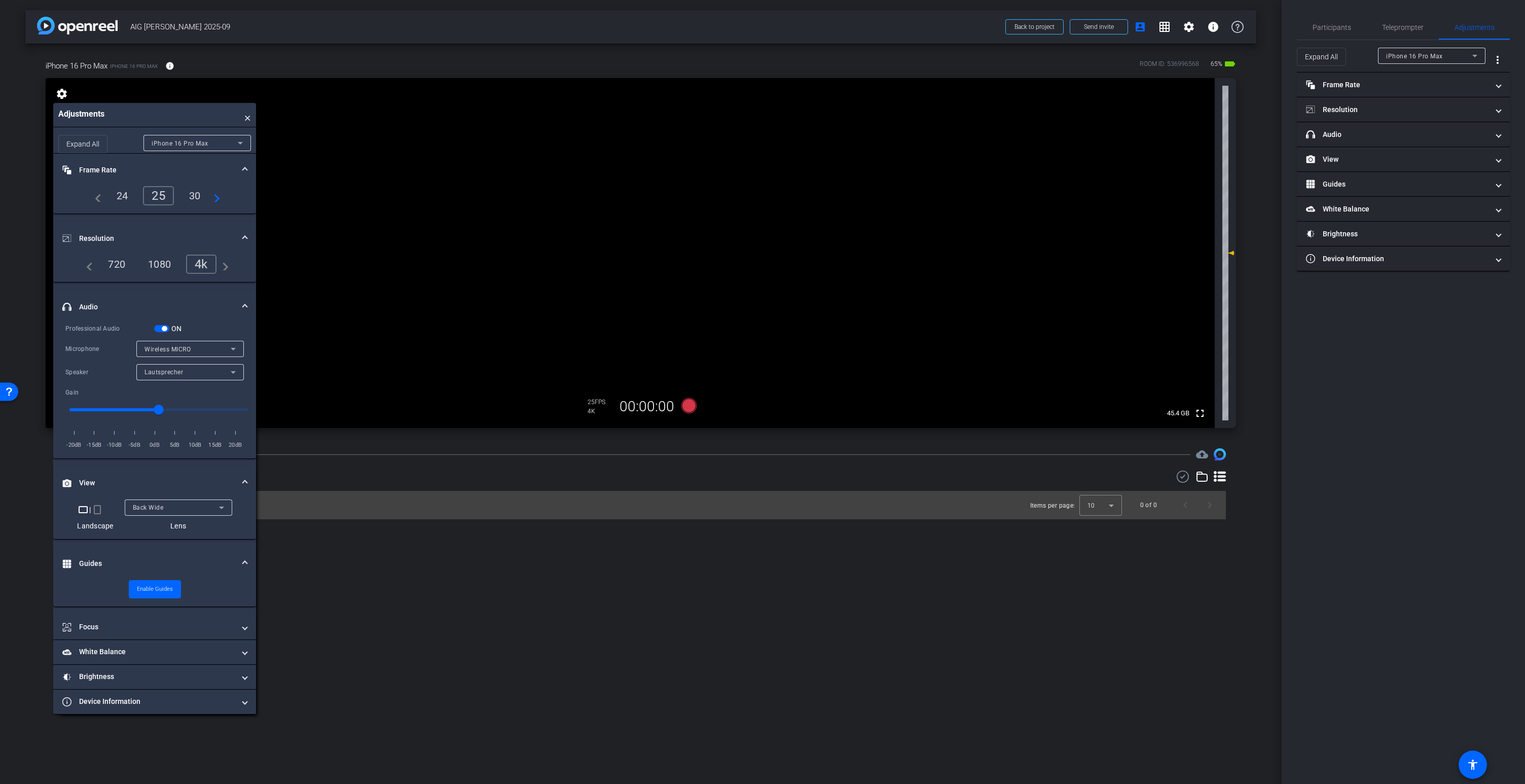
scroll to position [0, 0]
click at [93, 559] on mat-panel-title "Guides" at bounding box center [148, 564] width 172 height 11
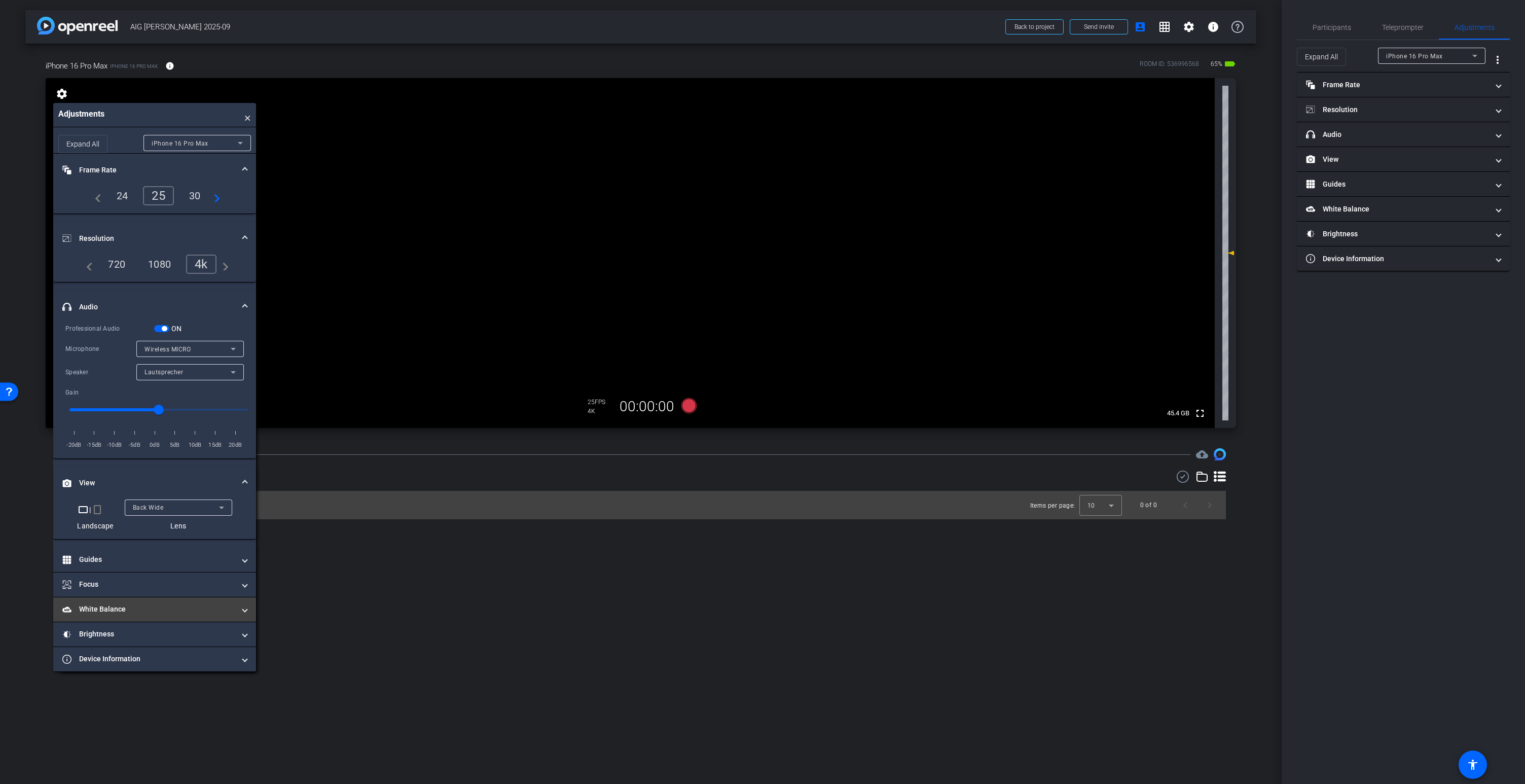
click at [94, 607] on mat-panel-title "White Balance White Balance" at bounding box center [148, 609] width 172 height 11
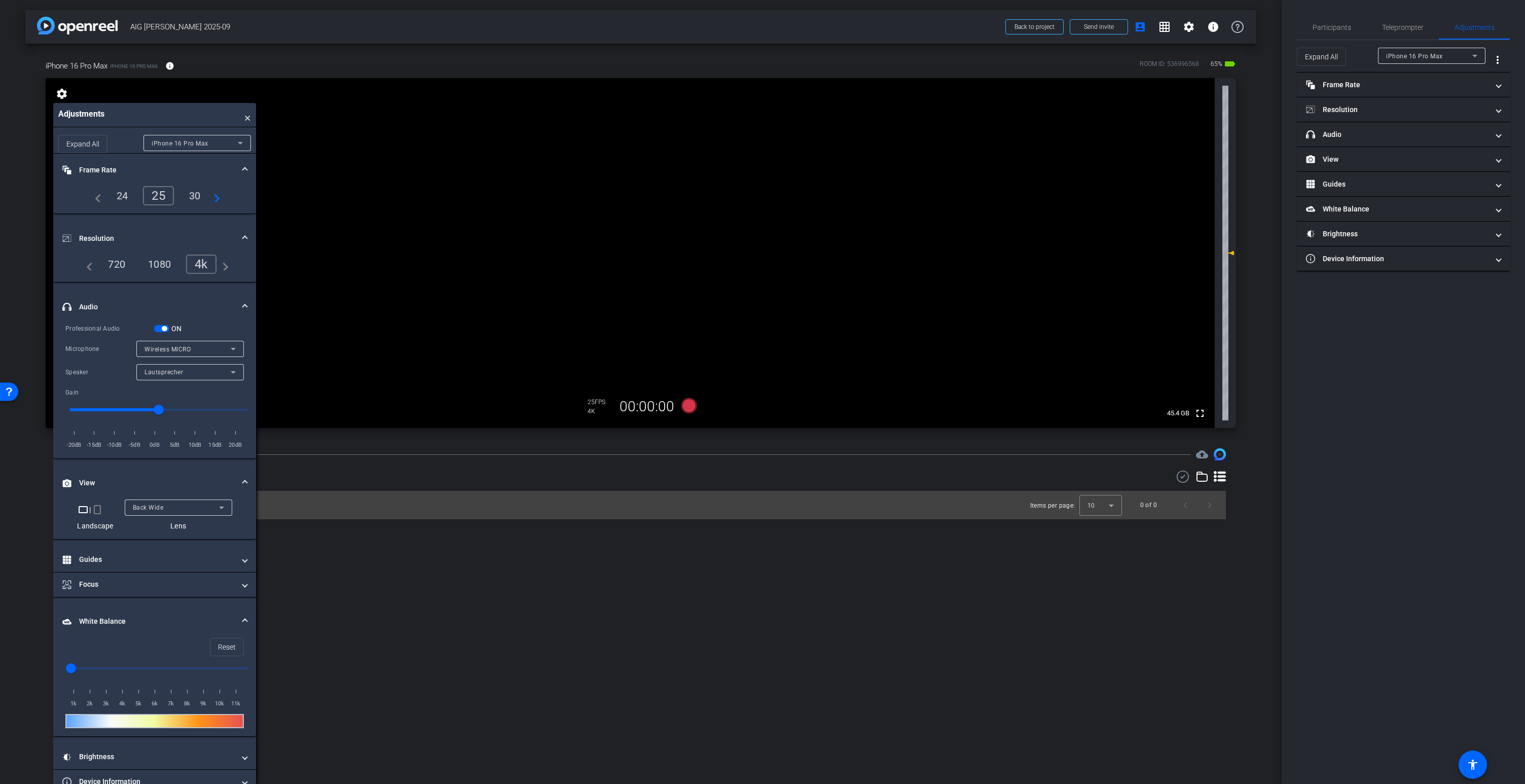
scroll to position [10, 0]
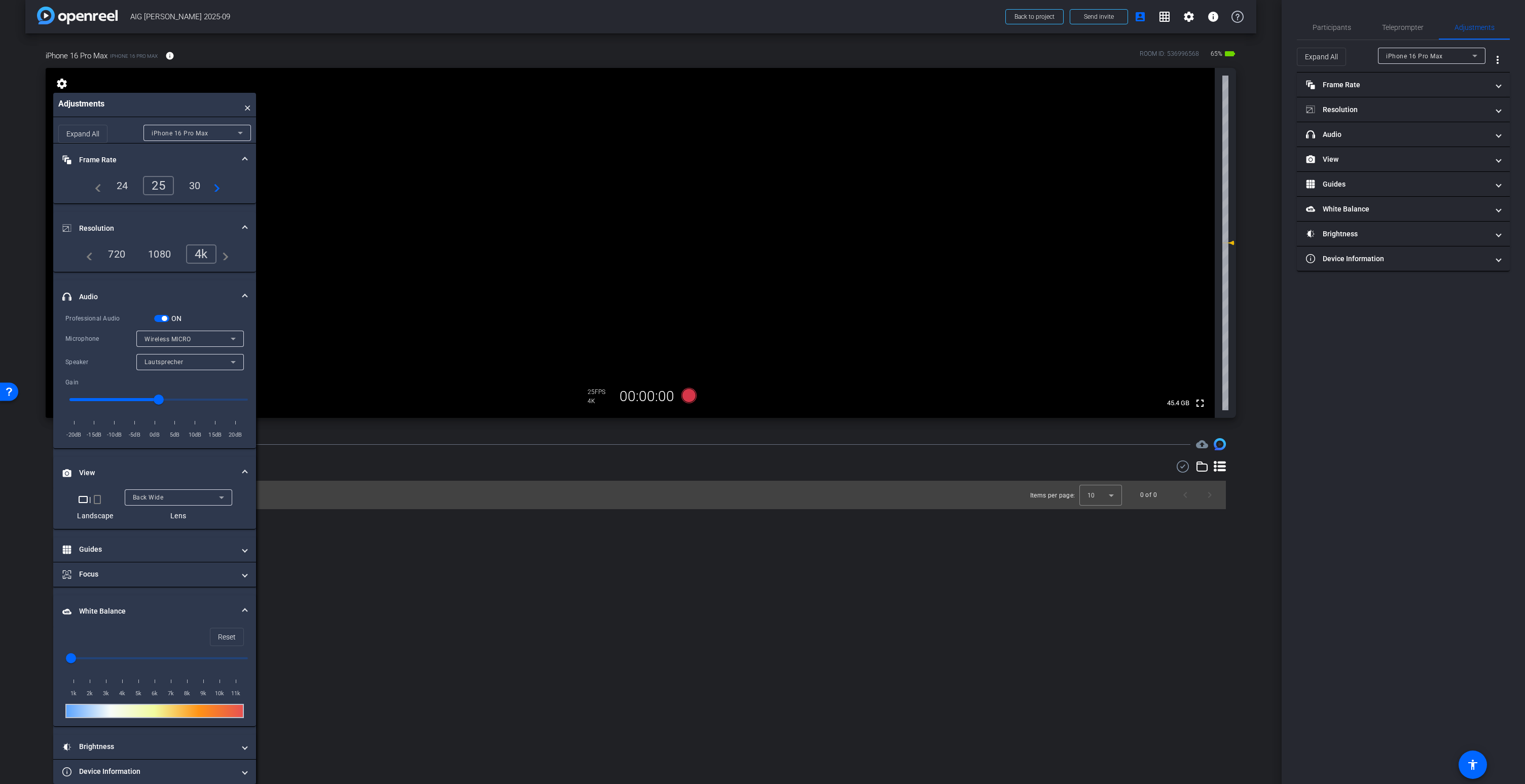
click at [94, 607] on mat-panel-title "White Balance White Balance" at bounding box center [148, 611] width 172 height 11
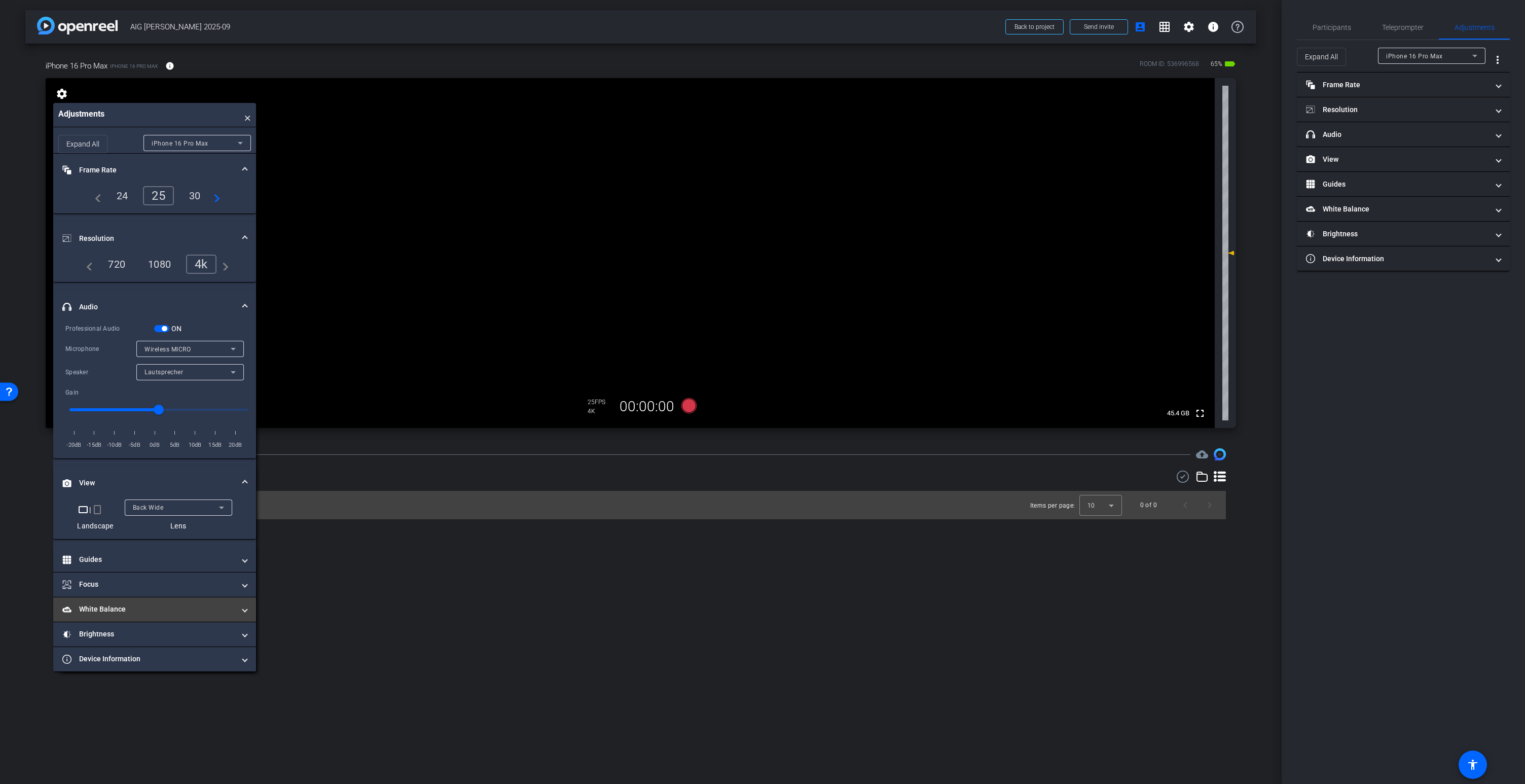
scroll to position [0, 0]
click at [96, 634] on mat-panel-title "Brightness" at bounding box center [148, 634] width 172 height 11
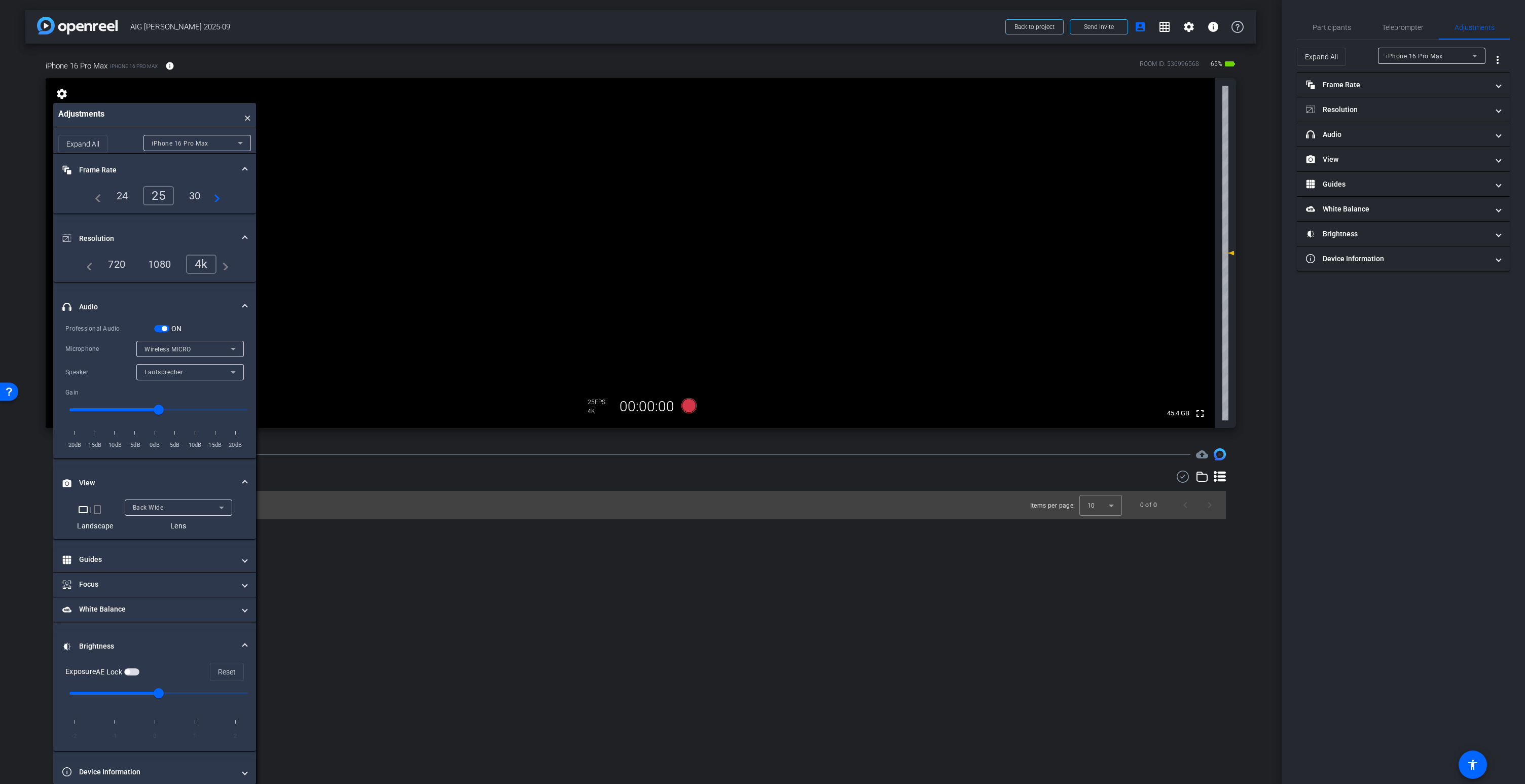
click at [133, 670] on span "button" at bounding box center [132, 671] width 15 height 7
click at [167, 693] on input "range" at bounding box center [159, 693] width 200 height 23
click at [166, 769] on mat-panel-title "Device Information" at bounding box center [148, 771] width 172 height 11
click at [624, 189] on video at bounding box center [630, 253] width 1169 height 350
click at [690, 406] on icon at bounding box center [689, 405] width 15 height 15
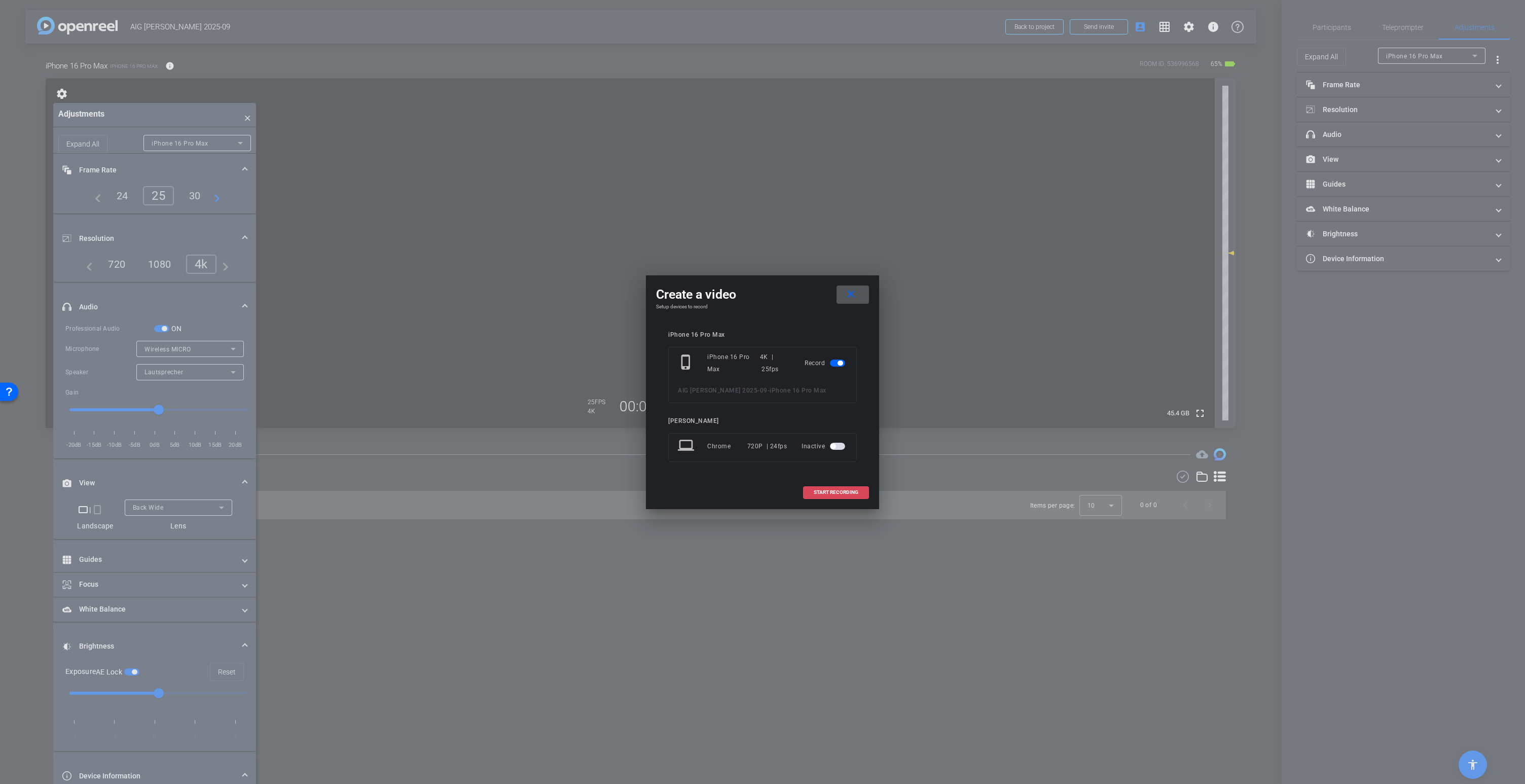
click at [843, 493] on span "START RECORDING" at bounding box center [836, 493] width 44 height 5
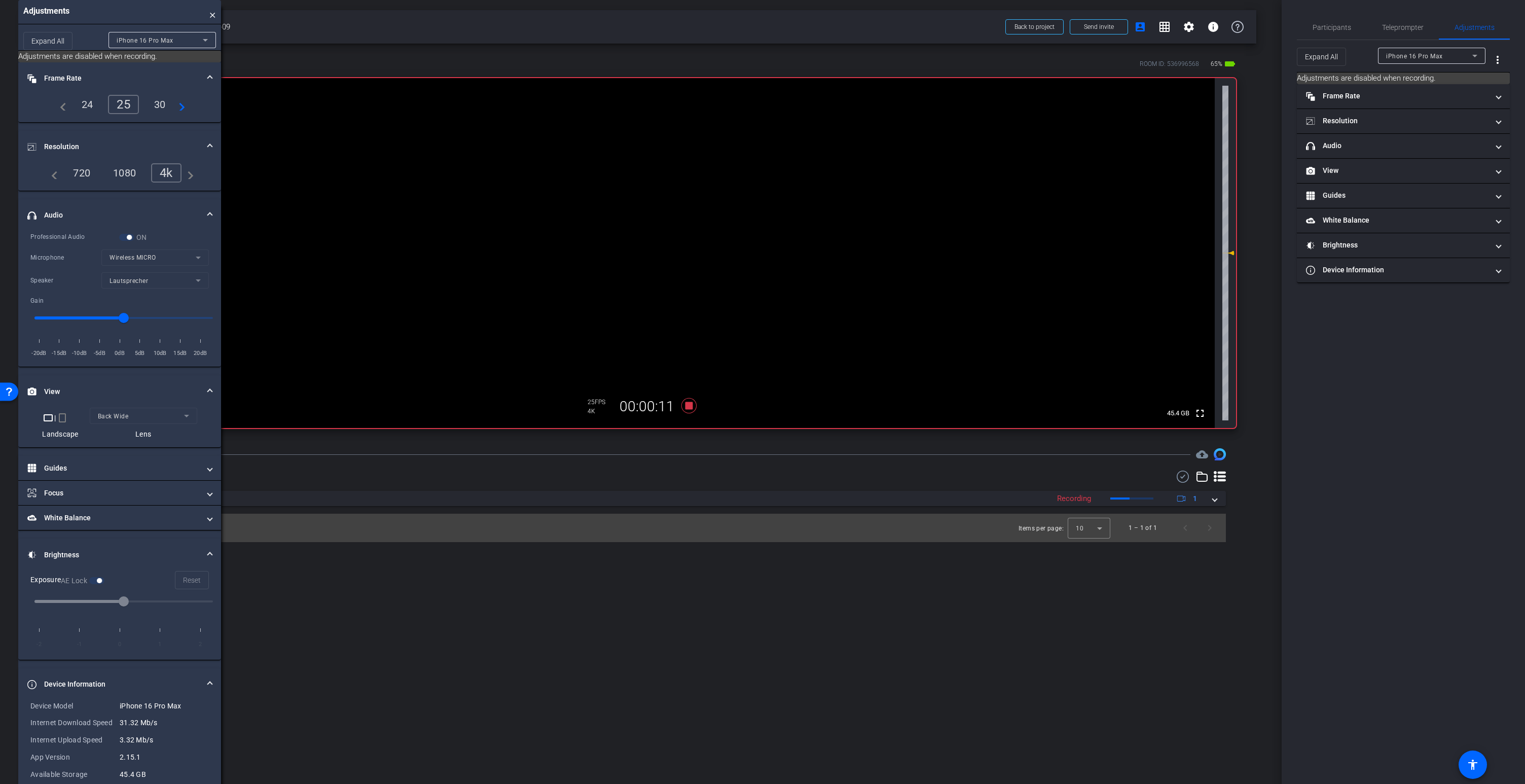
drag, startPoint x: 185, startPoint y: 115, endPoint x: 150, endPoint y: 130, distance: 38.1
click at [150, 130] on div "Adjustments × Expand All iPhone 16 Pro Max Adjustments are disabled when record…" at bounding box center [120, 402] width 203 height 805
click at [687, 407] on icon at bounding box center [689, 405] width 15 height 15
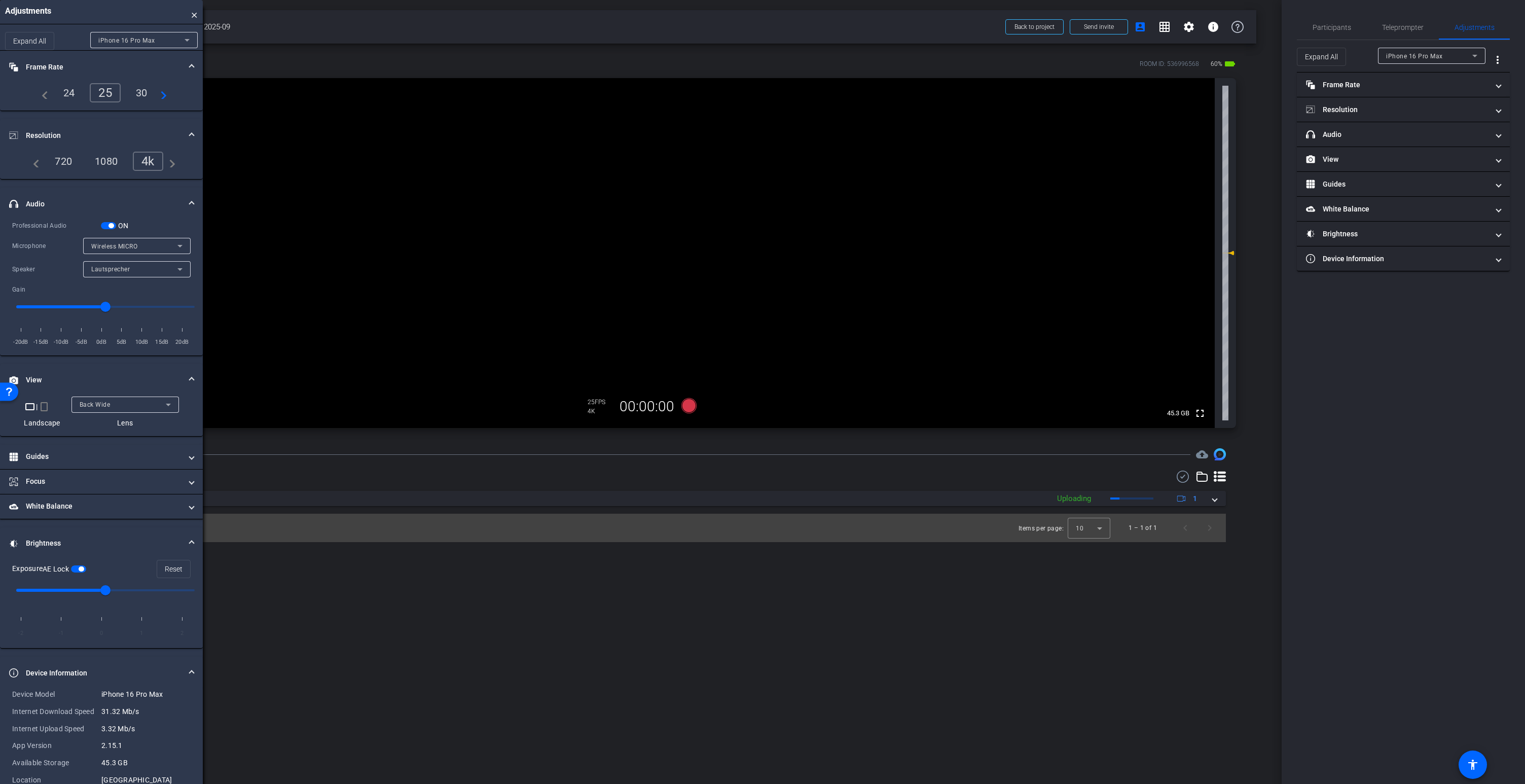
drag, startPoint x: 160, startPoint y: 11, endPoint x: 140, endPoint y: 11, distance: 20.0
click at [140, 11] on div "Adjustments ×" at bounding box center [101, 12] width 203 height 24
click at [691, 405] on icon at bounding box center [689, 405] width 15 height 15
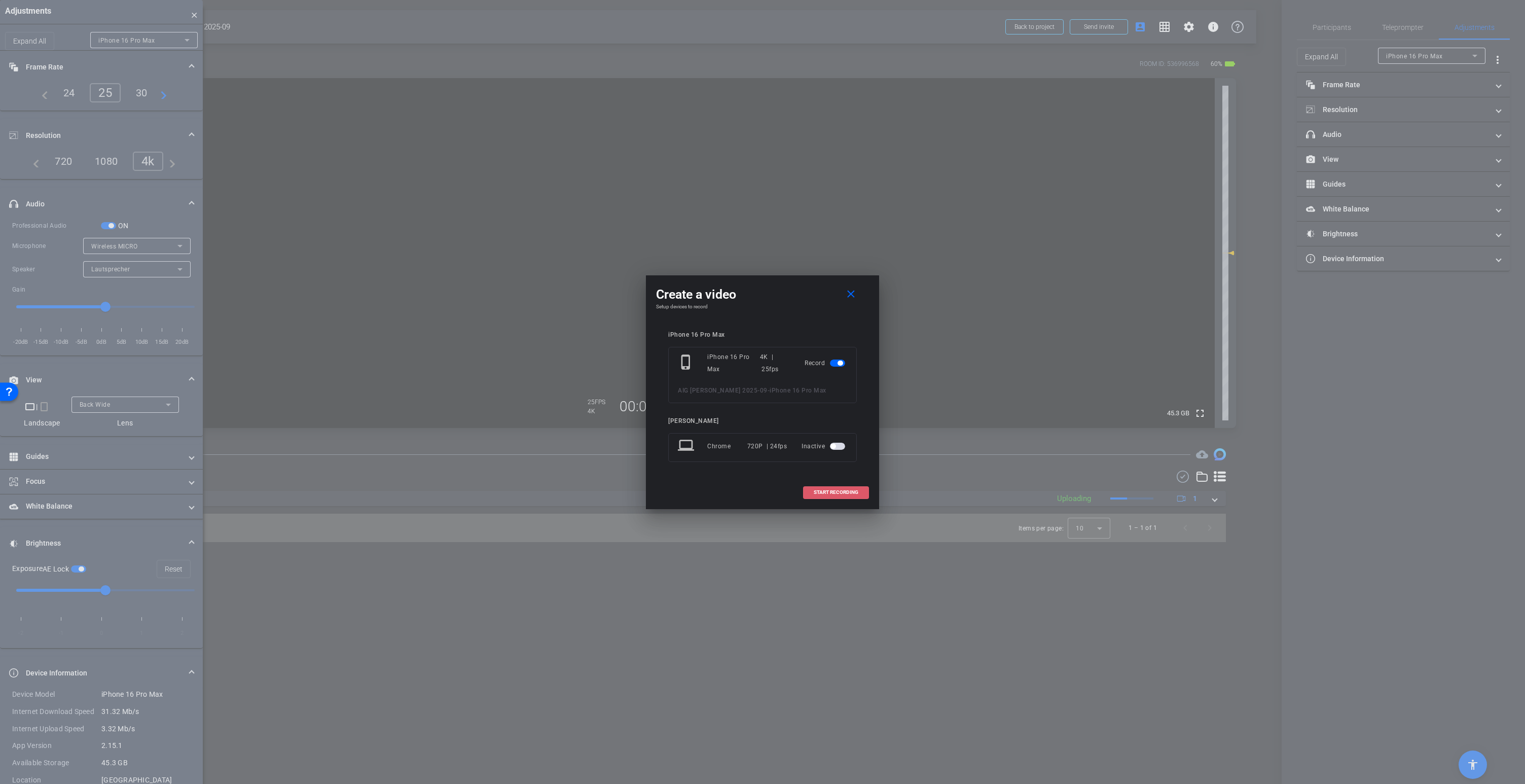
click at [834, 488] on span at bounding box center [836, 492] width 65 height 24
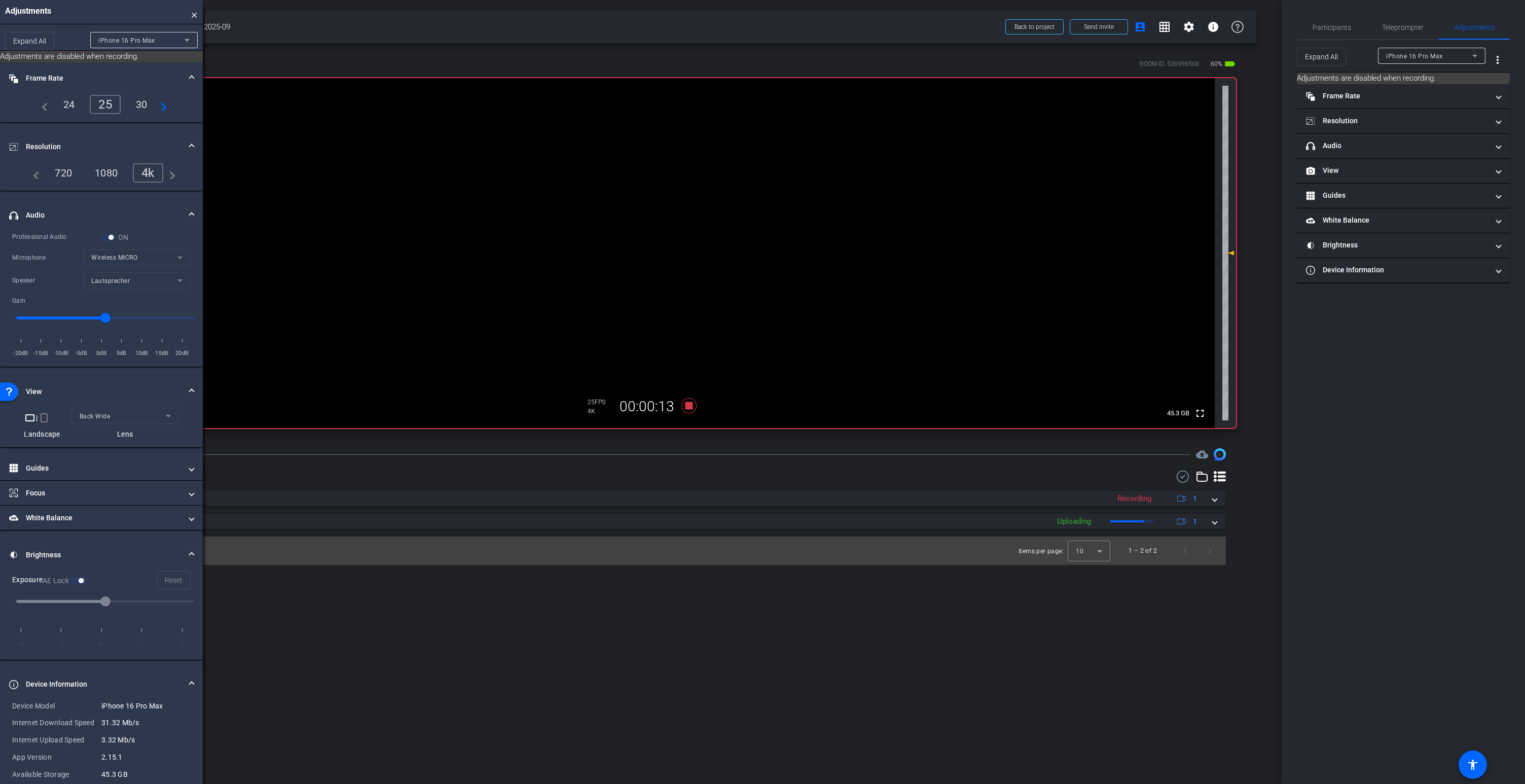
click at [626, 187] on video at bounding box center [630, 253] width 1169 height 350
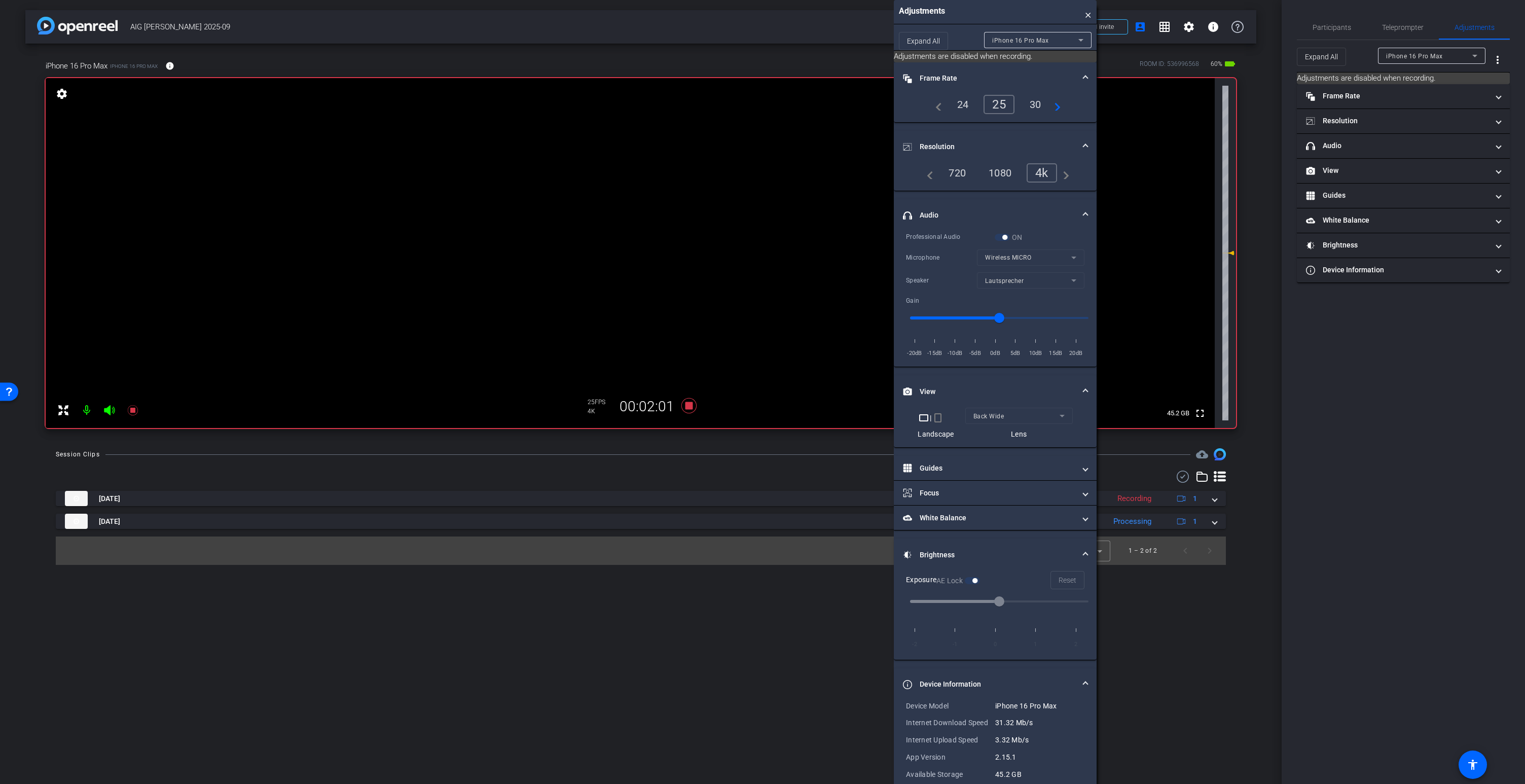
drag, startPoint x: 160, startPoint y: 14, endPoint x: 1054, endPoint y: 181, distance: 909.5
click at [1054, 181] on div "Adjustments × Expand All iPhone 16 Pro Max Adjustments are disabled when record…" at bounding box center [995, 402] width 203 height 805
click at [109, 410] on icon at bounding box center [109, 410] width 11 height 10
click at [109, 410] on icon at bounding box center [109, 410] width 12 height 12
click at [109, 410] on icon at bounding box center [109, 410] width 11 height 10
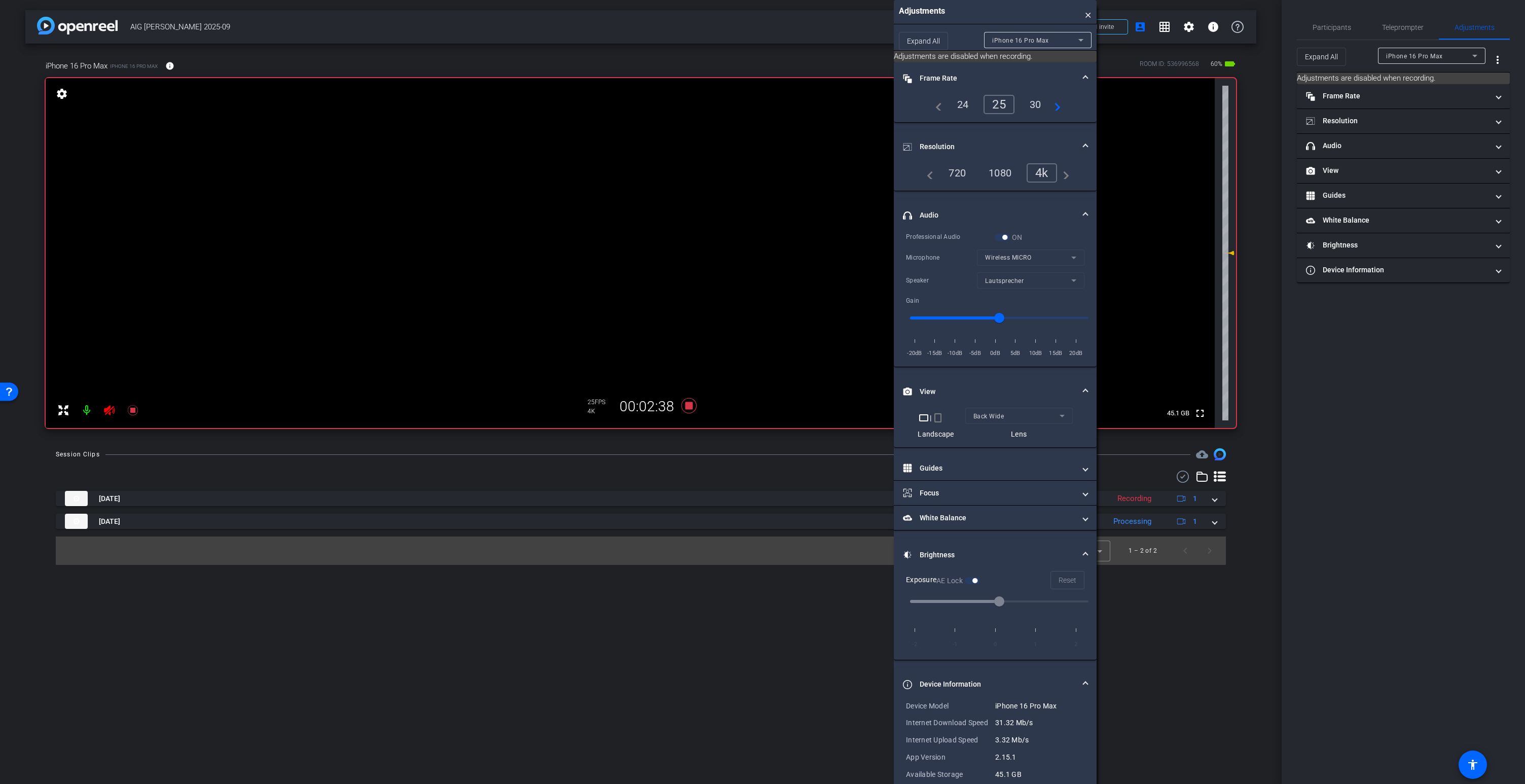
click at [109, 410] on icon at bounding box center [109, 410] width 12 height 12
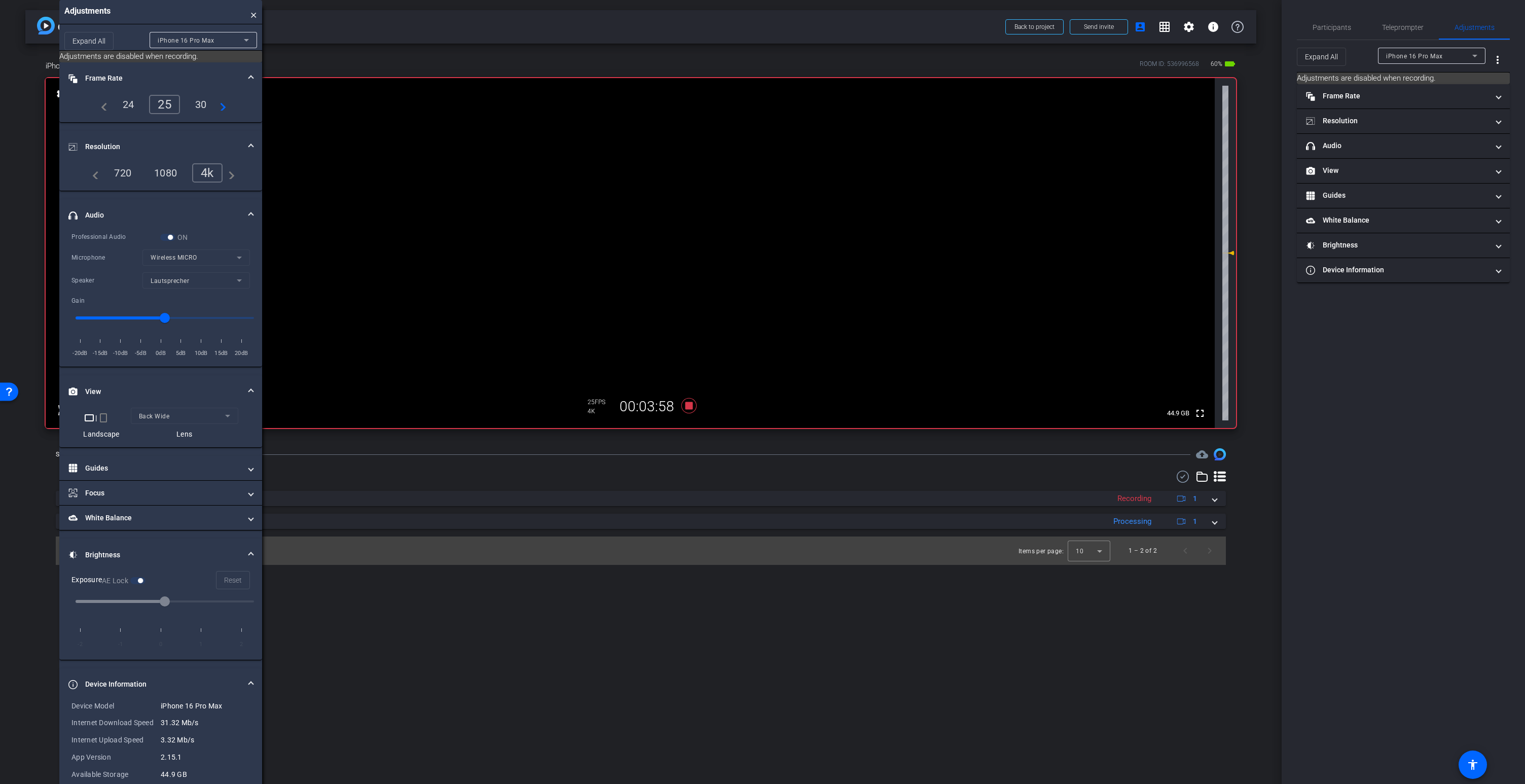
drag, startPoint x: 983, startPoint y: 19, endPoint x: 151, endPoint y: 58, distance: 832.9
click at [151, 58] on div "Adjustments × Expand All iPhone 16 Pro Max Adjustments are disabled when record…" at bounding box center [161, 402] width 203 height 805
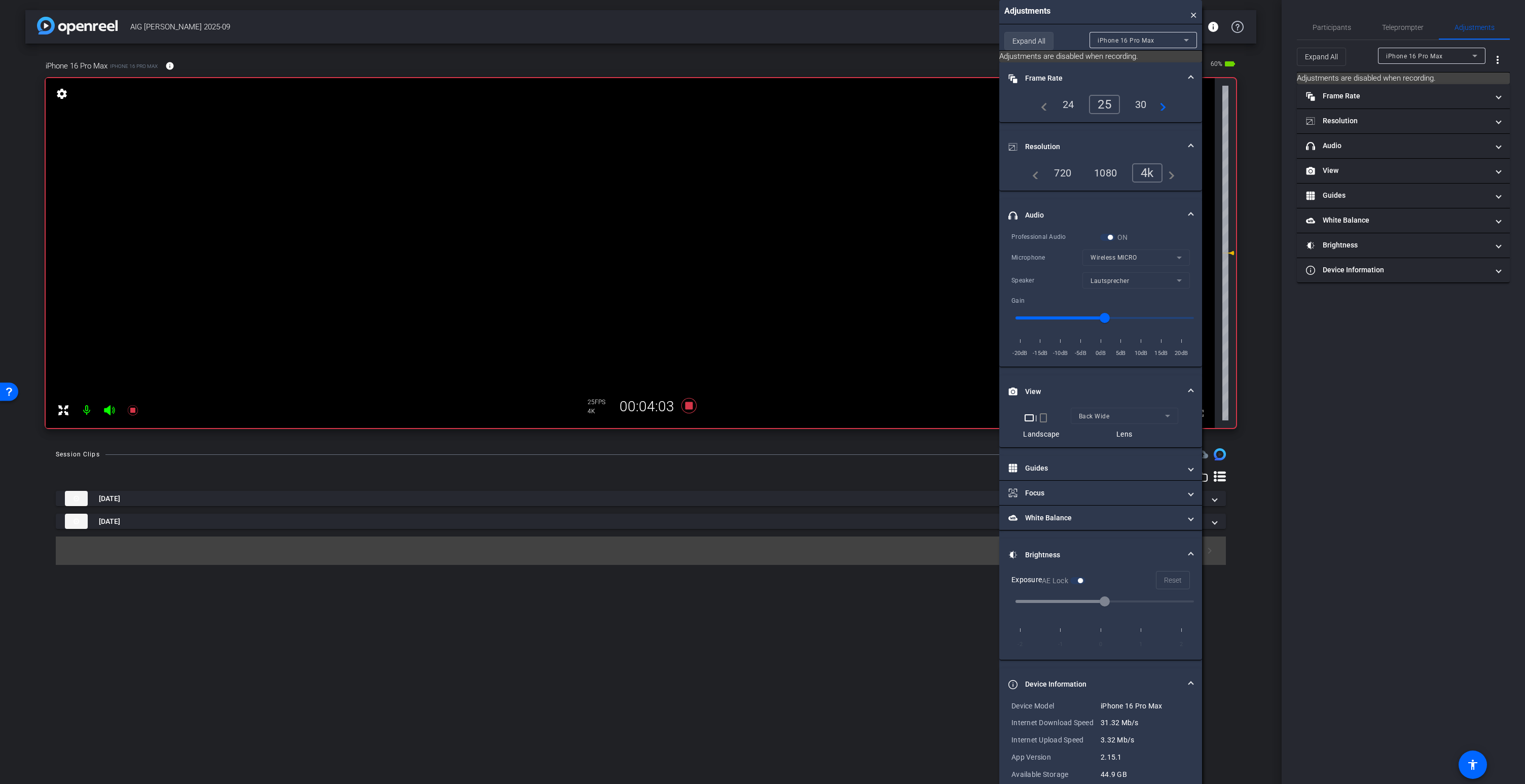
drag, startPoint x: 164, startPoint y: 12, endPoint x: 1030, endPoint y: 46, distance: 866.7
click at [1103, 5] on div "Adjustments ×" at bounding box center [1101, 12] width 203 height 24
click at [695, 407] on icon at bounding box center [689, 406] width 25 height 19
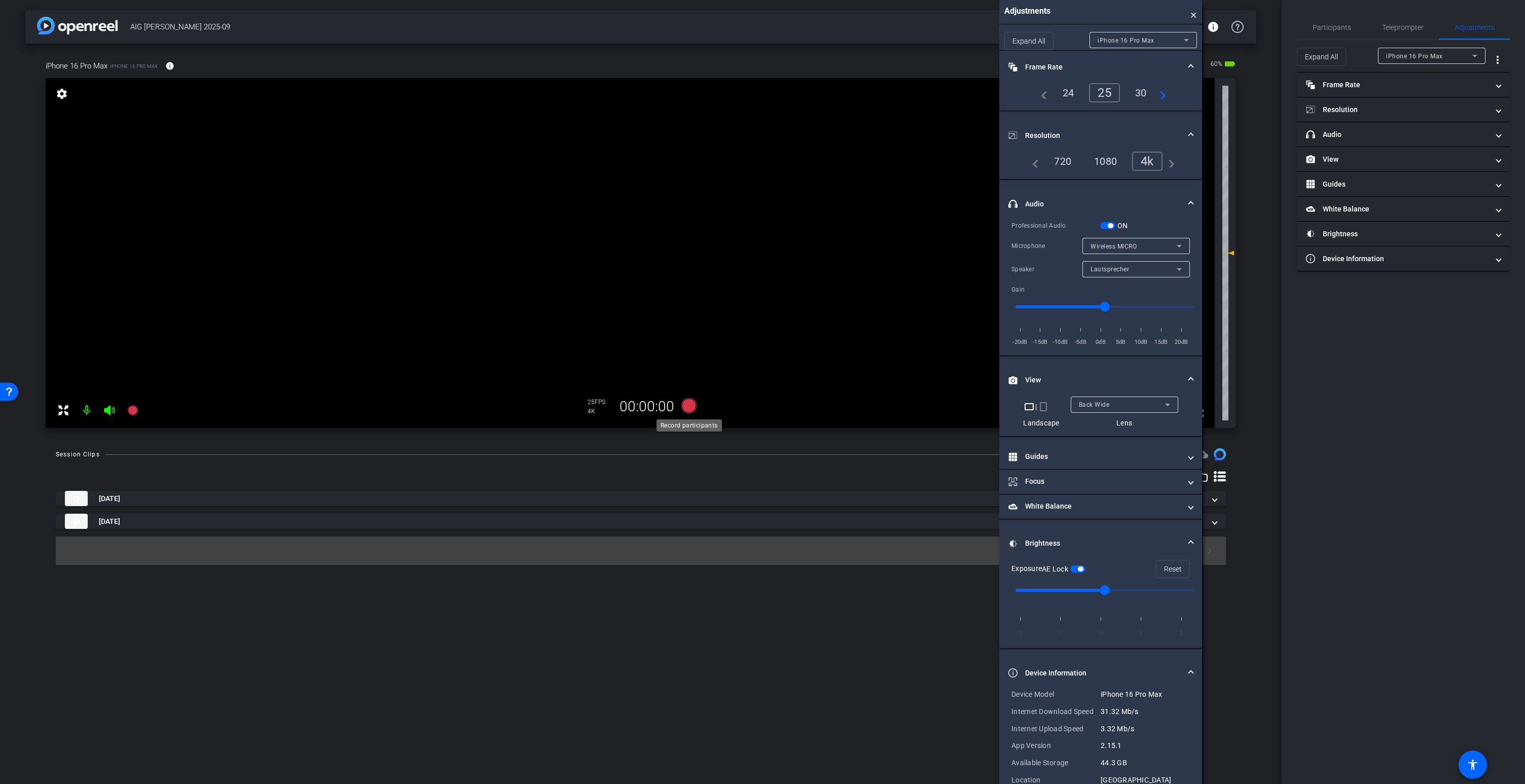
click at [685, 405] on icon at bounding box center [689, 405] width 15 height 15
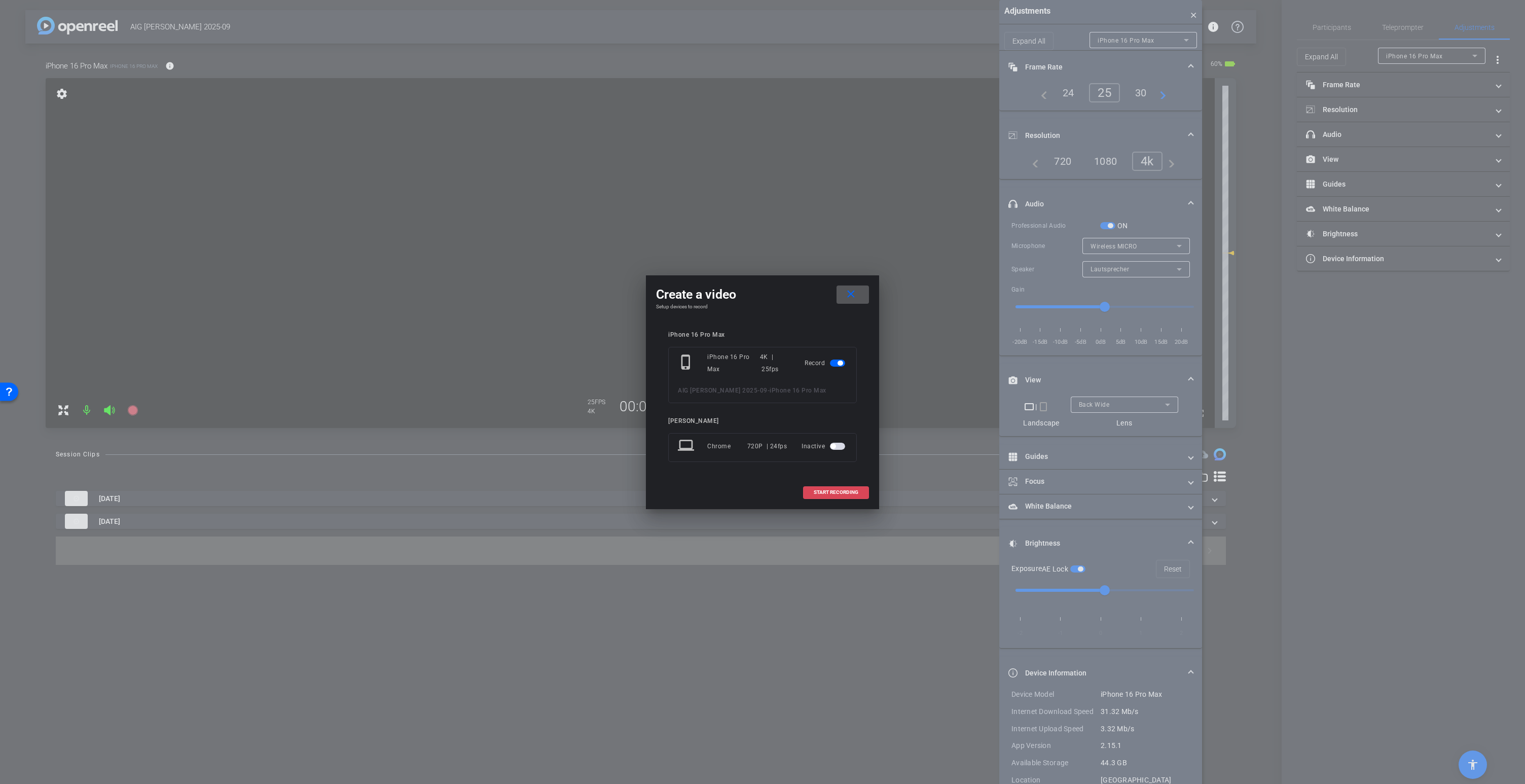
click at [827, 490] on span "START RECORDING" at bounding box center [836, 493] width 44 height 5
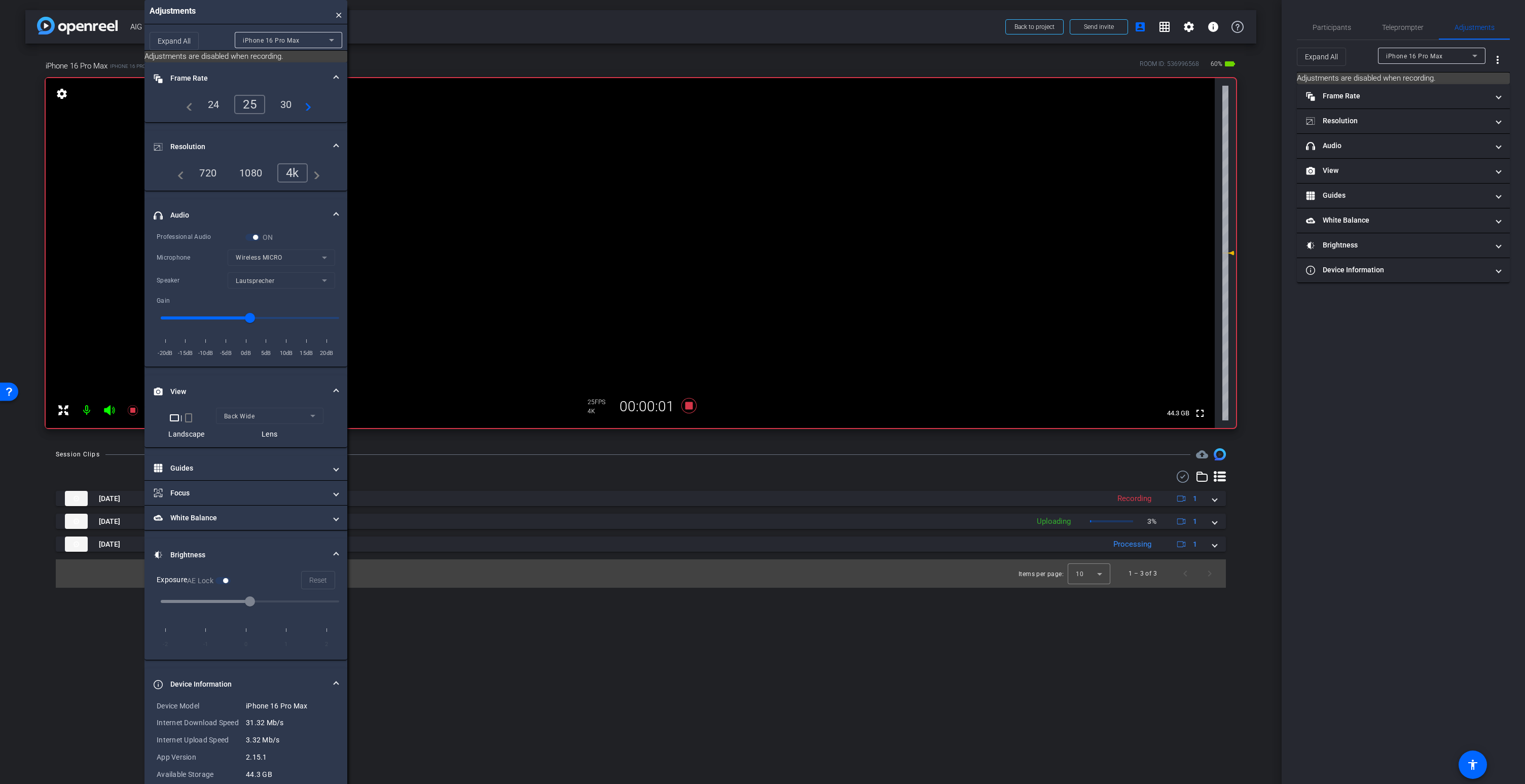
drag, startPoint x: 1075, startPoint y: 12, endPoint x: 227, endPoint y: 45, distance: 848.6
click at [227, 45] on div "Adjustments × Expand All iPhone 16 Pro Max Adjustments are disabled when record…" at bounding box center [246, 402] width 203 height 805
click at [653, 191] on video at bounding box center [630, 253] width 1169 height 350
click at [111, 409] on icon at bounding box center [109, 410] width 12 height 12
click at [108, 410] on icon at bounding box center [109, 410] width 11 height 10
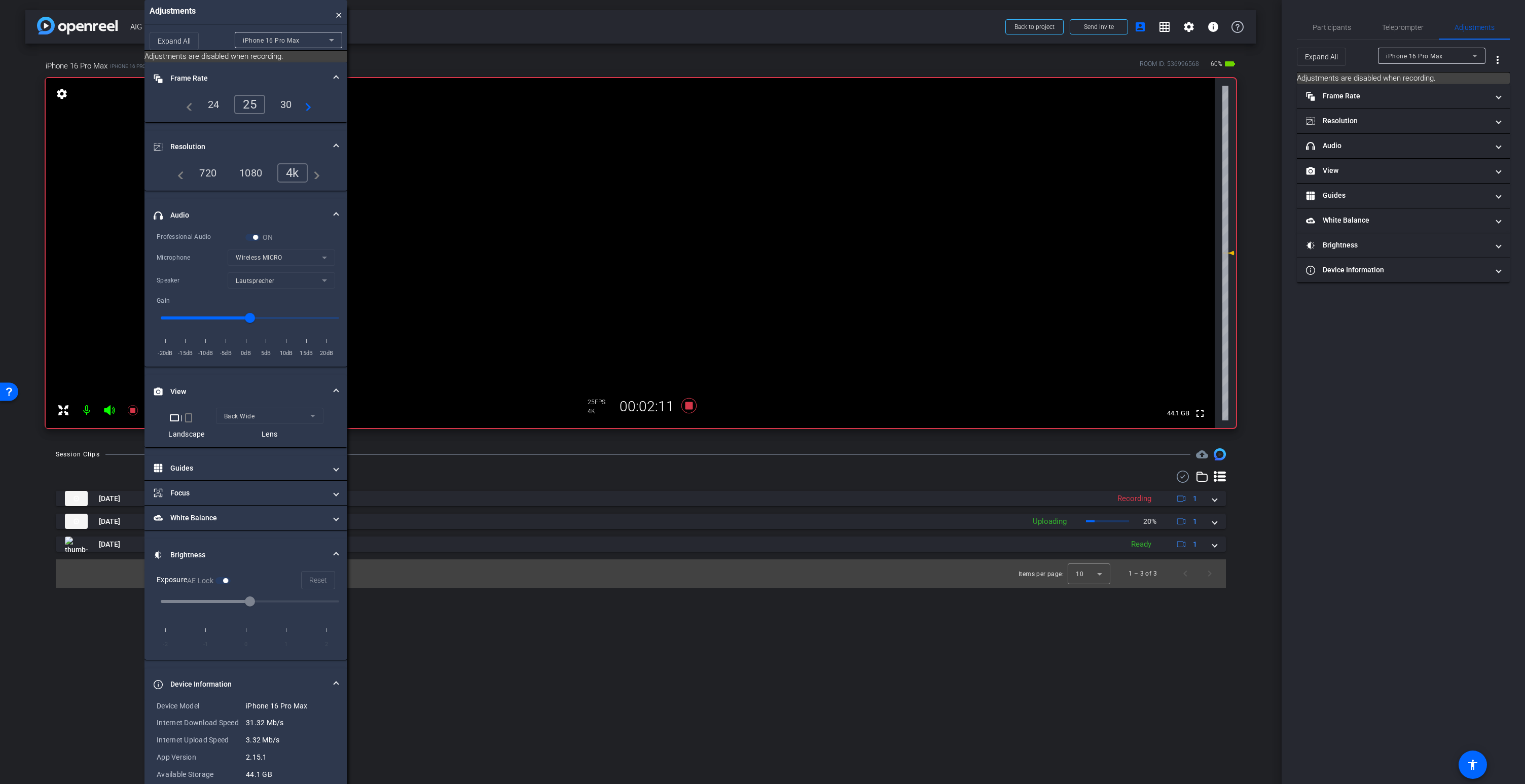
click at [108, 407] on icon at bounding box center [109, 410] width 11 height 10
click at [109, 409] on icon at bounding box center [109, 410] width 11 height 10
click at [109, 410] on icon at bounding box center [109, 410] width 11 height 10
click at [111, 411] on icon at bounding box center [109, 410] width 12 height 12
click at [109, 407] on icon at bounding box center [109, 410] width 11 height 10
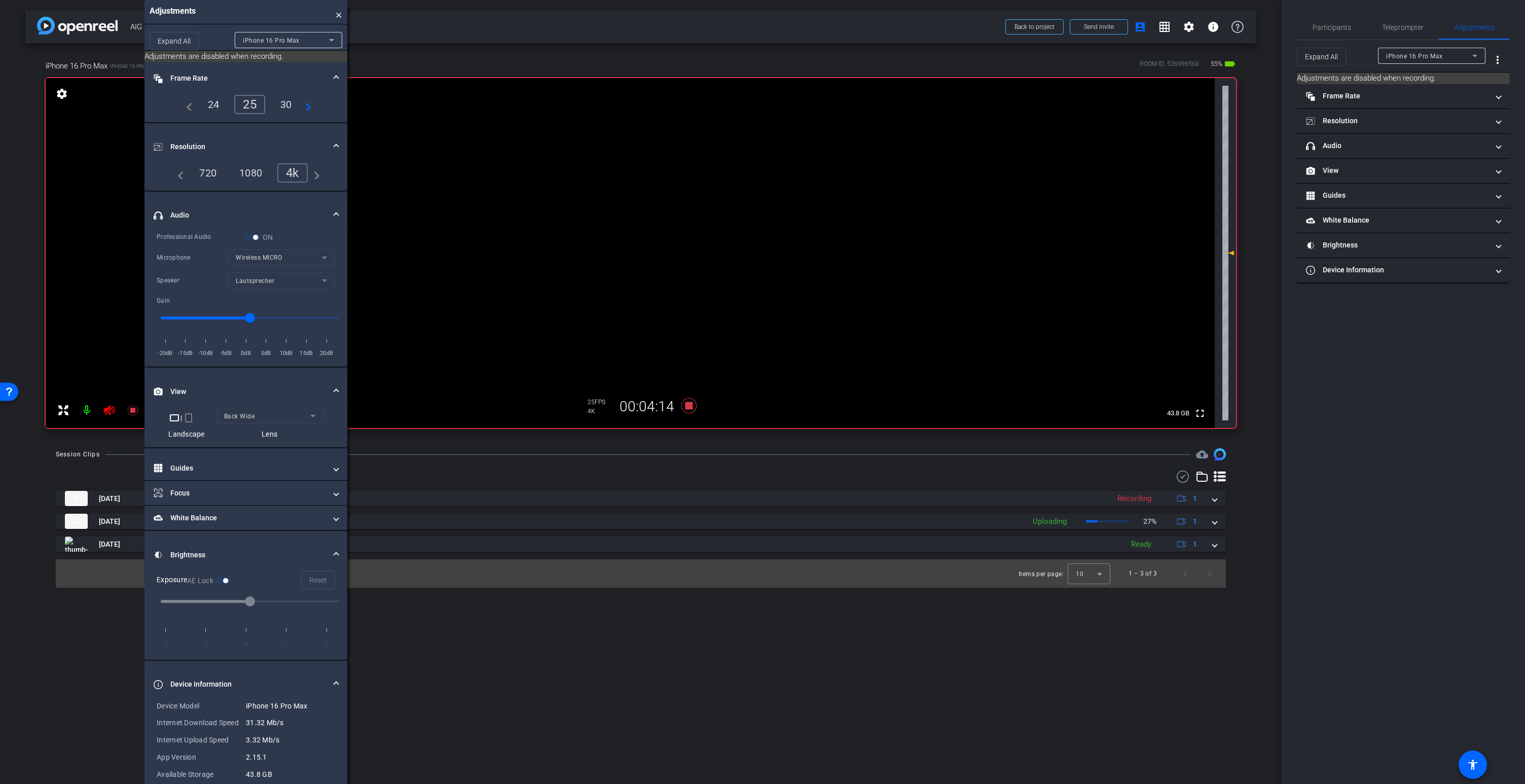
click at [109, 407] on icon at bounding box center [109, 410] width 11 height 10
click at [109, 409] on icon at bounding box center [109, 410] width 11 height 10
click at [644, 189] on video at bounding box center [630, 253] width 1169 height 350
click at [109, 410] on icon at bounding box center [109, 410] width 12 height 12
click at [109, 409] on icon at bounding box center [109, 410] width 11 height 10
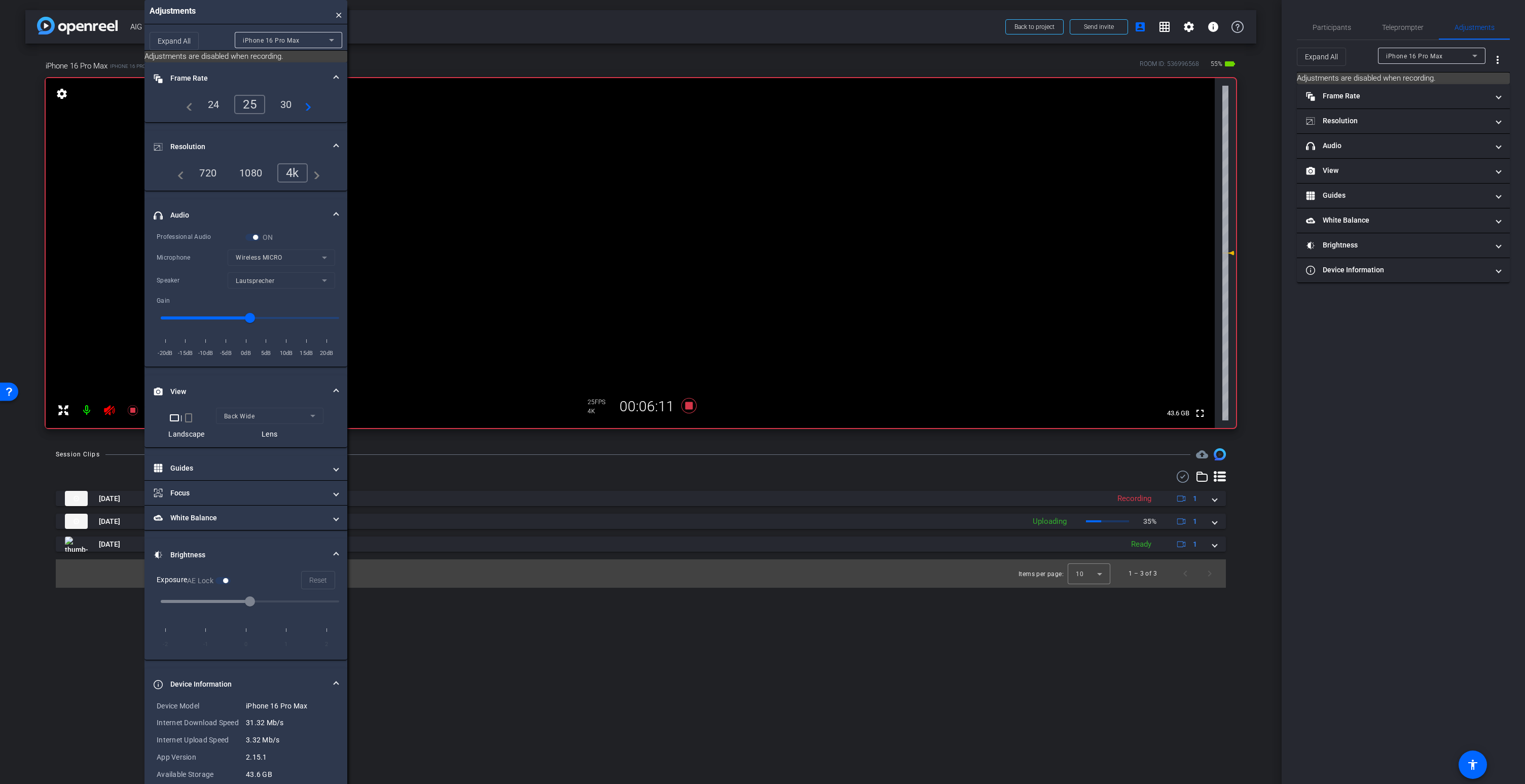
click at [629, 181] on video at bounding box center [630, 253] width 1169 height 350
click at [108, 410] on icon at bounding box center [109, 410] width 12 height 12
click at [109, 409] on icon at bounding box center [109, 410] width 11 height 10
click at [109, 409] on icon at bounding box center [109, 410] width 12 height 12
click at [109, 407] on icon at bounding box center [109, 410] width 11 height 10
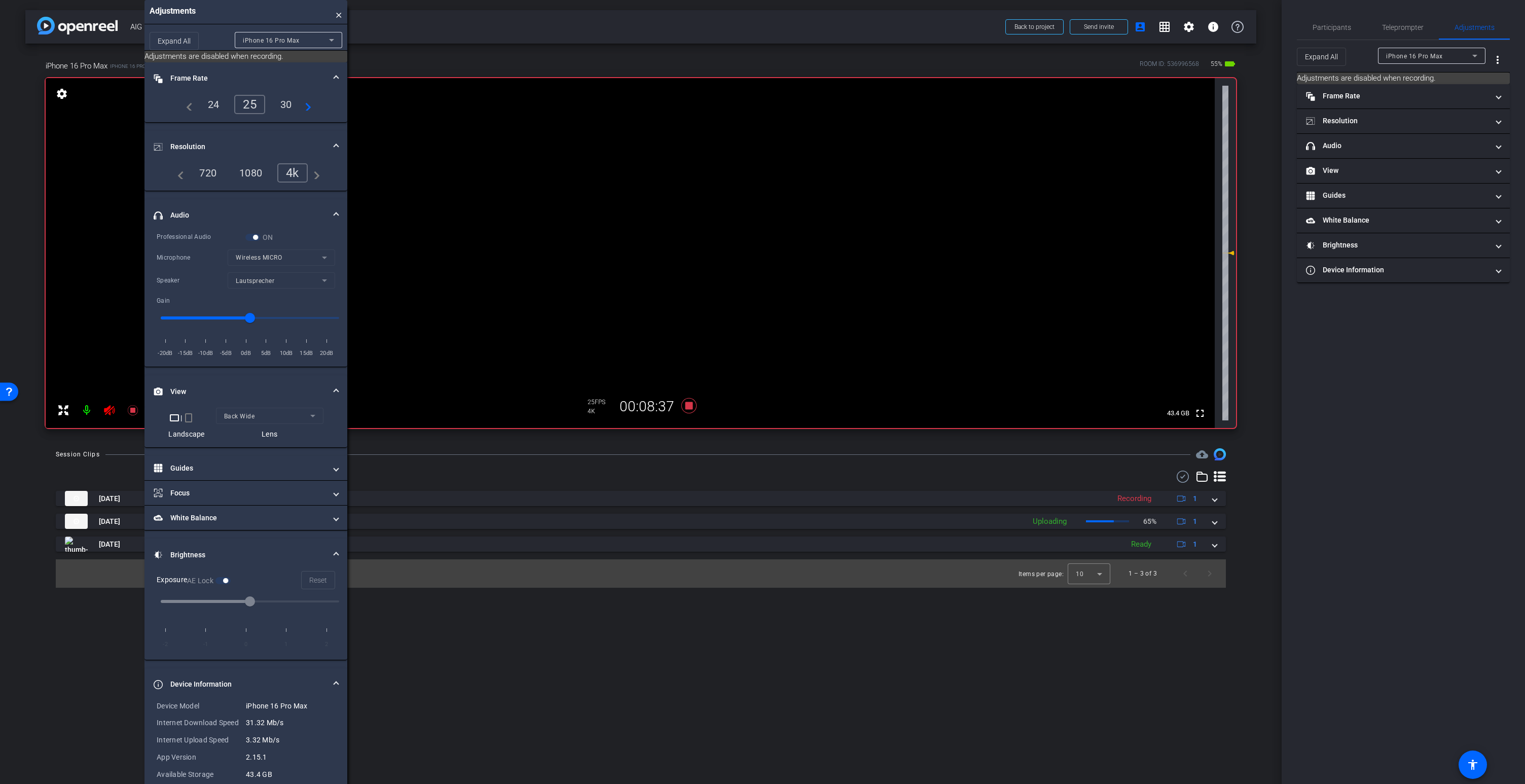
click at [640, 189] on video at bounding box center [630, 253] width 1169 height 350
click at [109, 411] on icon at bounding box center [109, 410] width 11 height 10
click at [111, 409] on icon at bounding box center [109, 410] width 12 height 12
click at [111, 409] on icon at bounding box center [109, 410] width 11 height 10
click at [630, 191] on video at bounding box center [630, 253] width 1169 height 350
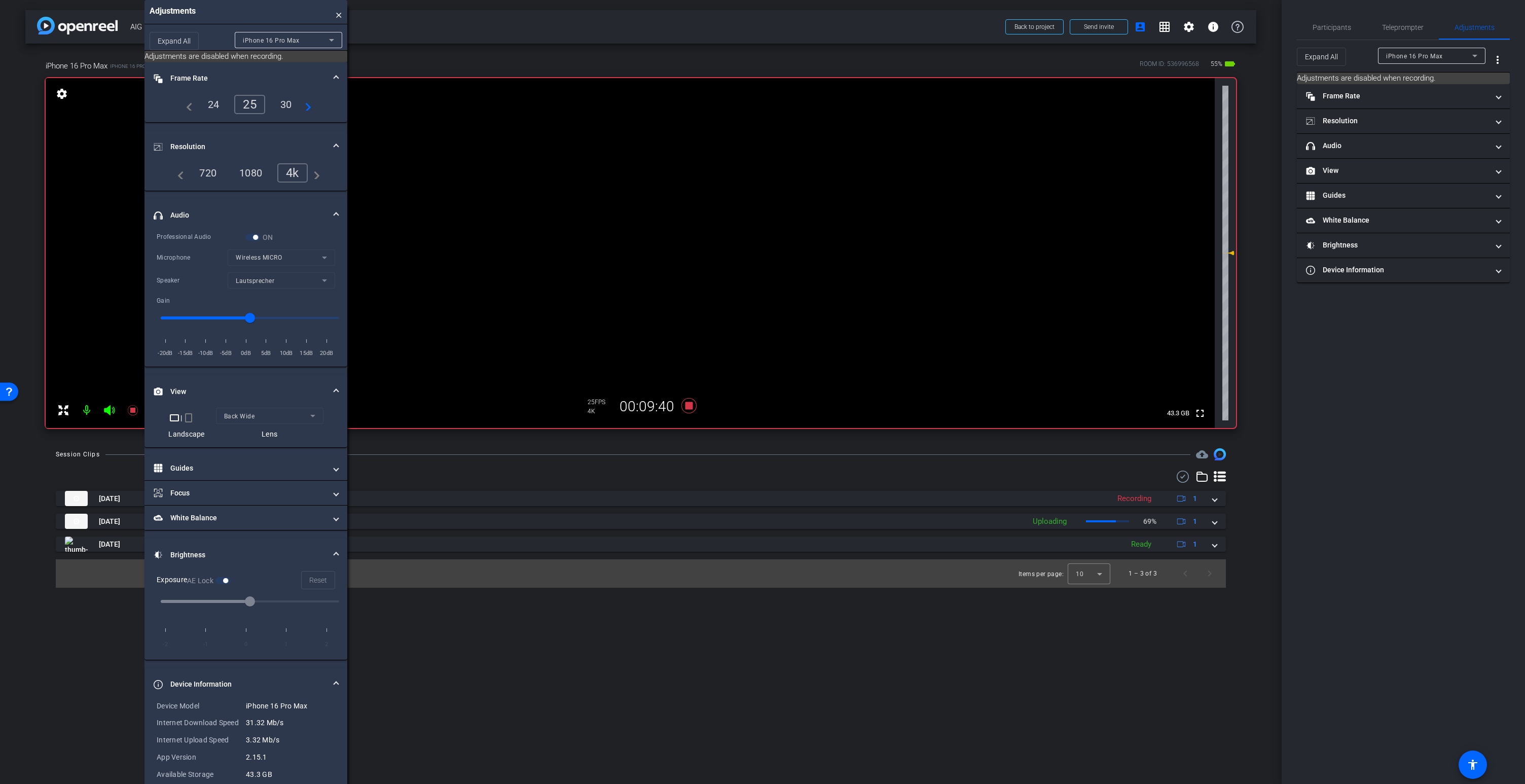
click at [638, 181] on video at bounding box center [630, 253] width 1169 height 350
click at [644, 185] on video at bounding box center [630, 253] width 1169 height 350
click at [107, 409] on icon at bounding box center [109, 410] width 11 height 10
click at [646, 191] on video at bounding box center [630, 253] width 1169 height 350
click at [109, 409] on icon at bounding box center [109, 410] width 12 height 12
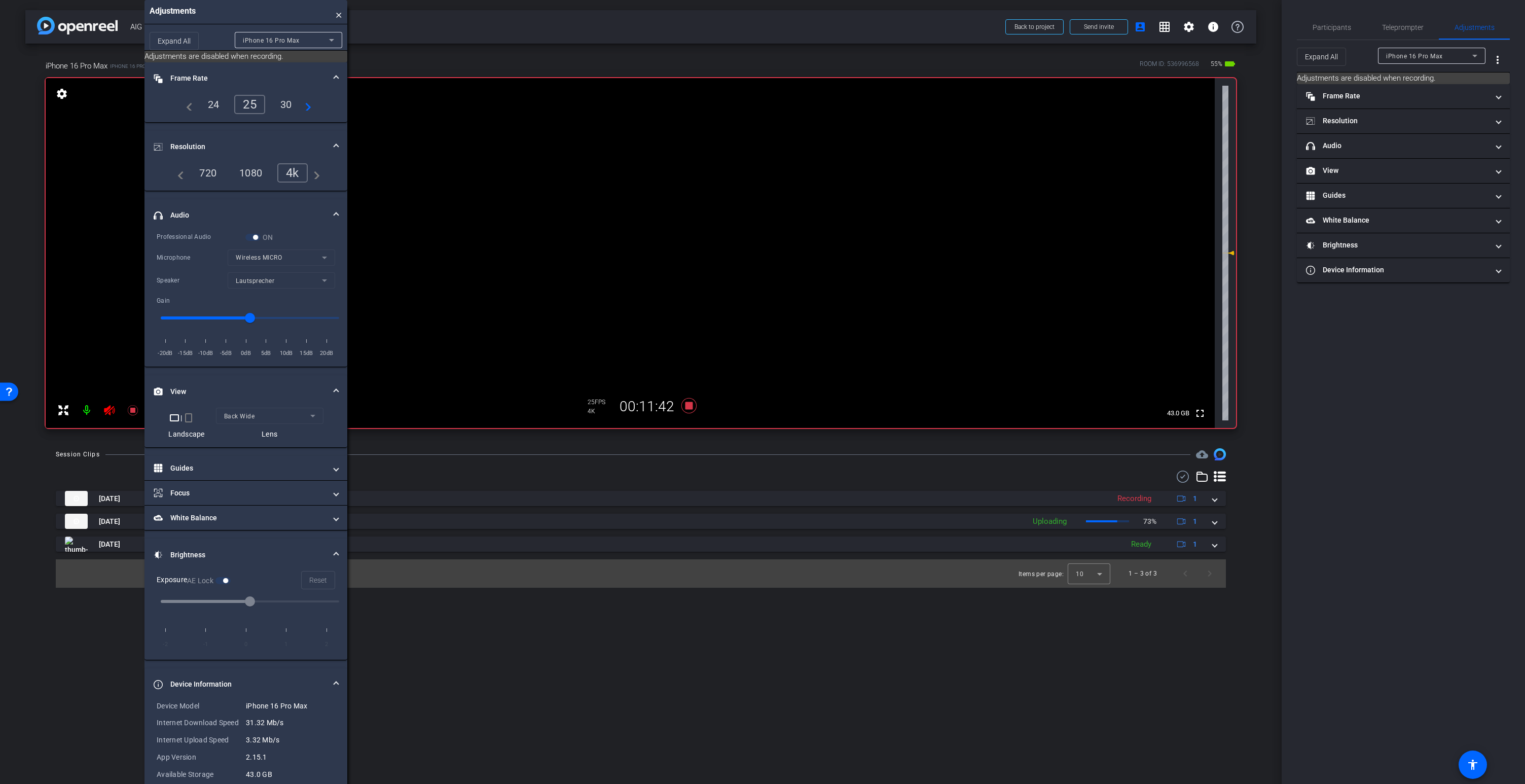
click at [103, 384] on span "settings Adjustments × Expand All iPhone 16 Pro Max Adjustments are disabled wh…" at bounding box center [154, 496] width 203 height 822
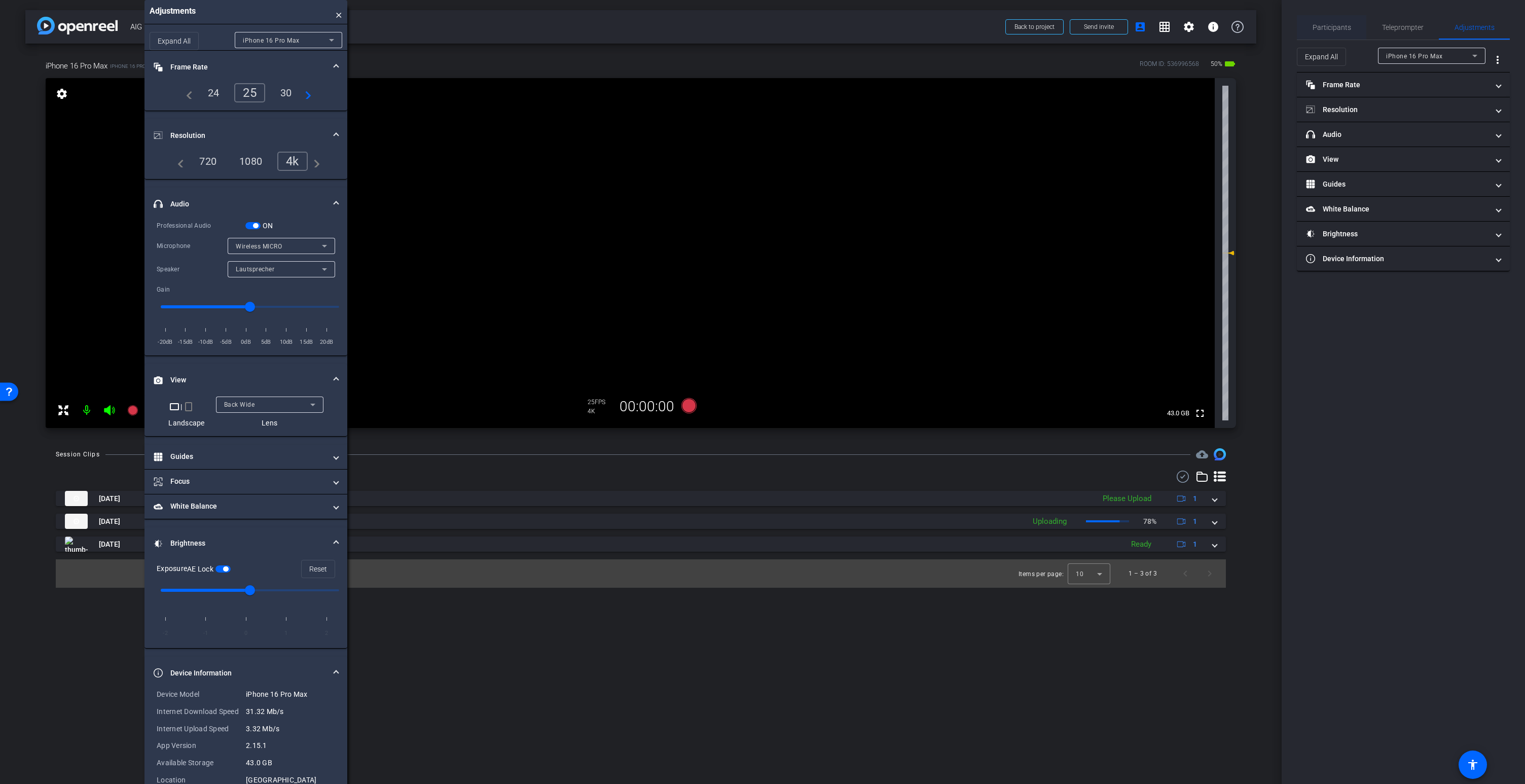
click at [1338, 25] on span "Participants" at bounding box center [1332, 27] width 38 height 7
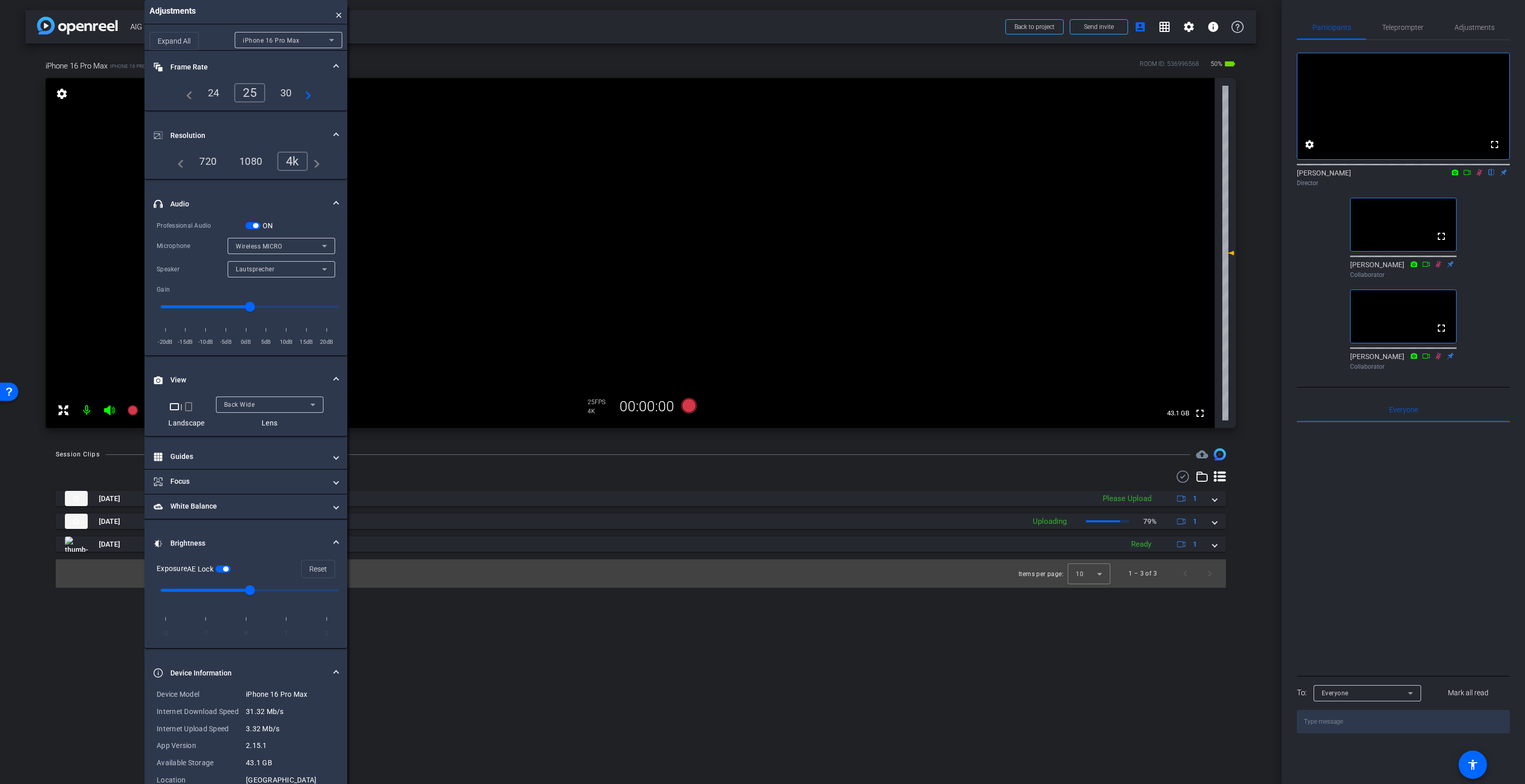
click at [1480, 176] on icon at bounding box center [1479, 173] width 5 height 7
click at [689, 407] on icon at bounding box center [689, 405] width 15 height 15
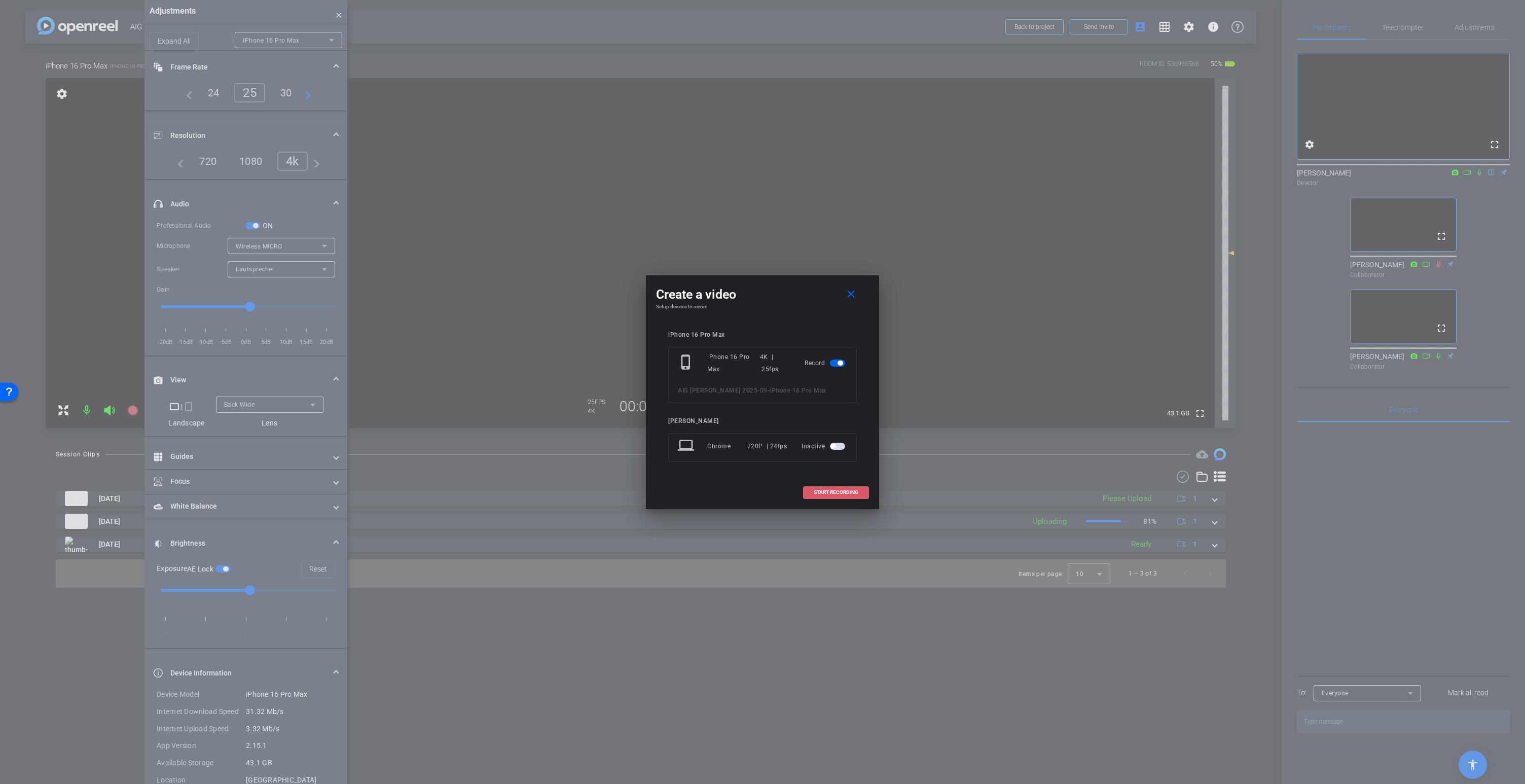
click at [836, 493] on span "START RECORDING" at bounding box center [836, 493] width 44 height 5
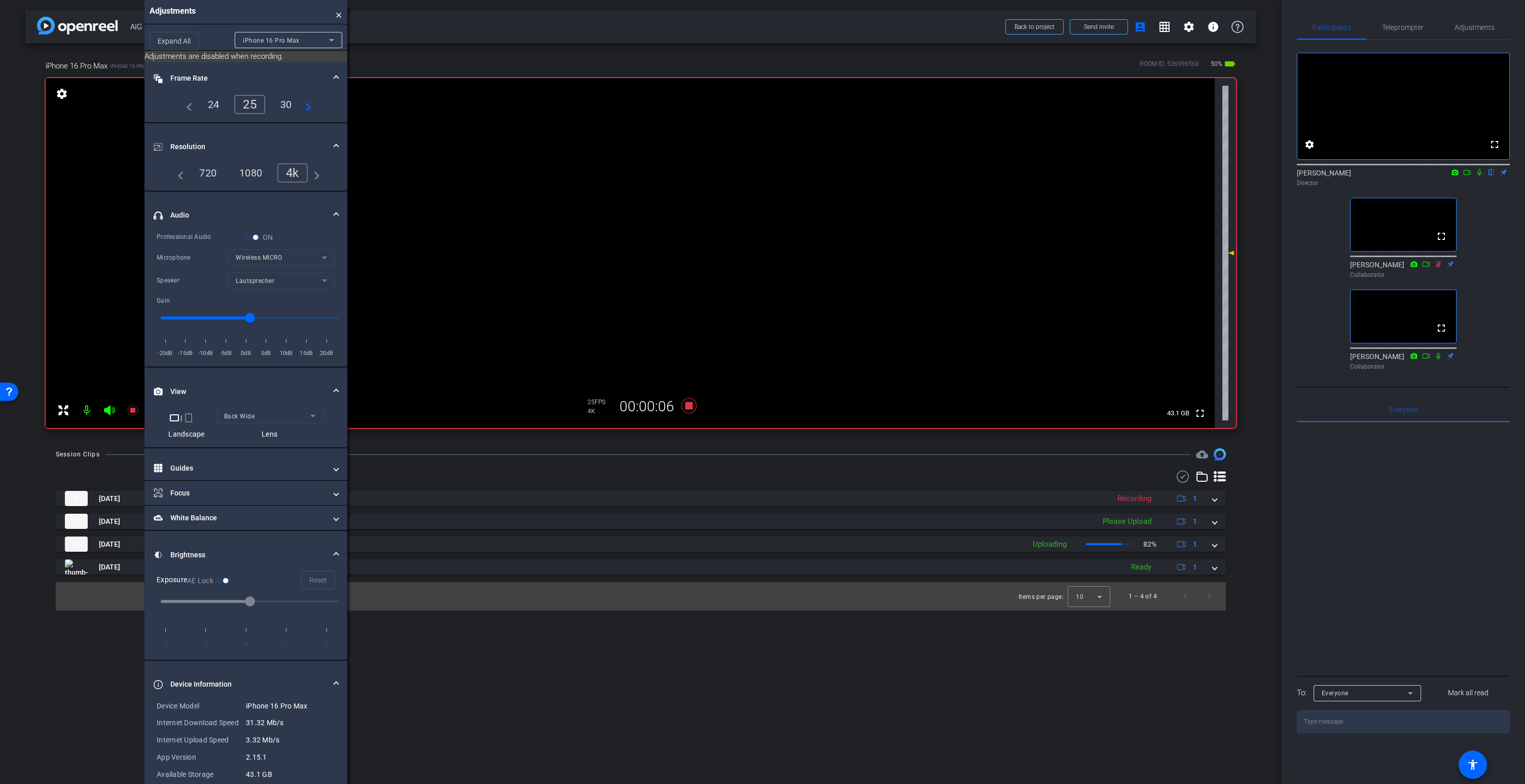
click at [110, 407] on icon at bounding box center [109, 410] width 11 height 10
click at [109, 410] on icon at bounding box center [109, 410] width 11 height 10
click at [109, 409] on icon at bounding box center [109, 410] width 11 height 10
click at [109, 410] on icon at bounding box center [109, 410] width 11 height 10
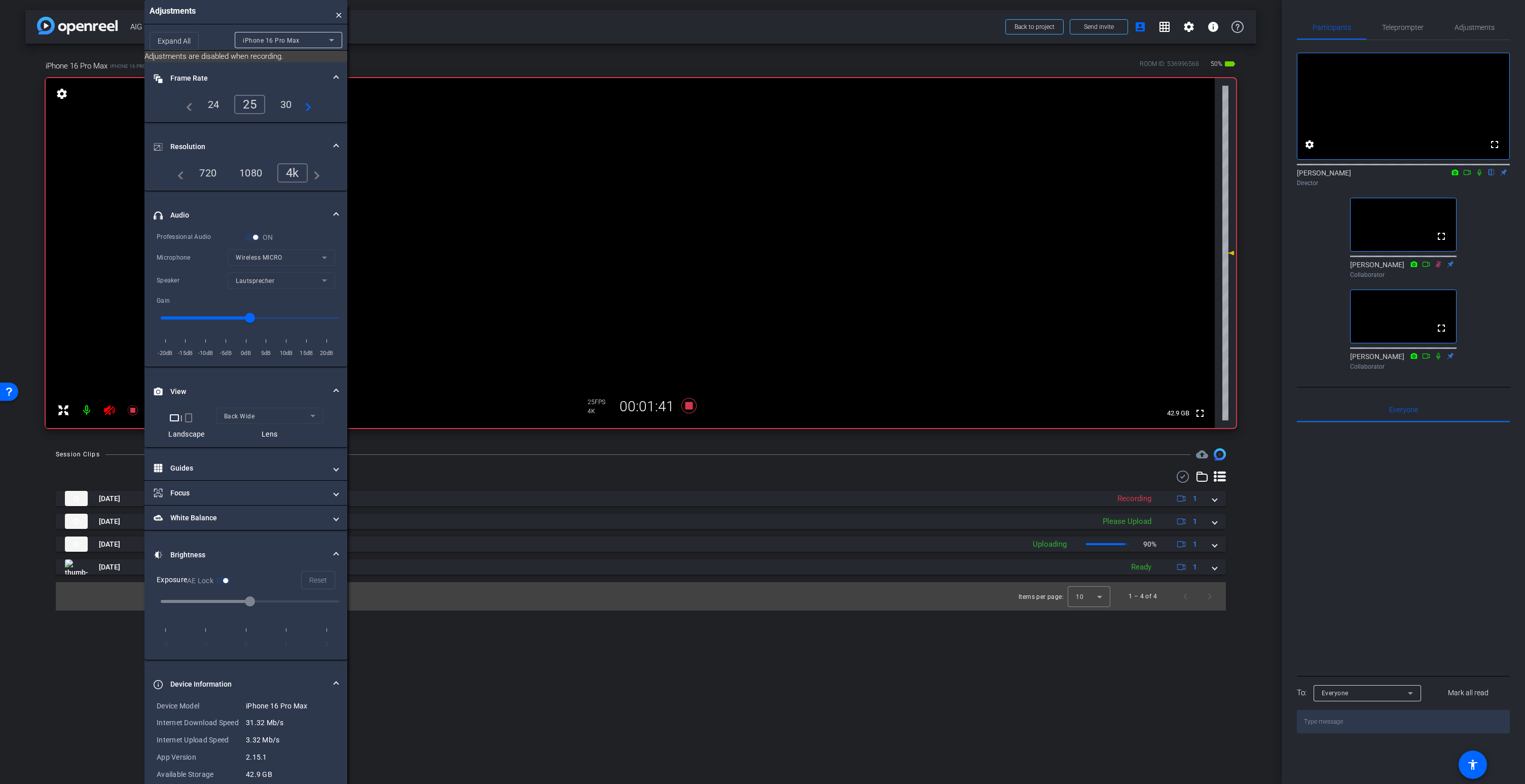
click at [109, 409] on icon at bounding box center [109, 410] width 12 height 12
click at [107, 408] on icon at bounding box center [109, 410] width 11 height 10
click at [1467, 176] on icon at bounding box center [1467, 172] width 8 height 7
click at [109, 407] on icon at bounding box center [109, 410] width 11 height 10
click at [620, 189] on video at bounding box center [630, 253] width 1169 height 350
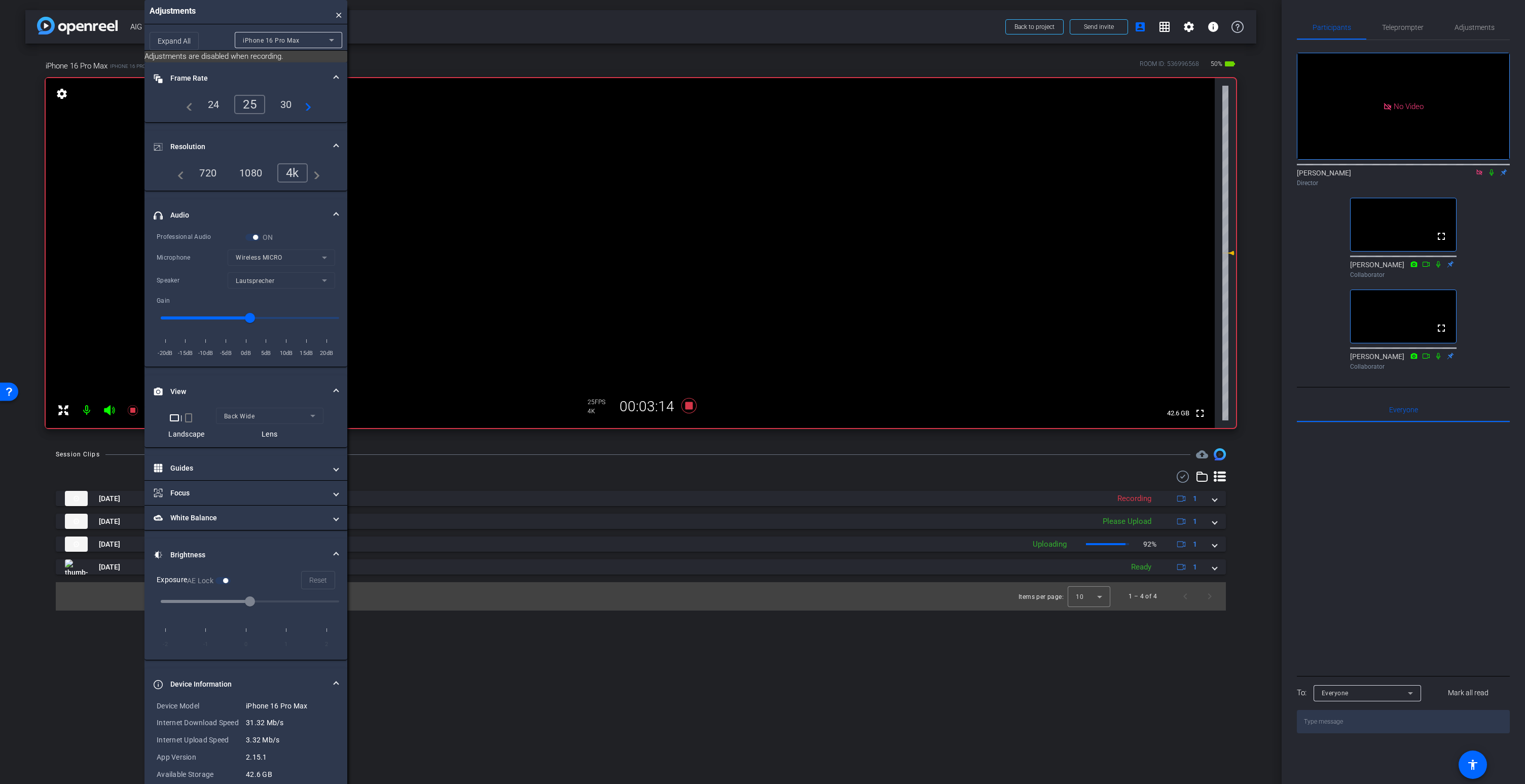
click at [640, 202] on video at bounding box center [630, 253] width 1169 height 350
click at [109, 411] on icon at bounding box center [109, 410] width 11 height 10
click at [637, 183] on video at bounding box center [630, 253] width 1169 height 350
click at [108, 409] on icon at bounding box center [109, 410] width 11 height 10
click at [641, 185] on video at bounding box center [630, 253] width 1169 height 350
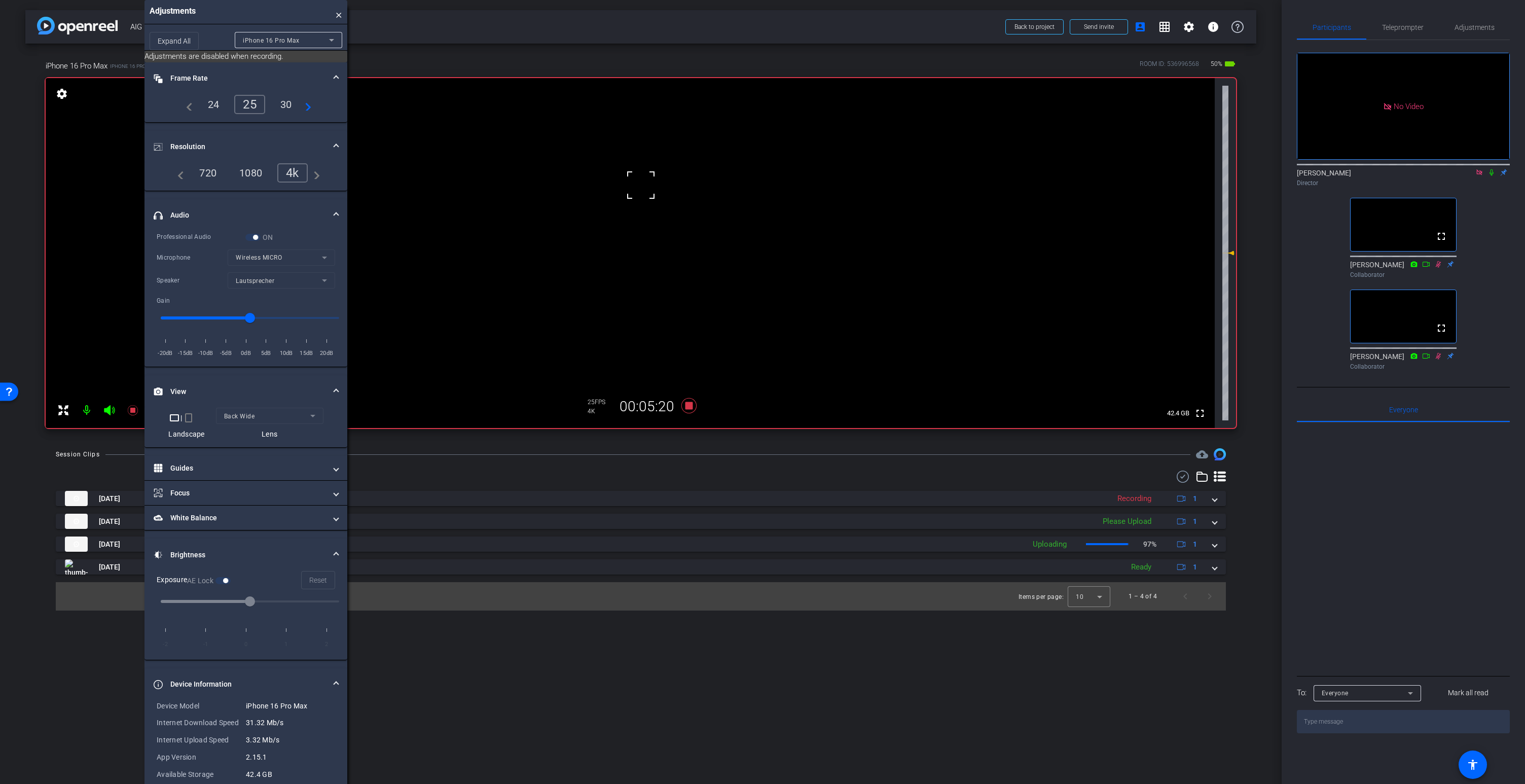
click at [639, 168] on video at bounding box center [630, 253] width 1169 height 350
click at [110, 407] on icon at bounding box center [109, 410] width 11 height 10
click at [109, 409] on icon at bounding box center [109, 410] width 12 height 12
click at [691, 403] on icon at bounding box center [689, 405] width 15 height 15
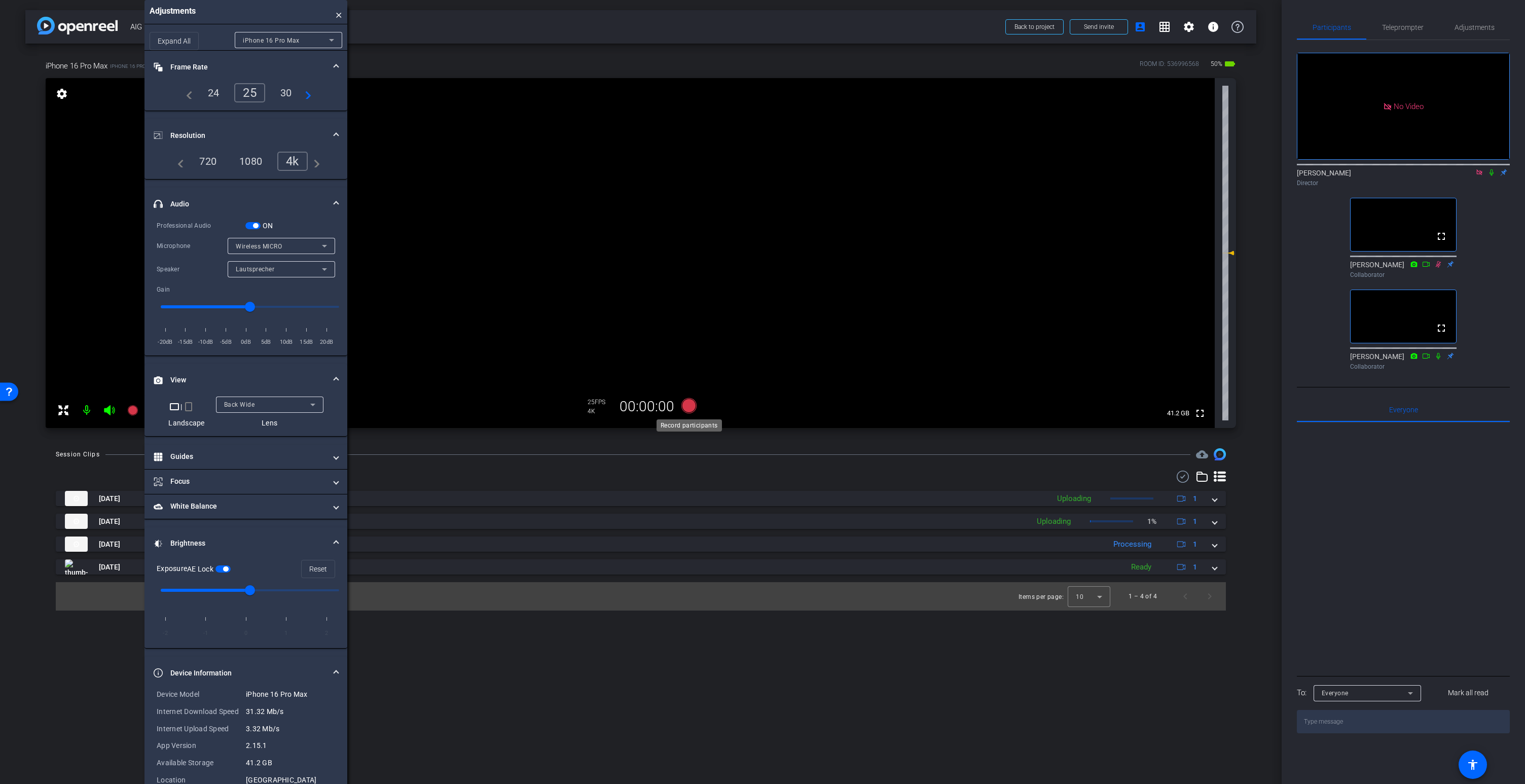
click at [689, 405] on icon at bounding box center [689, 405] width 15 height 15
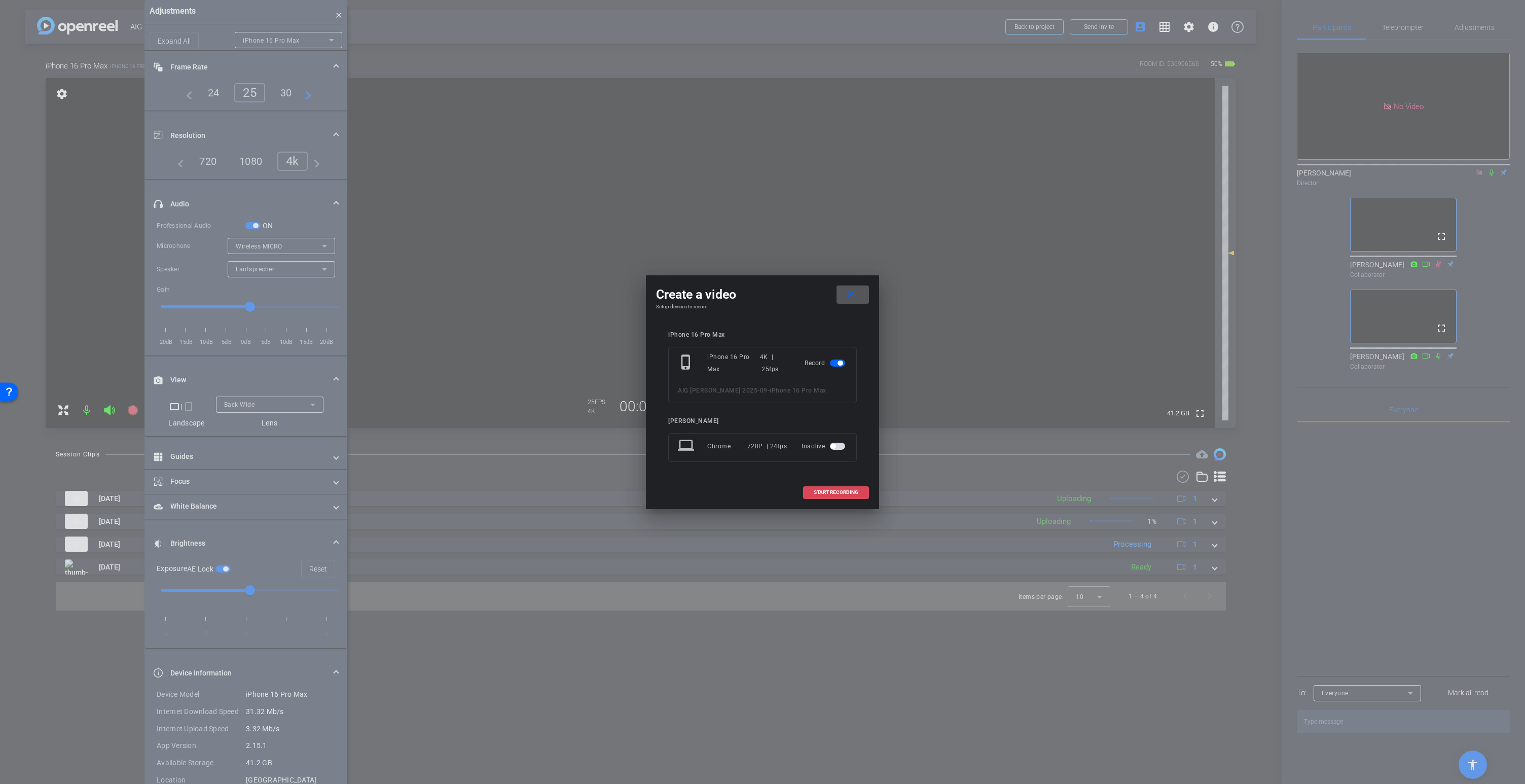
click at [832, 490] on span "START RECORDING" at bounding box center [836, 493] width 44 height 5
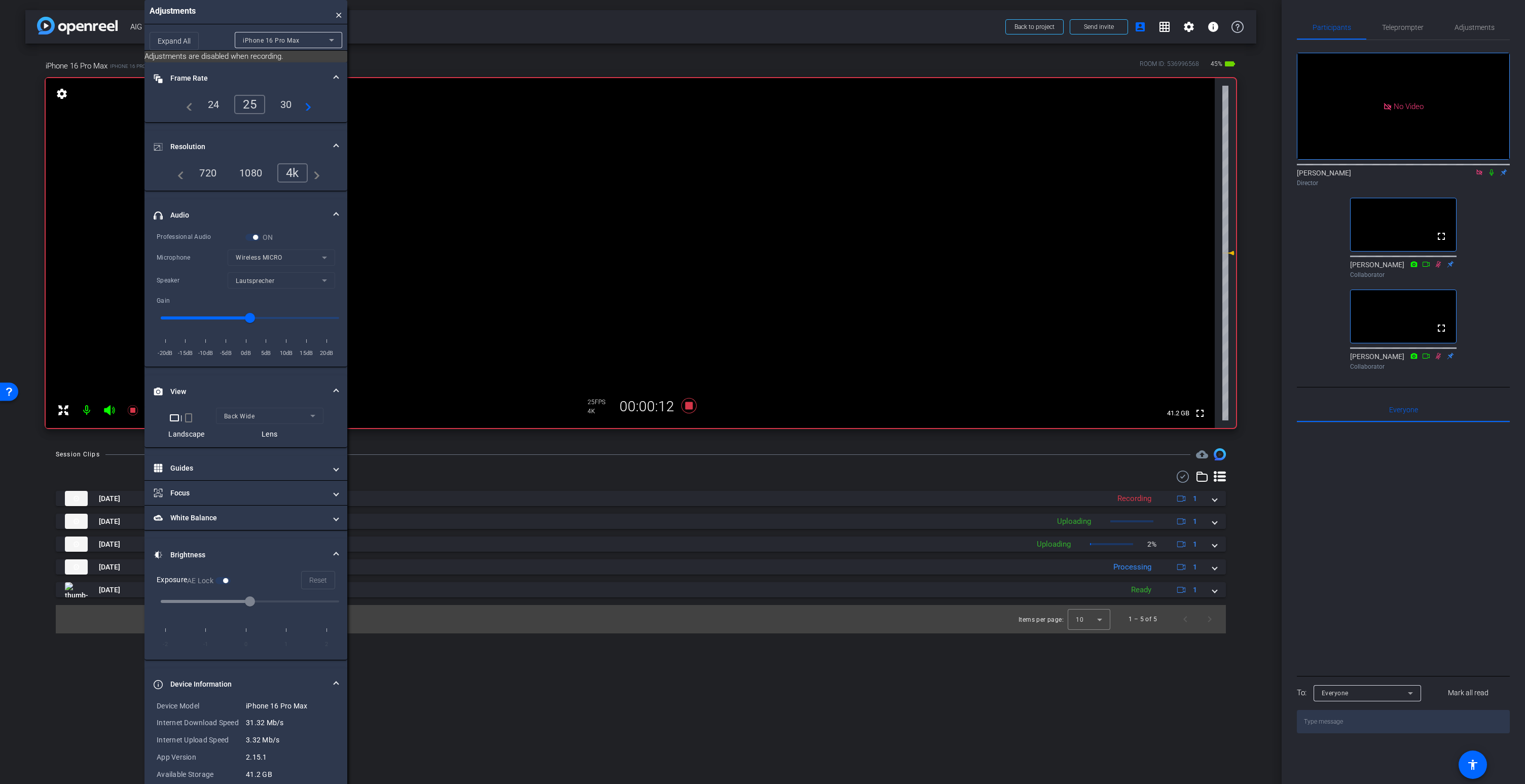
click at [109, 406] on icon at bounding box center [109, 410] width 11 height 10
click at [109, 409] on icon at bounding box center [109, 410] width 11 height 10
click at [107, 407] on icon at bounding box center [109, 410] width 11 height 10
click at [108, 407] on icon at bounding box center [109, 410] width 11 height 10
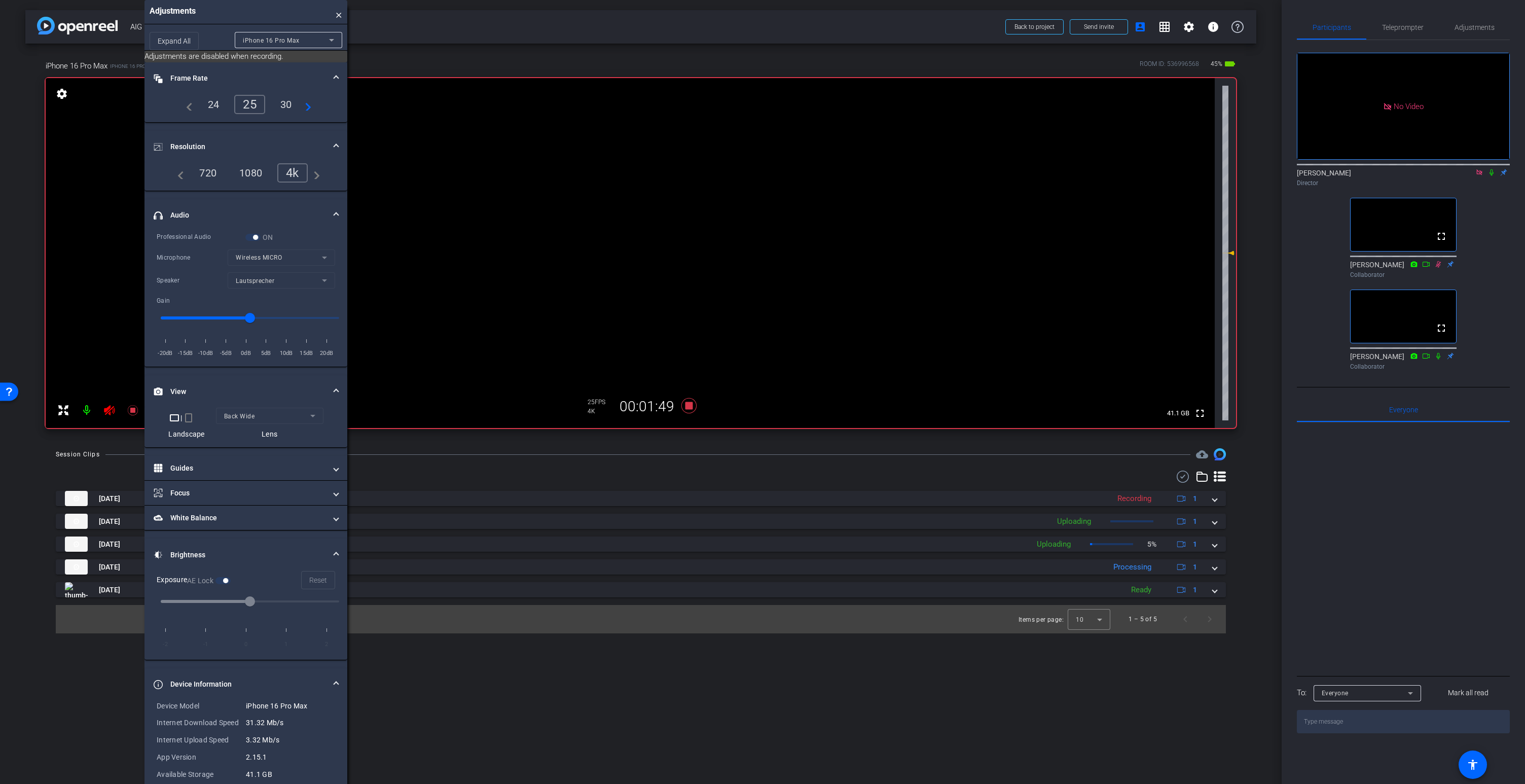
click at [109, 409] on icon at bounding box center [109, 410] width 12 height 12
click at [640, 189] on video at bounding box center [630, 253] width 1169 height 350
click at [109, 408] on icon at bounding box center [109, 410] width 11 height 10
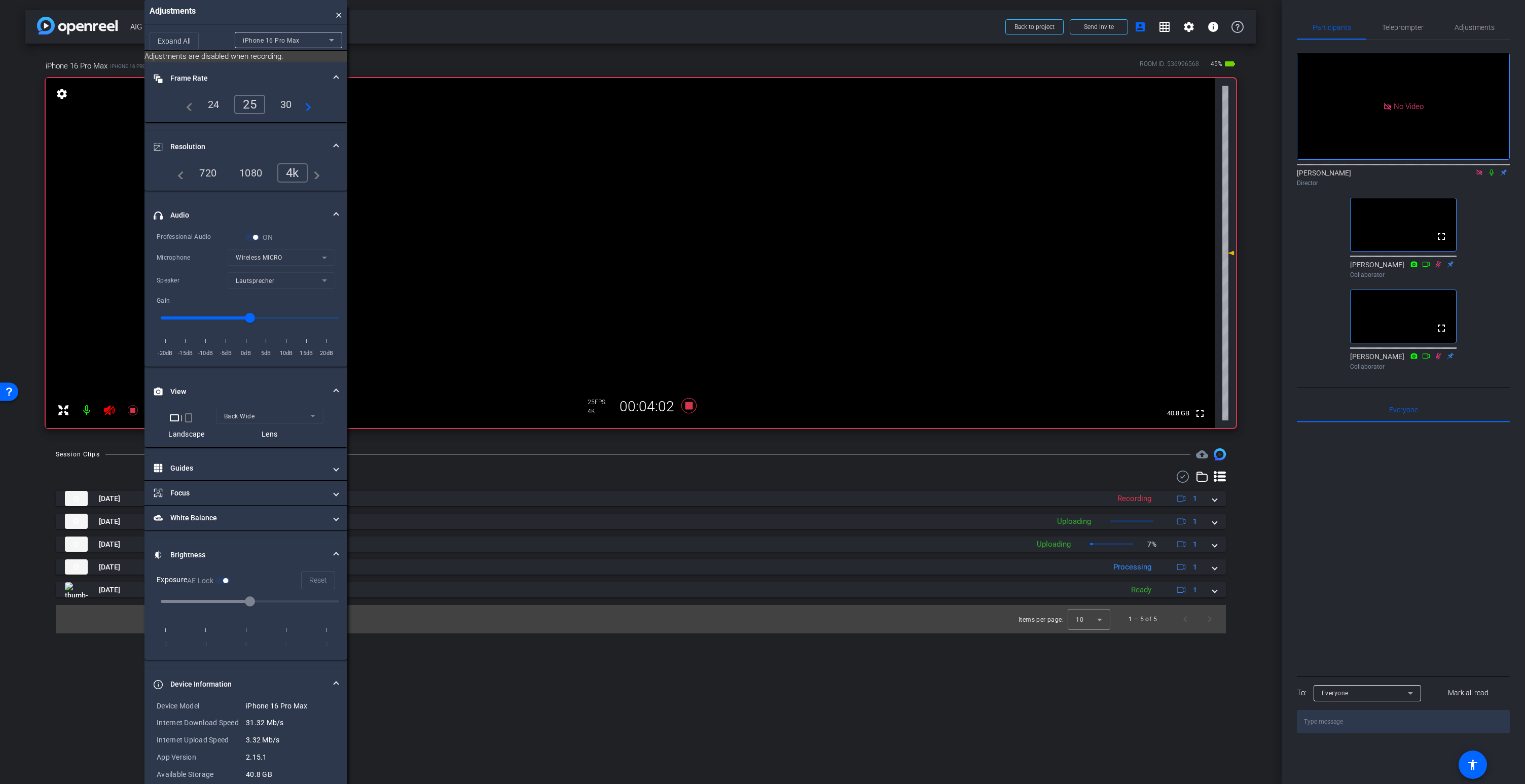
click at [645, 197] on video at bounding box center [630, 253] width 1169 height 350
click at [109, 411] on icon at bounding box center [109, 410] width 11 height 10
click at [1476, 176] on icon at bounding box center [1479, 172] width 8 height 7
click at [107, 407] on icon at bounding box center [109, 410] width 12 height 12
click at [110, 408] on icon at bounding box center [109, 410] width 12 height 12
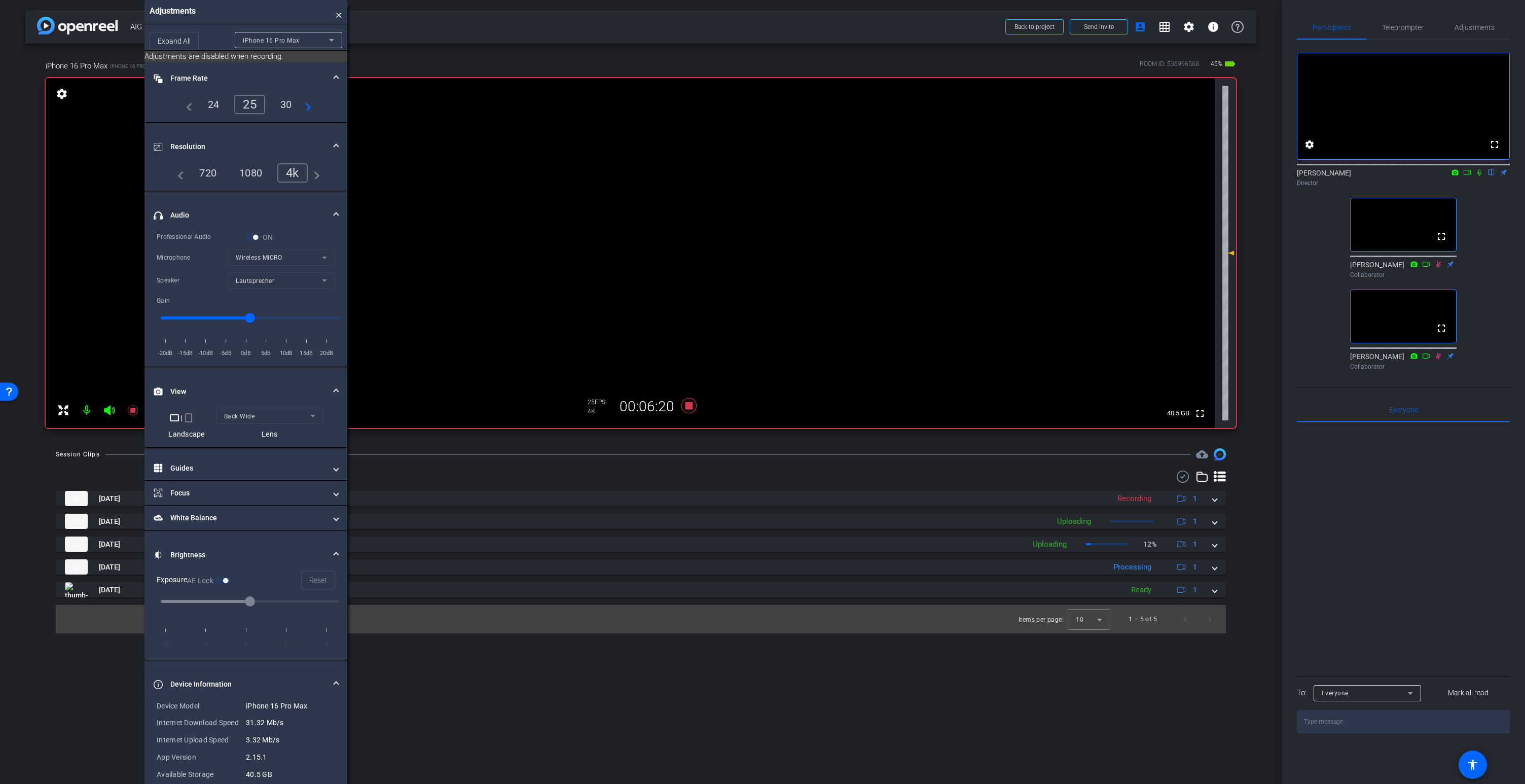
click at [110, 408] on icon at bounding box center [109, 410] width 11 height 10
click at [109, 408] on icon at bounding box center [109, 410] width 12 height 12
click at [109, 408] on icon at bounding box center [109, 410] width 11 height 10
click at [109, 408] on icon at bounding box center [109, 410] width 12 height 12
click at [109, 408] on icon at bounding box center [109, 410] width 11 height 10
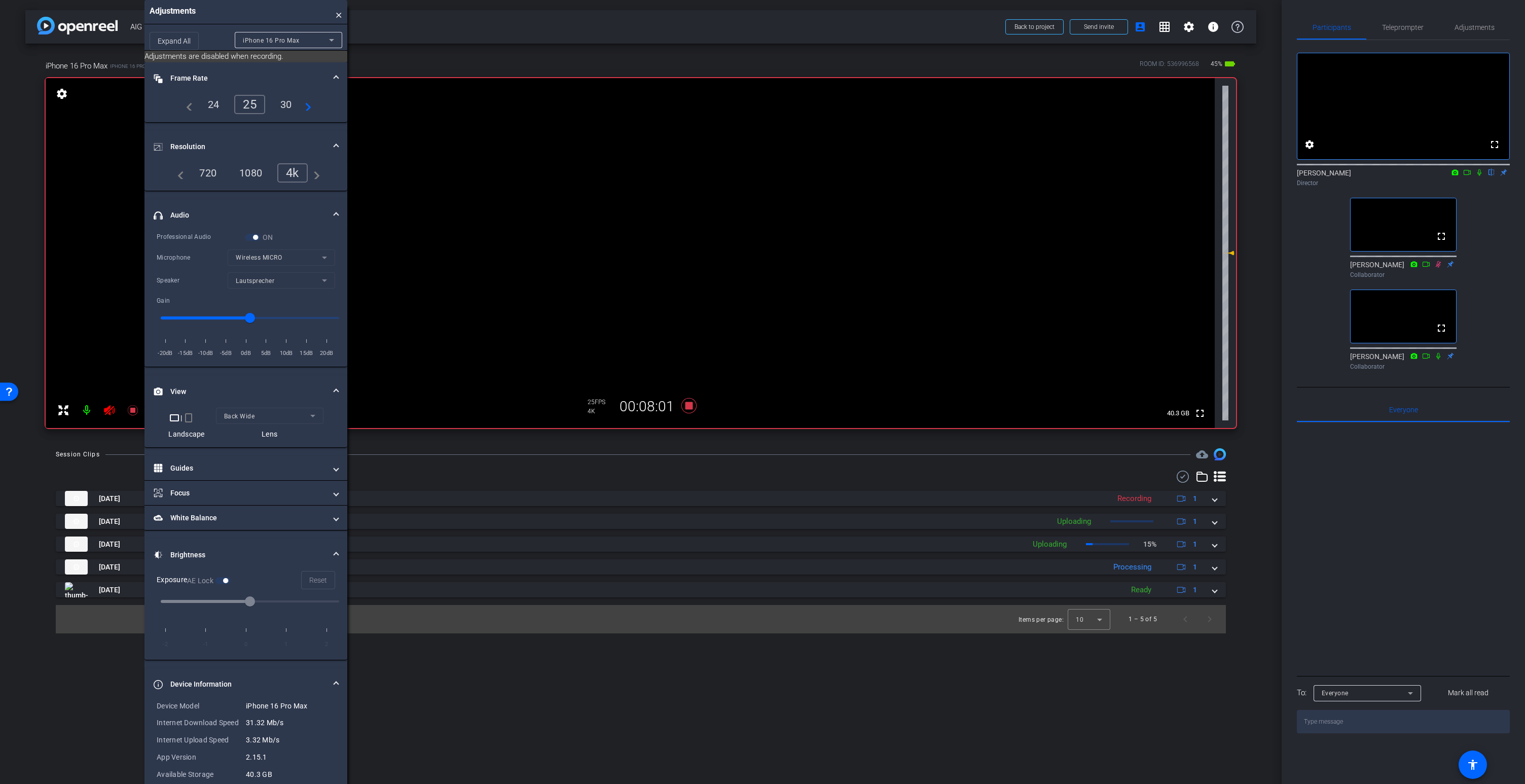
click at [109, 408] on icon at bounding box center [109, 410] width 12 height 12
click at [109, 408] on icon at bounding box center [109, 410] width 11 height 10
click at [650, 192] on video at bounding box center [630, 253] width 1169 height 350
click at [634, 187] on video at bounding box center [630, 253] width 1169 height 350
click at [109, 409] on icon at bounding box center [109, 410] width 11 height 10
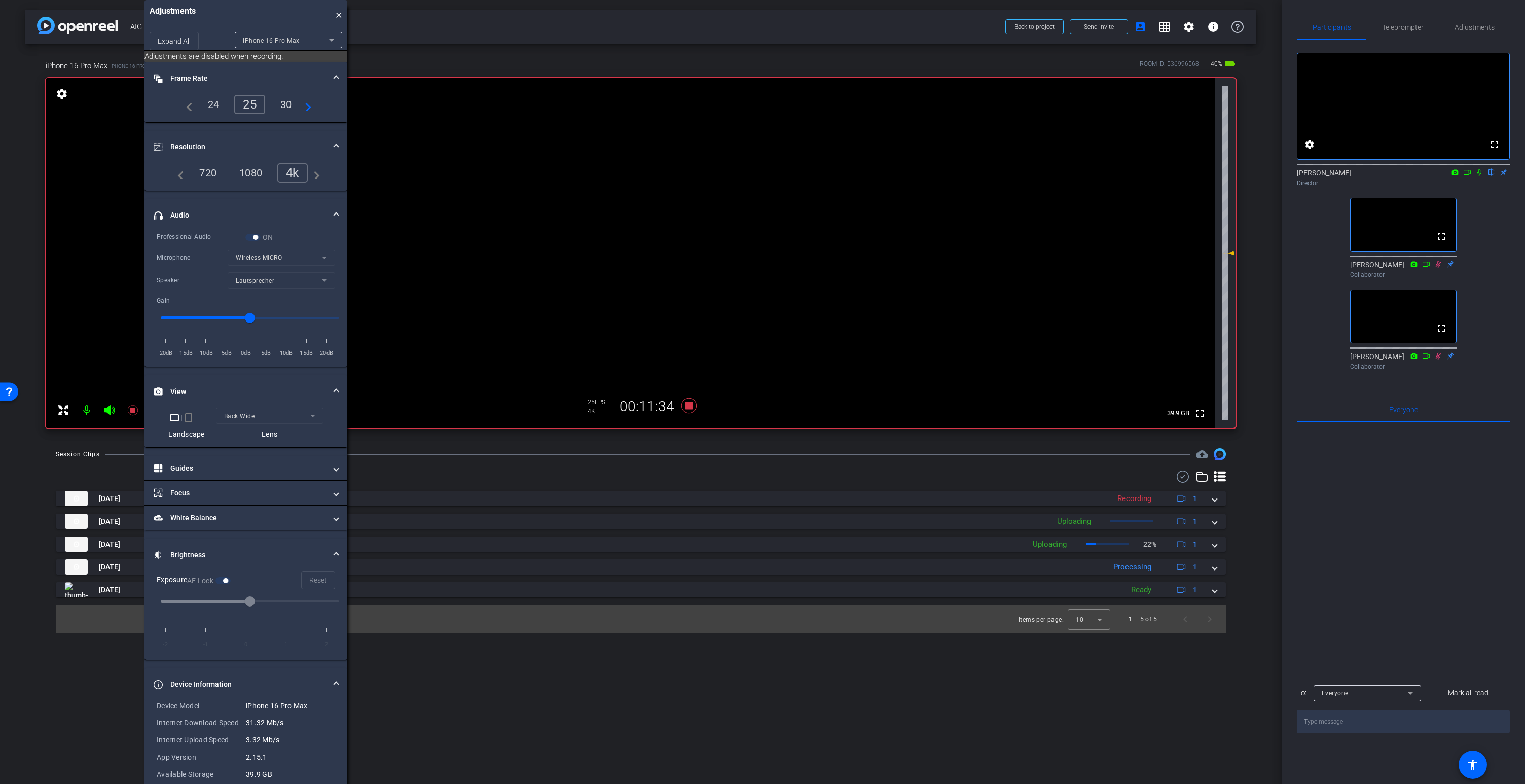
click at [109, 409] on icon at bounding box center [109, 410] width 11 height 10
click at [109, 409] on icon at bounding box center [109, 410] width 12 height 12
click at [634, 185] on video at bounding box center [630, 253] width 1169 height 350
click at [109, 407] on icon at bounding box center [109, 410] width 11 height 10
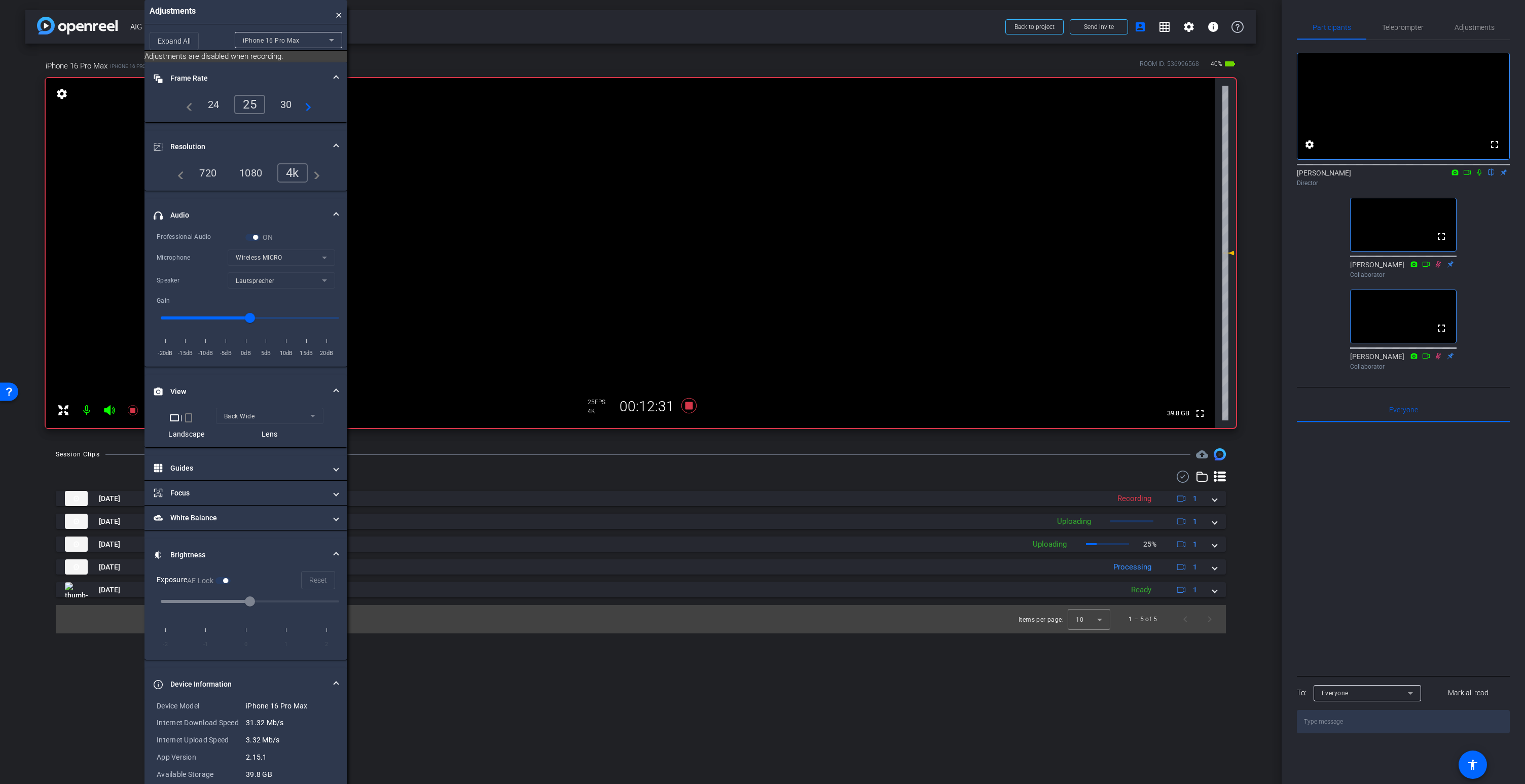
click at [111, 409] on icon at bounding box center [109, 410] width 12 height 12
click at [113, 408] on icon at bounding box center [109, 410] width 11 height 10
click at [650, 181] on video at bounding box center [630, 253] width 1169 height 350
click at [107, 407] on icon at bounding box center [109, 410] width 11 height 10
click at [650, 187] on video at bounding box center [630, 253] width 1169 height 350
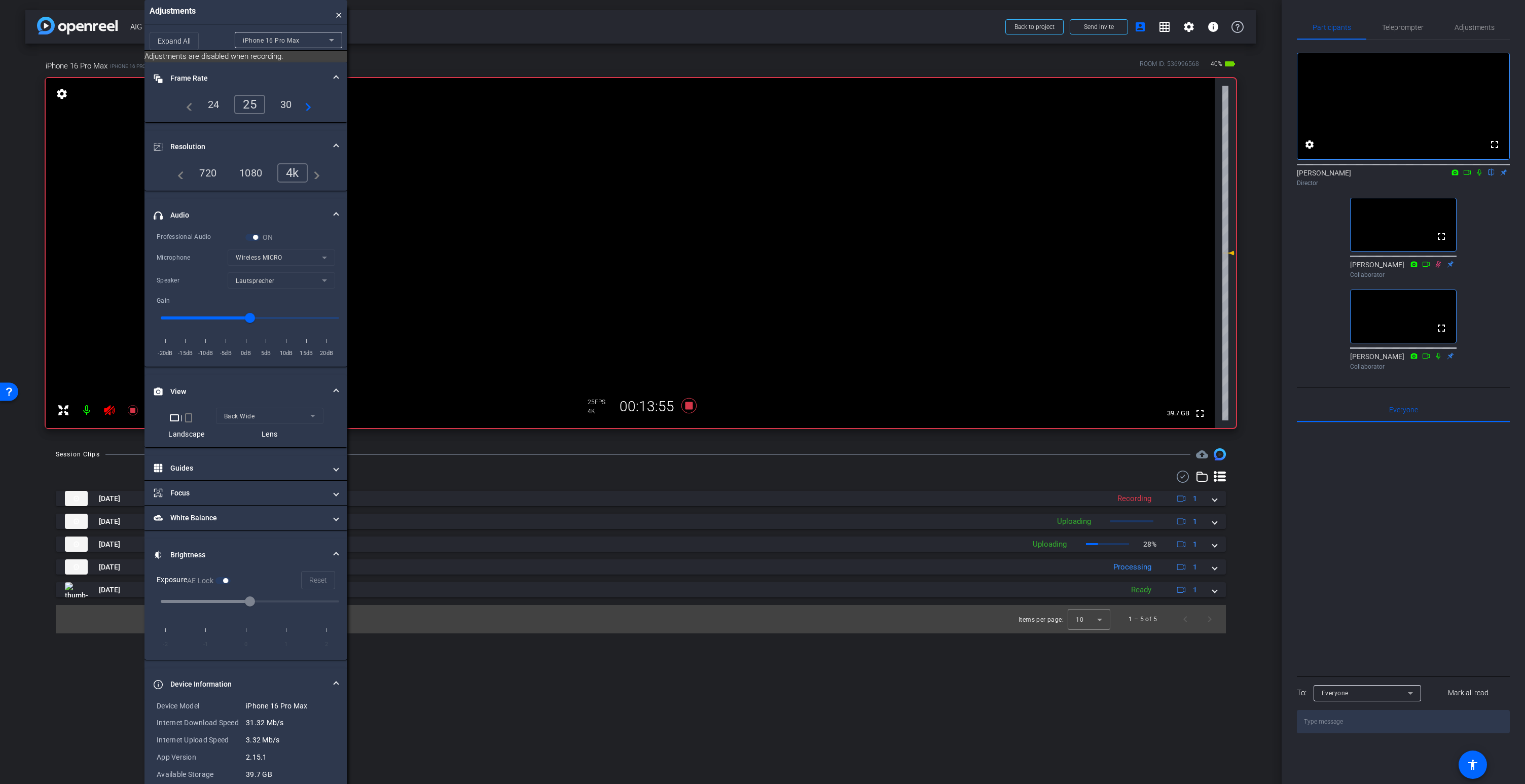
click at [107, 410] on icon at bounding box center [109, 410] width 11 height 10
click at [632, 175] on video at bounding box center [630, 253] width 1169 height 350
click at [109, 410] on icon at bounding box center [109, 410] width 12 height 12
click at [109, 409] on icon at bounding box center [109, 410] width 11 height 10
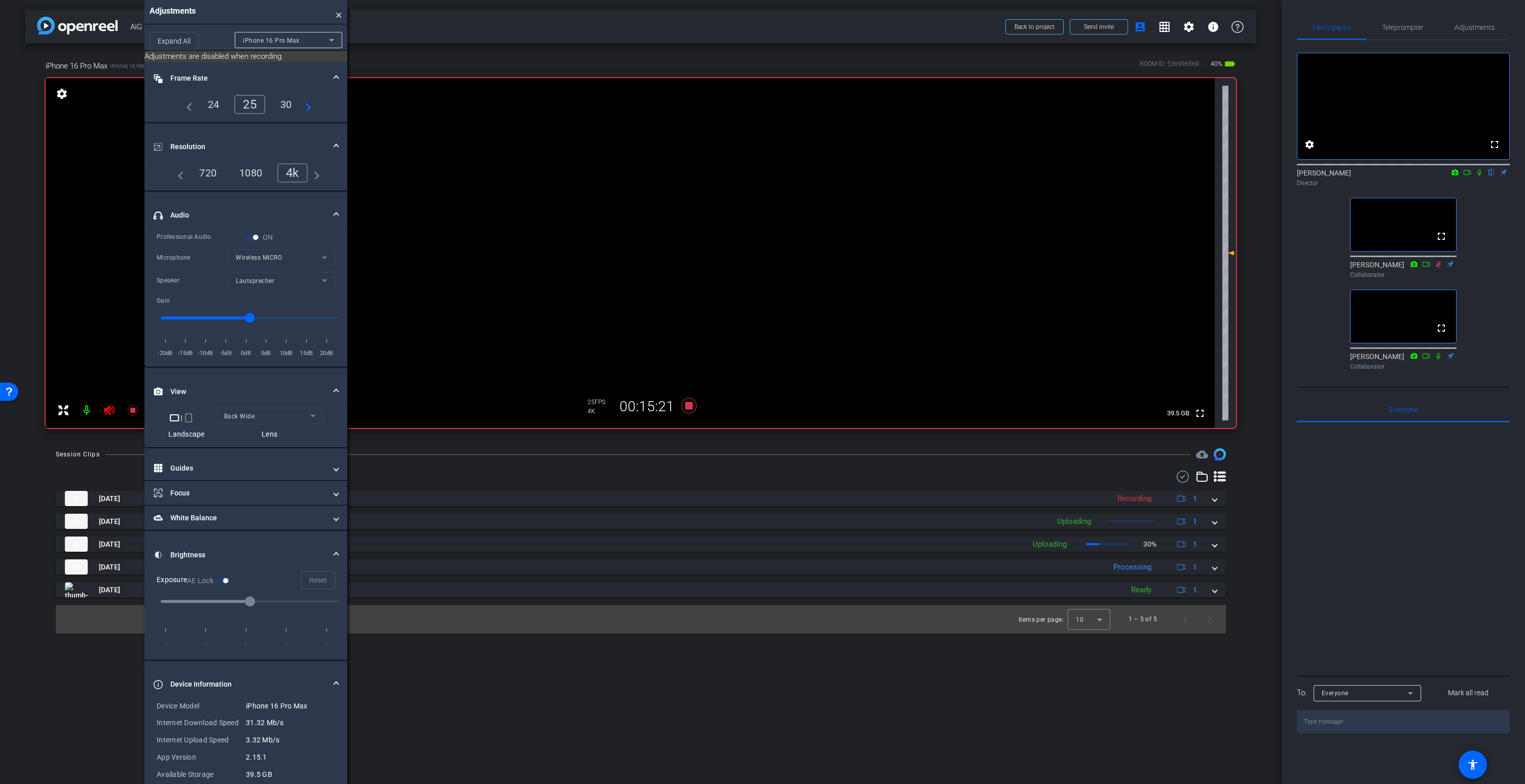
click at [109, 409] on icon at bounding box center [109, 410] width 12 height 12
click at [109, 409] on icon at bounding box center [109, 410] width 11 height 10
drag, startPoint x: 650, startPoint y: 188, endPoint x: 645, endPoint y: 191, distance: 5.8
click at [650, 188] on video at bounding box center [630, 253] width 1169 height 350
click at [111, 407] on icon at bounding box center [109, 410] width 11 height 10
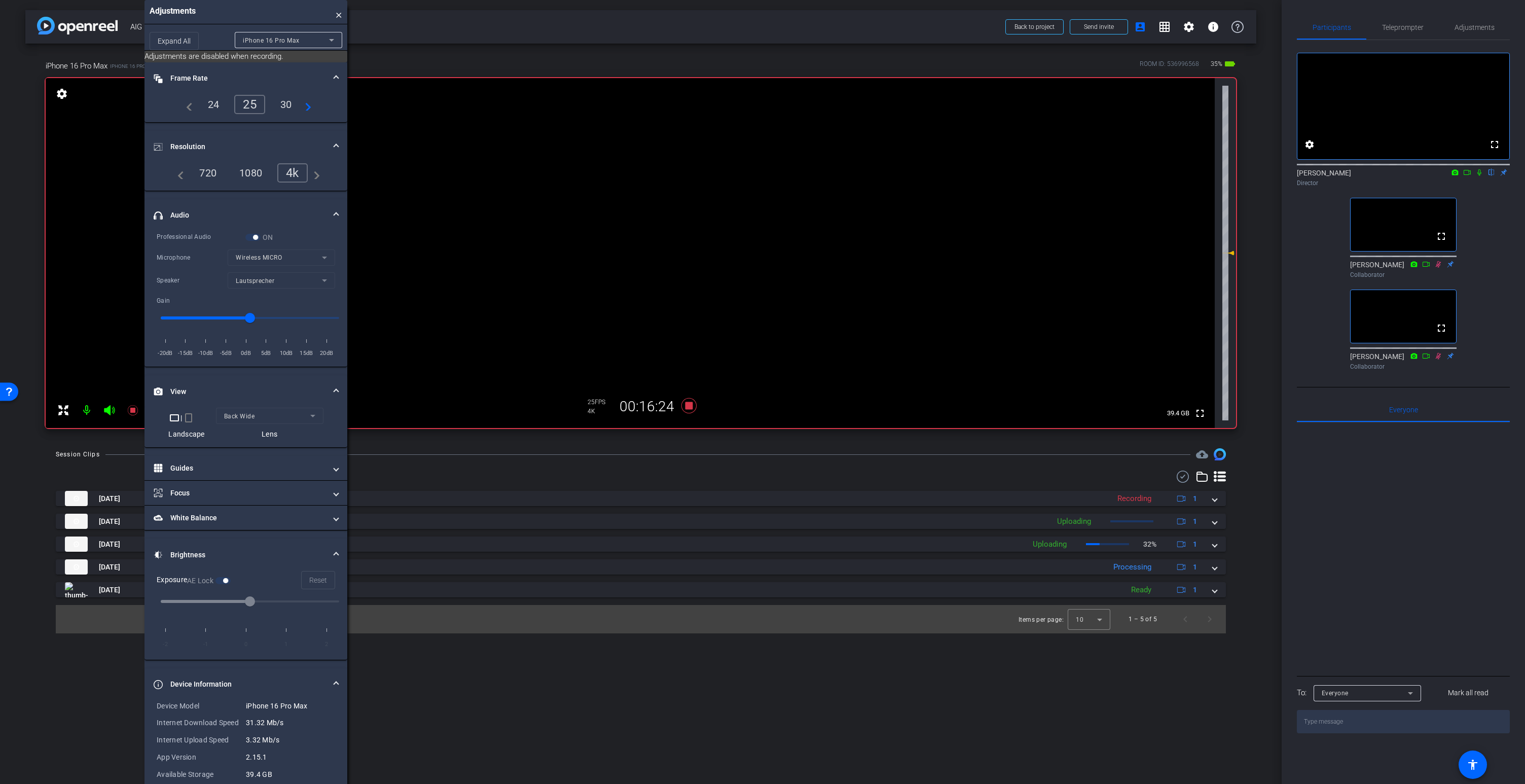
click at [108, 407] on icon at bounding box center [109, 410] width 11 height 10
click at [642, 182] on video at bounding box center [630, 253] width 1169 height 350
click at [107, 409] on icon at bounding box center [109, 410] width 11 height 10
click at [109, 409] on icon at bounding box center [109, 410] width 11 height 10
click at [109, 409] on icon at bounding box center [109, 410] width 12 height 12
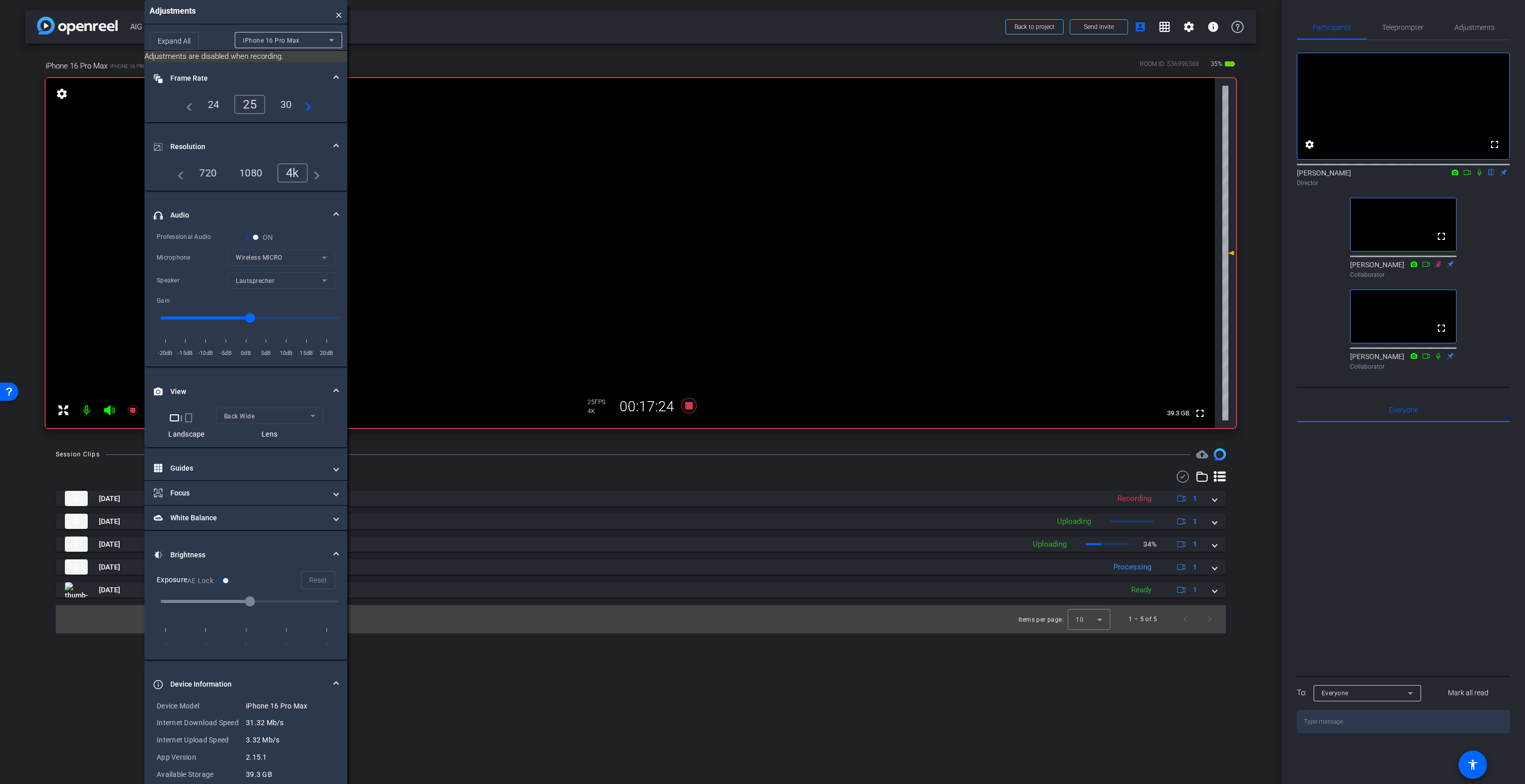
click at [650, 190] on video at bounding box center [630, 253] width 1169 height 350
click at [109, 407] on icon at bounding box center [109, 410] width 11 height 10
click at [109, 406] on icon at bounding box center [109, 410] width 11 height 10
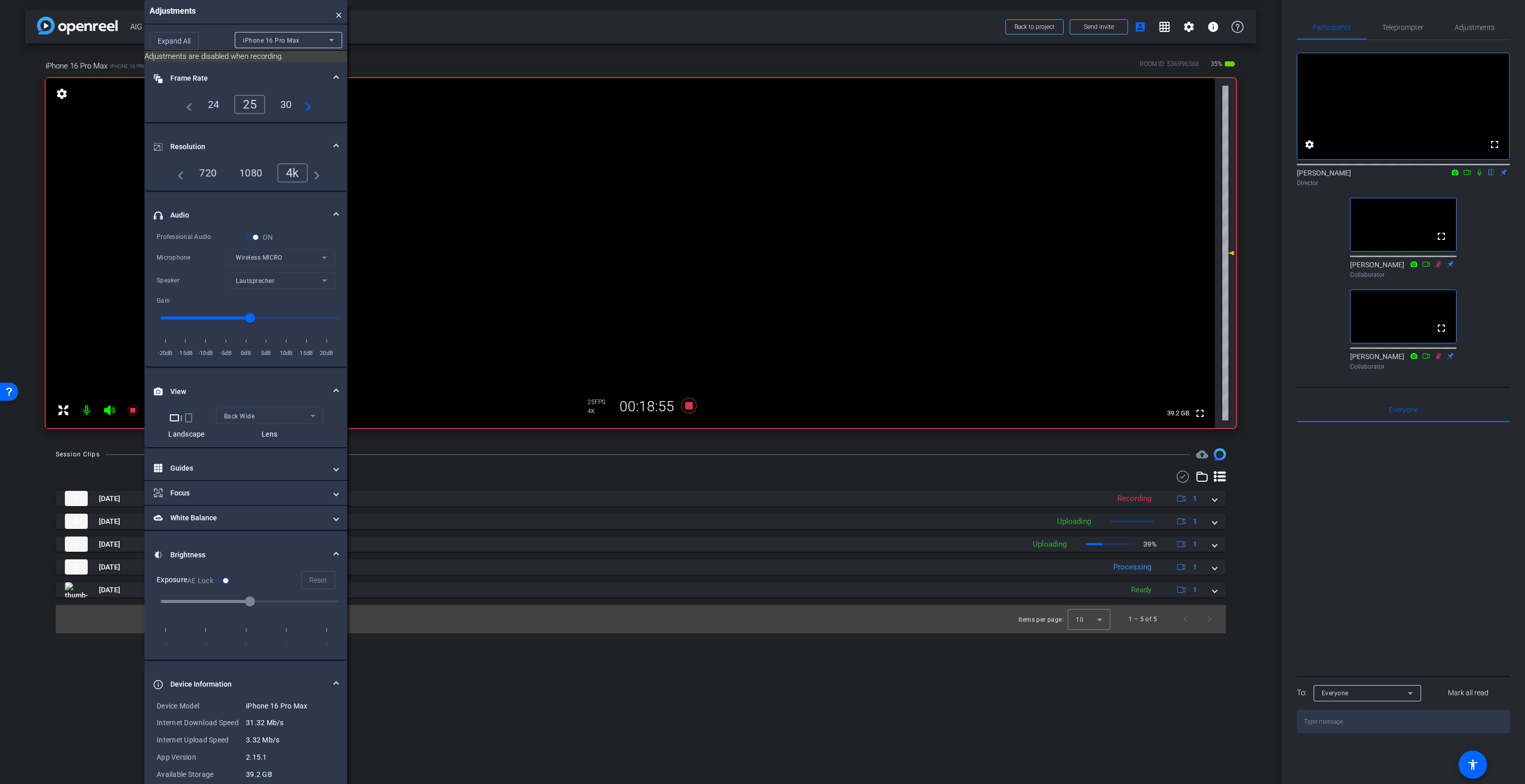
click at [109, 408] on icon at bounding box center [109, 410] width 11 height 10
click at [691, 404] on icon at bounding box center [689, 405] width 15 height 15
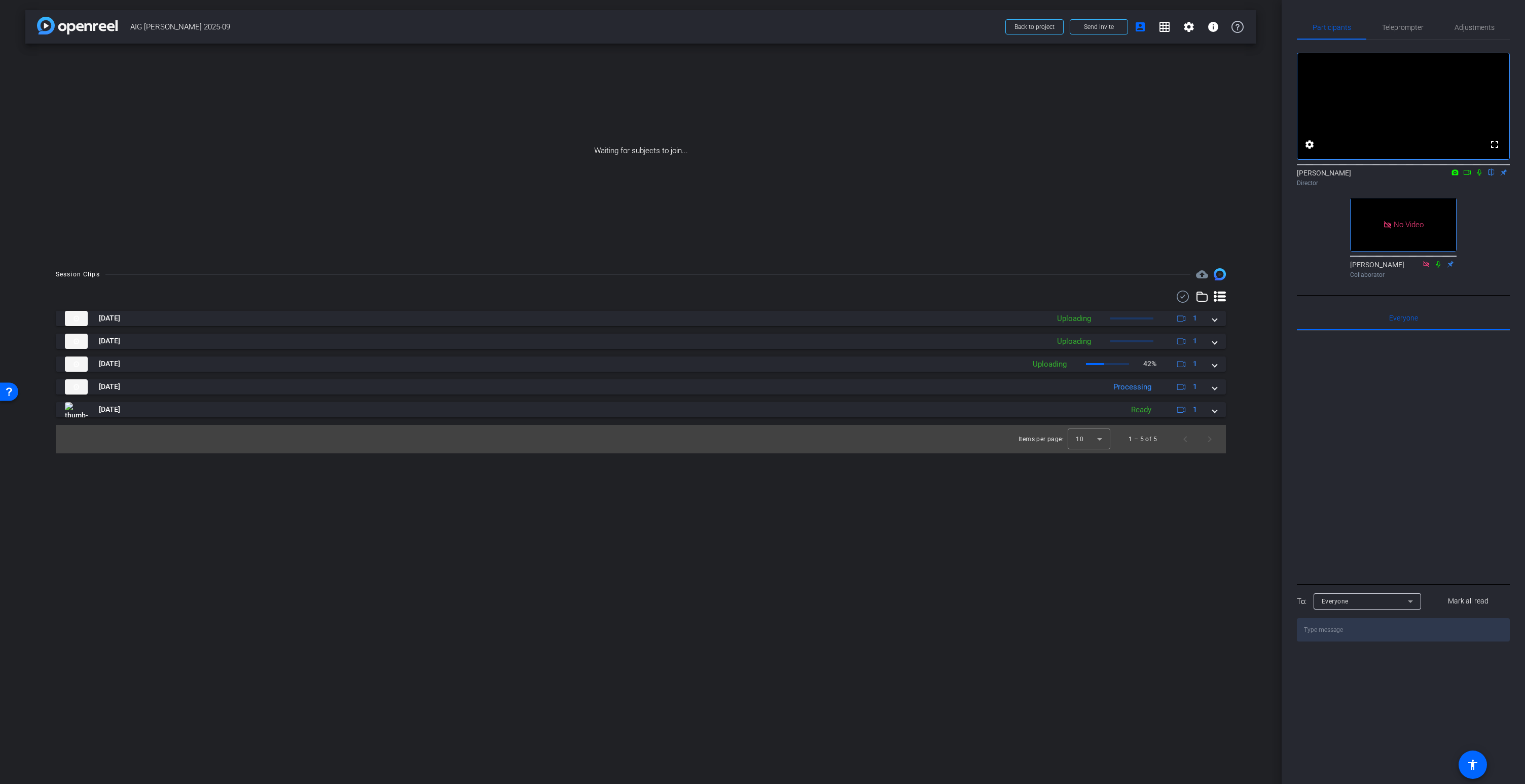
click at [1479, 176] on icon at bounding box center [1479, 172] width 8 height 7
click at [1468, 176] on icon at bounding box center [1467, 172] width 8 height 7
click at [1493, 176] on icon at bounding box center [1491, 172] width 8 height 7
click at [1480, 176] on icon at bounding box center [1479, 172] width 8 height 7
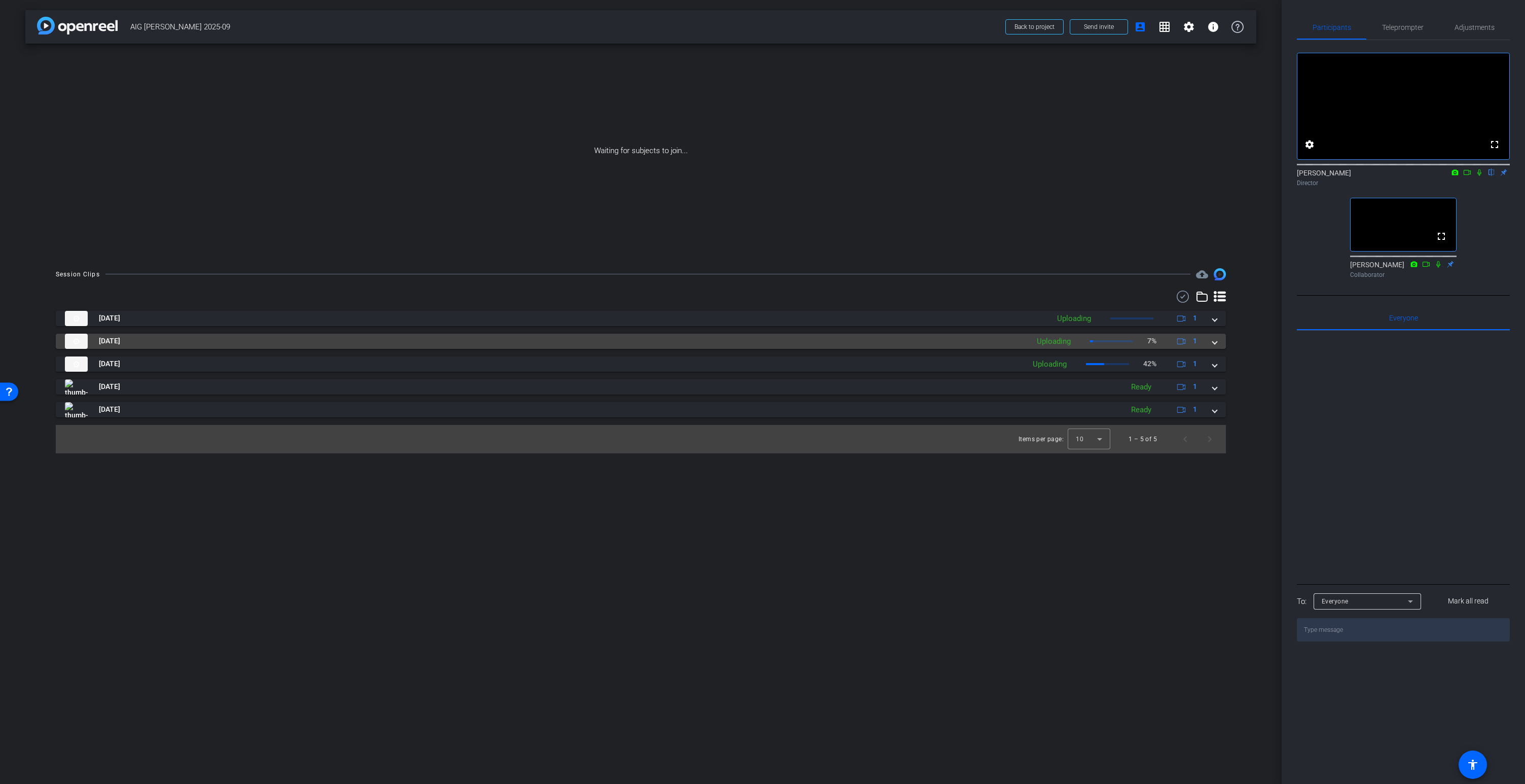
click at [1215, 343] on span at bounding box center [1214, 341] width 4 height 11
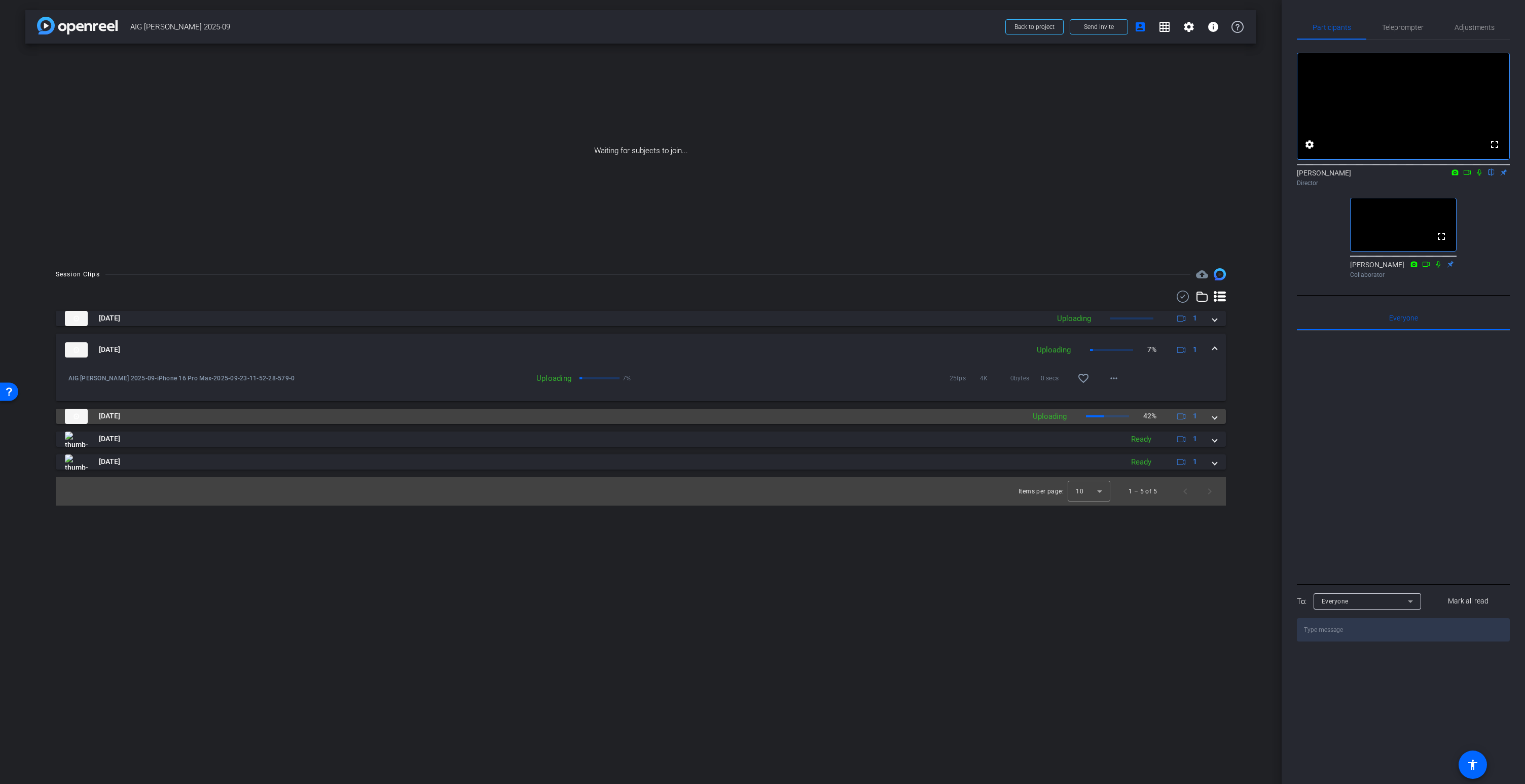
click at [1215, 418] on span at bounding box center [1214, 416] width 4 height 11
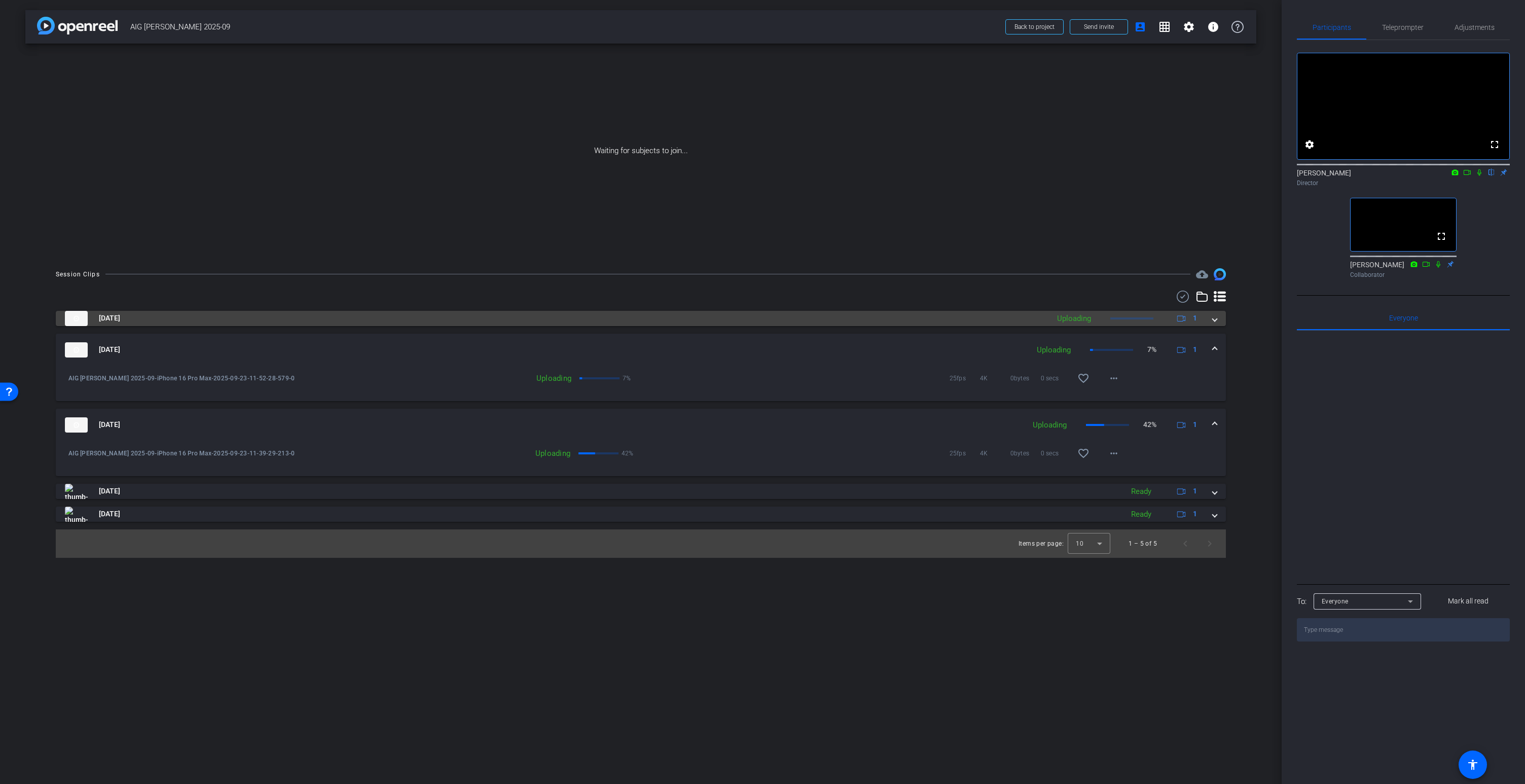
click at [1213, 318] on span at bounding box center [1214, 318] width 4 height 11
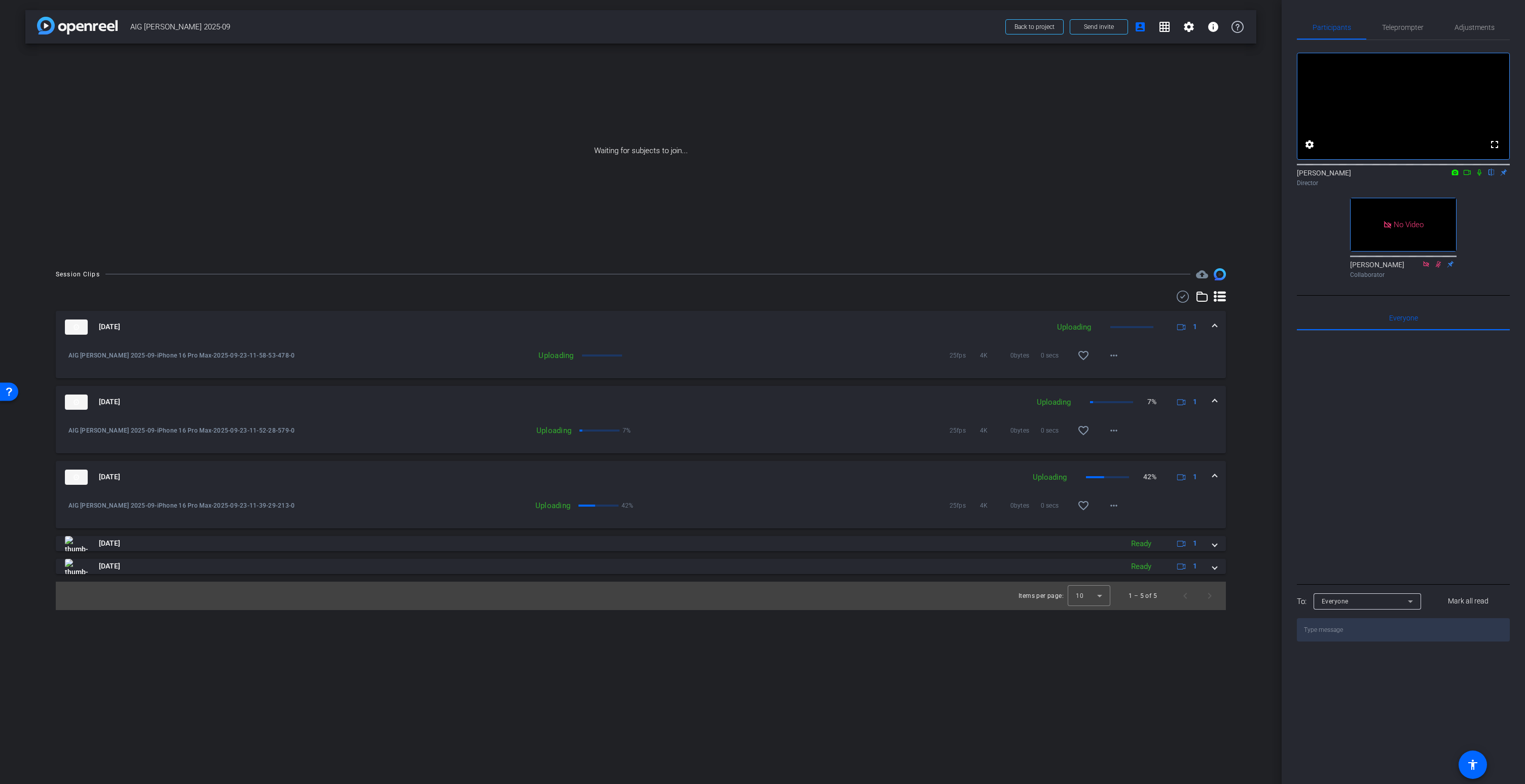
click at [1479, 176] on icon at bounding box center [1479, 172] width 8 height 7
click at [1467, 176] on icon at bounding box center [1467, 172] width 8 height 7
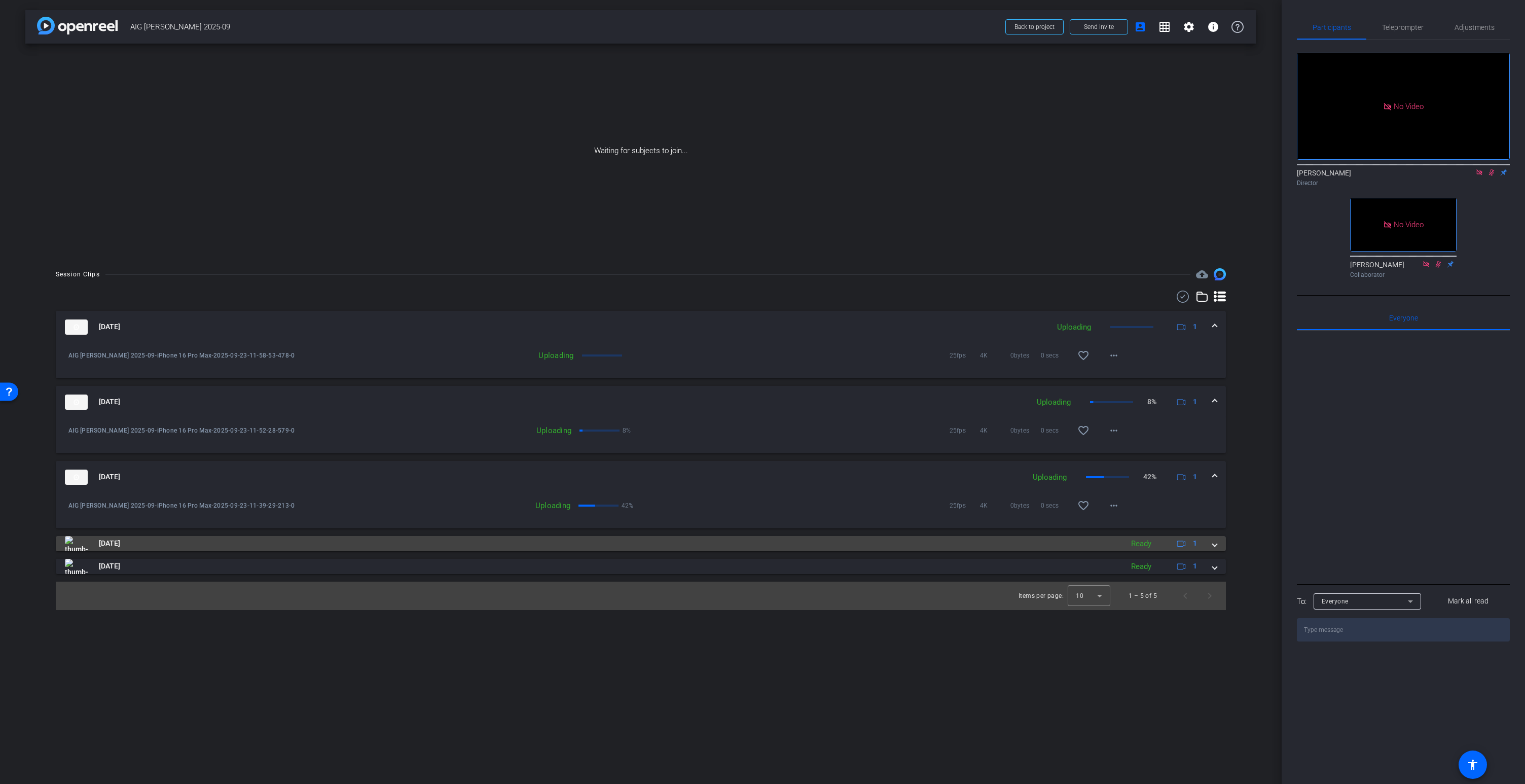
click at [1212, 544] on span at bounding box center [1214, 543] width 4 height 11
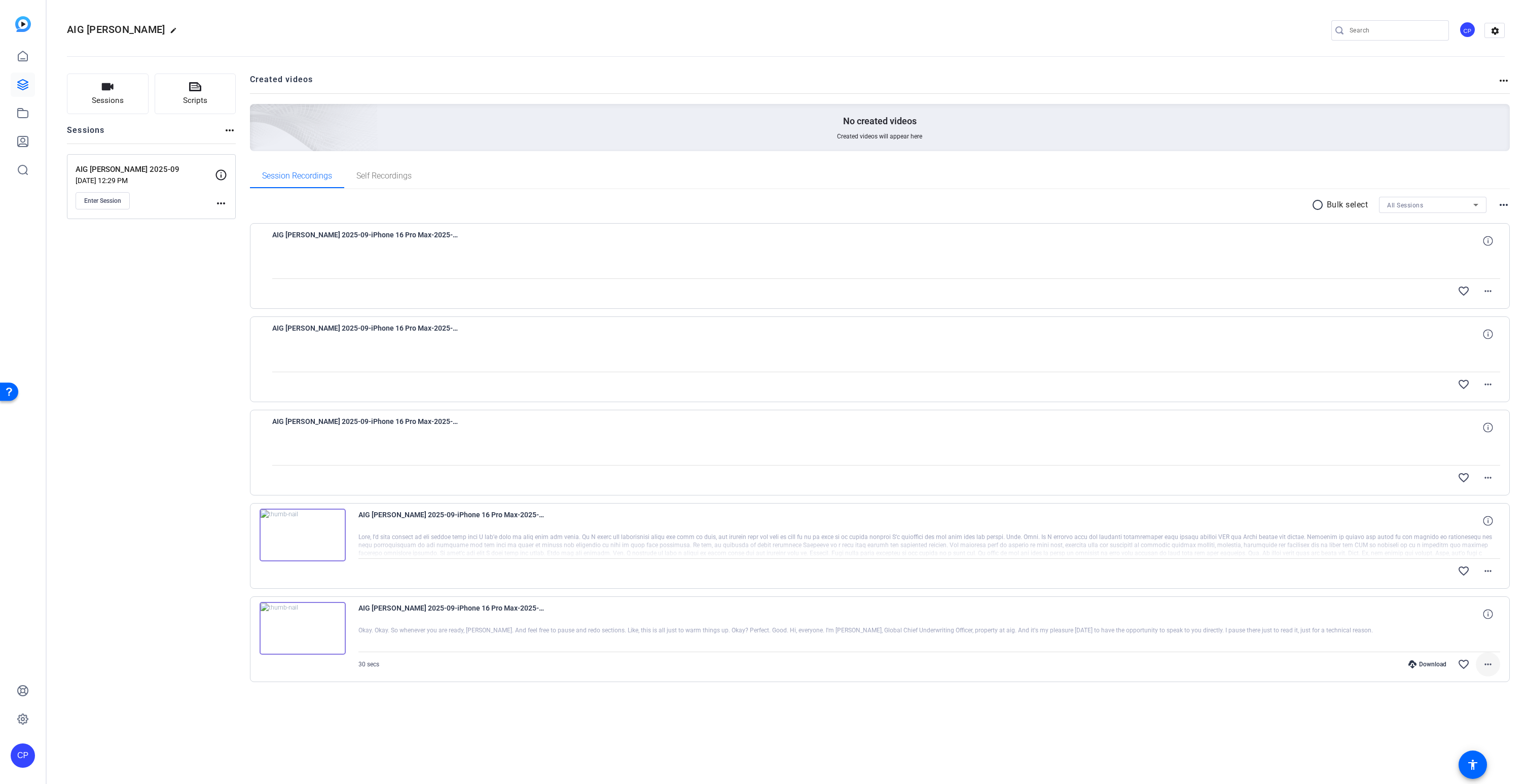
click at [1488, 663] on mat-icon "more_horiz" at bounding box center [1488, 664] width 12 height 12
click at [1458, 567] on span "Download MP4" at bounding box center [1461, 567] width 61 height 12
